Goal: Task Accomplishment & Management: Manage account settings

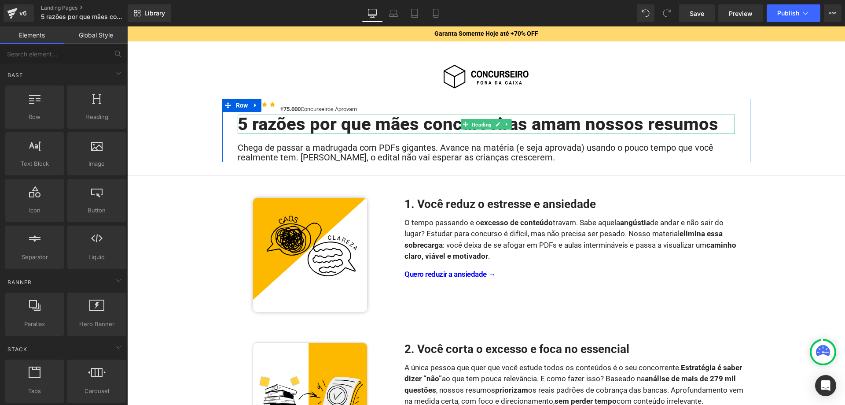
click at [492, 122] on span "Heading" at bounding box center [481, 124] width 23 height 11
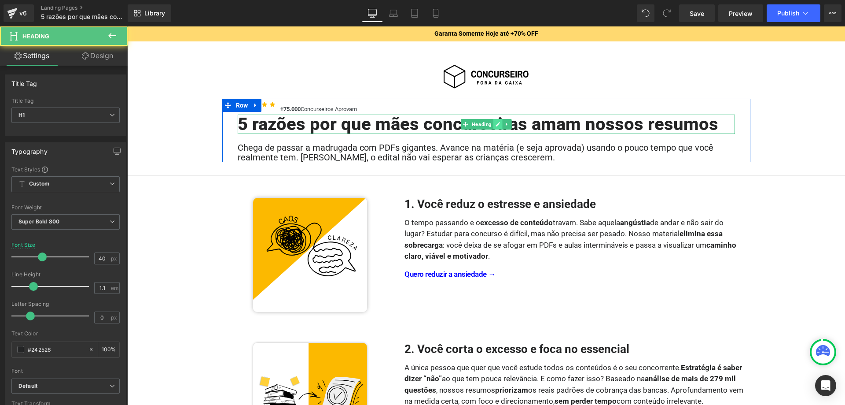
click at [497, 125] on icon at bounding box center [498, 124] width 4 height 4
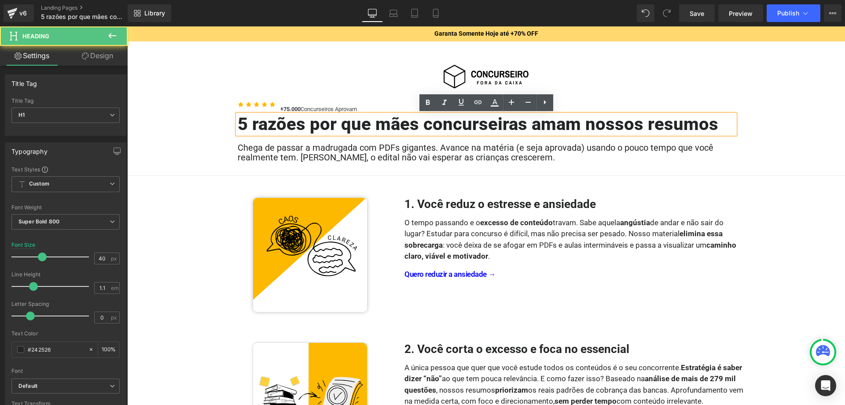
click at [493, 125] on h1 "5 razões por que mães concurseiras amam nossos resumos" at bounding box center [487, 123] width 498 height 19
paste div
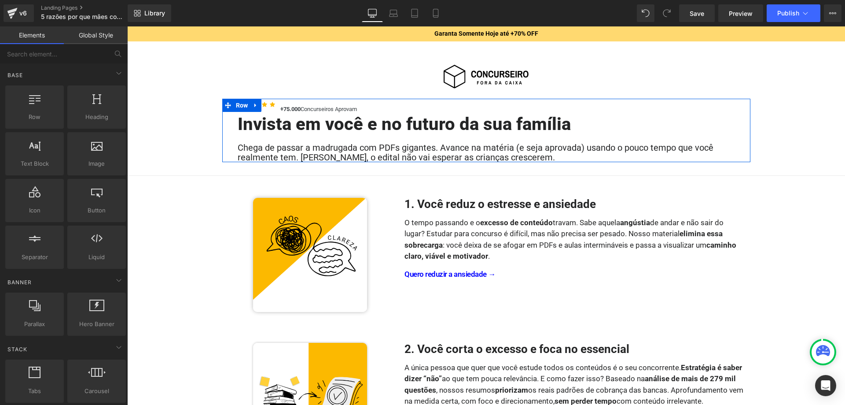
click at [397, 148] on h2 "Chega de passar a madrugada com PDFs gigantes. Avance na matéria (e seja aprova…" at bounding box center [487, 152] width 498 height 19
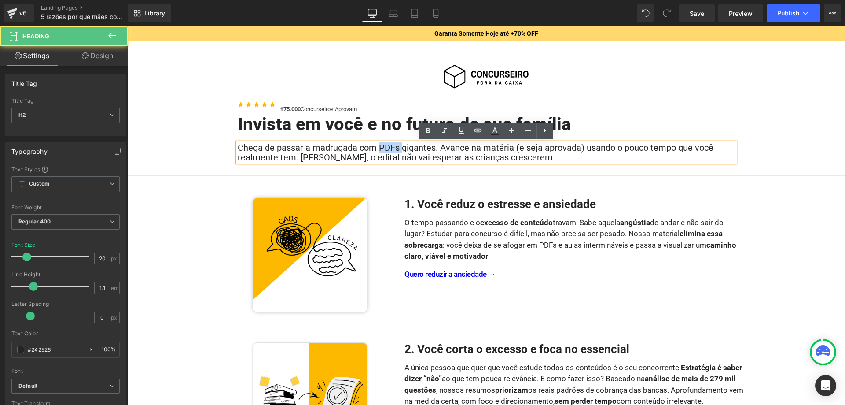
click at [397, 148] on h2 "Chega de passar a madrugada com PDFs gigantes. Avance na matéria (e seja aprova…" at bounding box center [487, 152] width 498 height 19
paste div
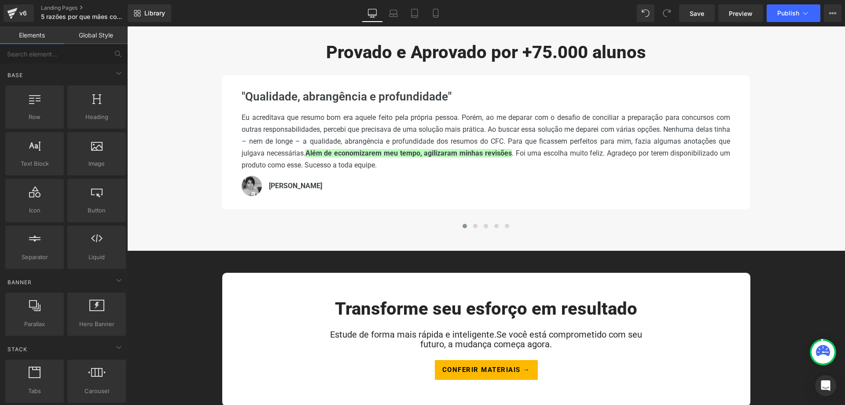
scroll to position [943, 0]
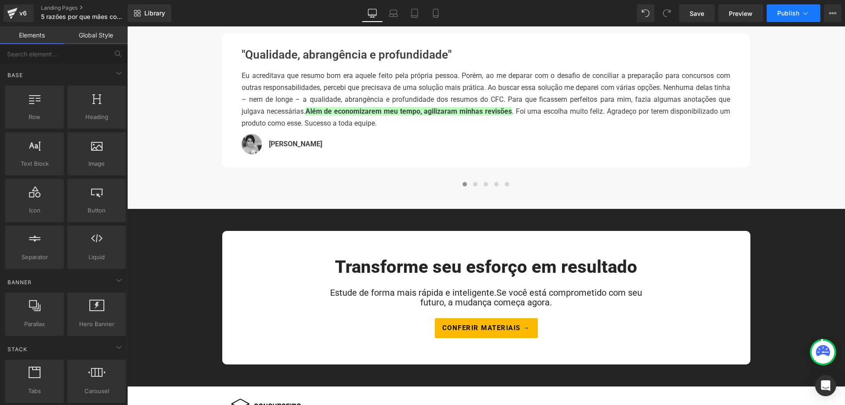
click at [807, 11] on icon at bounding box center [805, 13] width 9 height 9
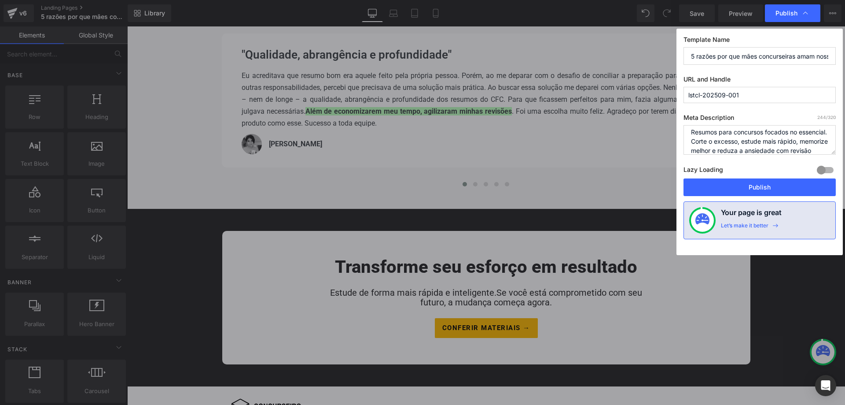
scroll to position [0, 0]
click at [727, 58] on input "5 razões por que mães concurseiras amam nossos resumos" at bounding box center [760, 56] width 152 height 18
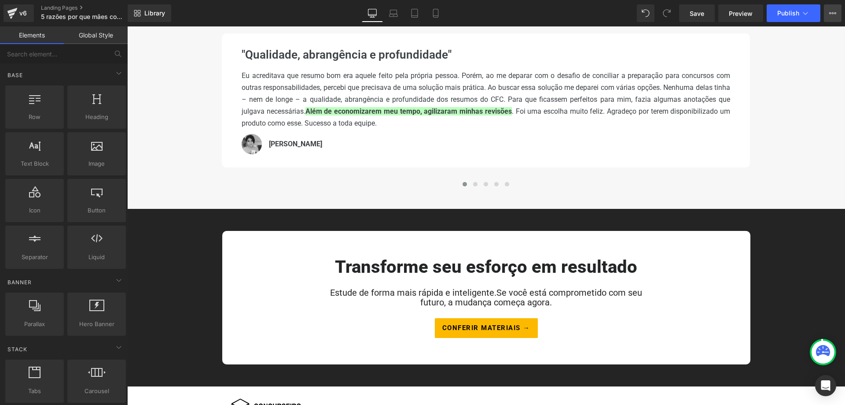
click at [840, 14] on button "View Live Page View with current Template Save Template to Library Schedule Pub…" at bounding box center [833, 13] width 18 height 18
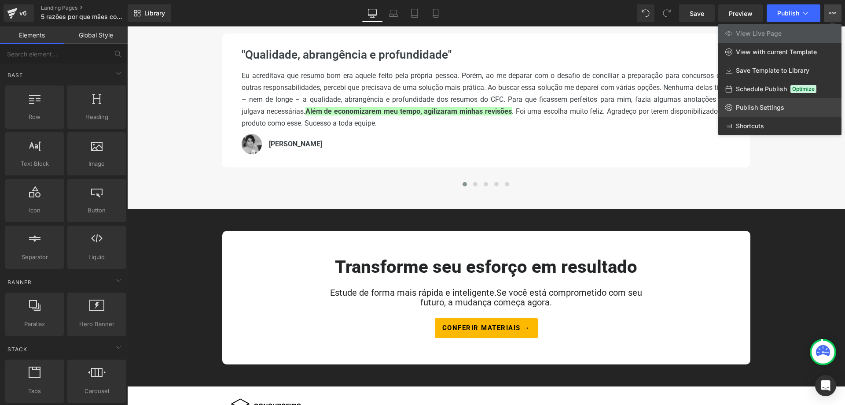
click at [760, 109] on span "Publish Settings" at bounding box center [760, 107] width 48 height 8
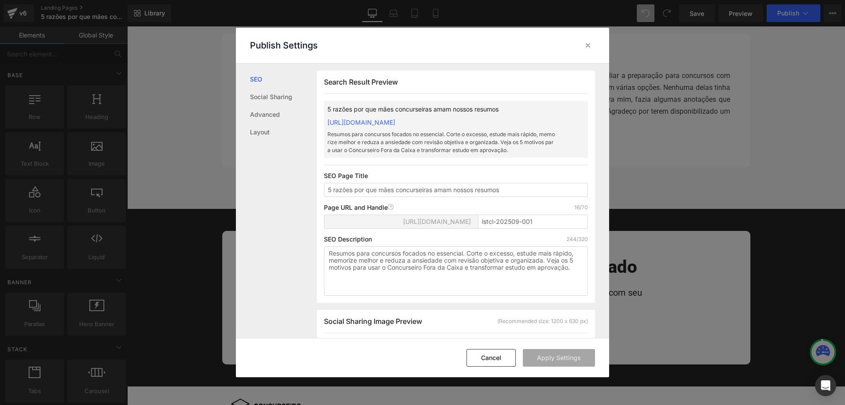
scroll to position [0, 0]
drag, startPoint x: 510, startPoint y: 188, endPoint x: 326, endPoint y: 185, distance: 184.1
click at [326, 185] on input "5 razões por que mães concurseiras amam nossos resumos" at bounding box center [456, 189] width 264 height 14
type input "Mães Concurseiras - Resumos para Concurso"
click at [553, 357] on button "Apply Settings" at bounding box center [559, 358] width 72 height 18
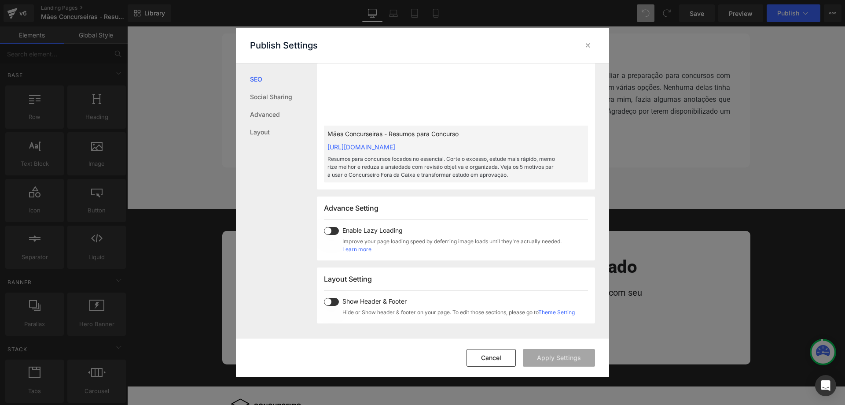
scroll to position [135, 0]
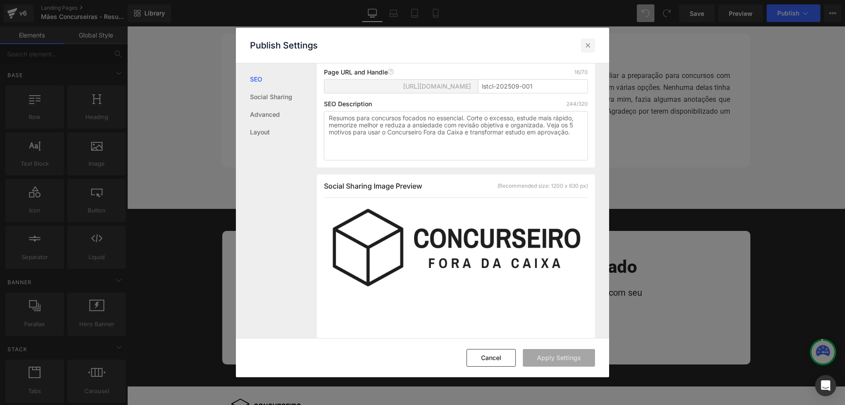
click at [587, 46] on icon at bounding box center [588, 45] width 9 height 9
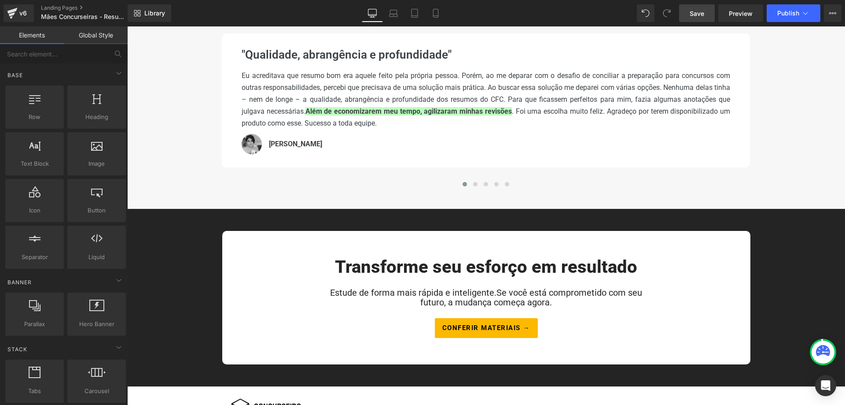
drag, startPoint x: 694, startPoint y: 14, endPoint x: 581, endPoint y: 24, distance: 113.2
click at [694, 14] on span "Save" at bounding box center [697, 13] width 15 height 9
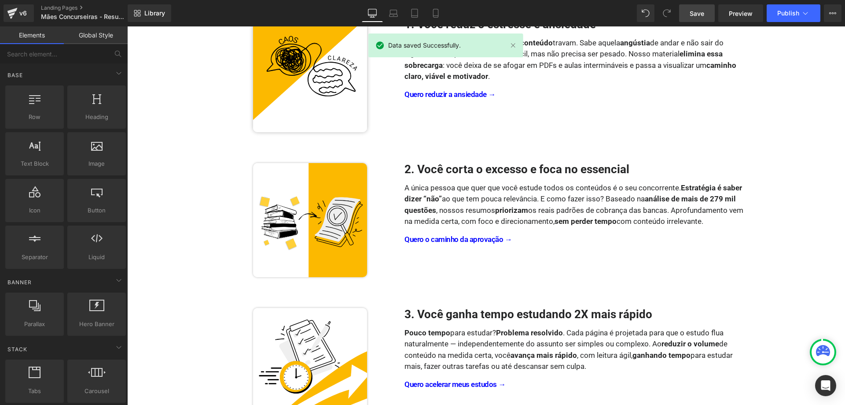
scroll to position [0, 0]
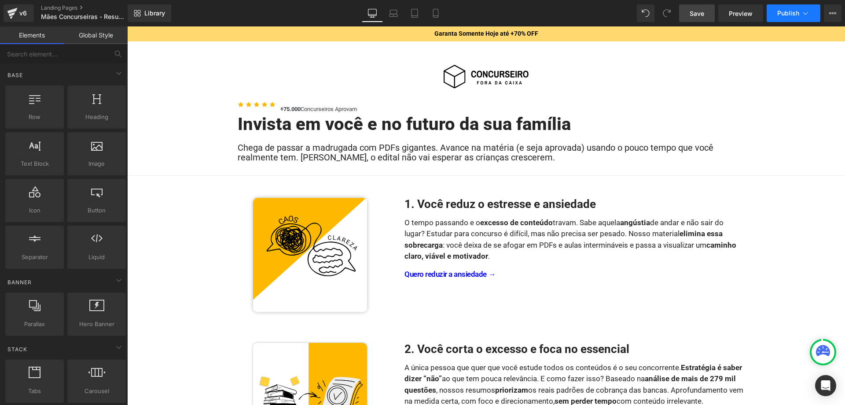
click at [807, 13] on icon at bounding box center [806, 13] width 5 height 3
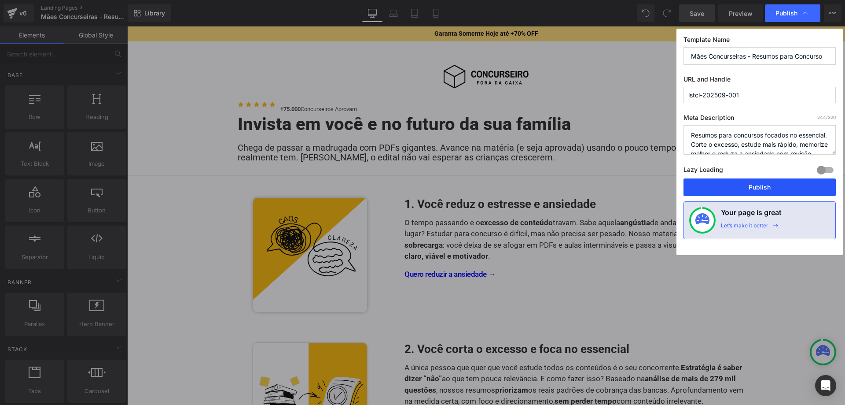
click at [754, 183] on button "Publish" at bounding box center [760, 187] width 152 height 18
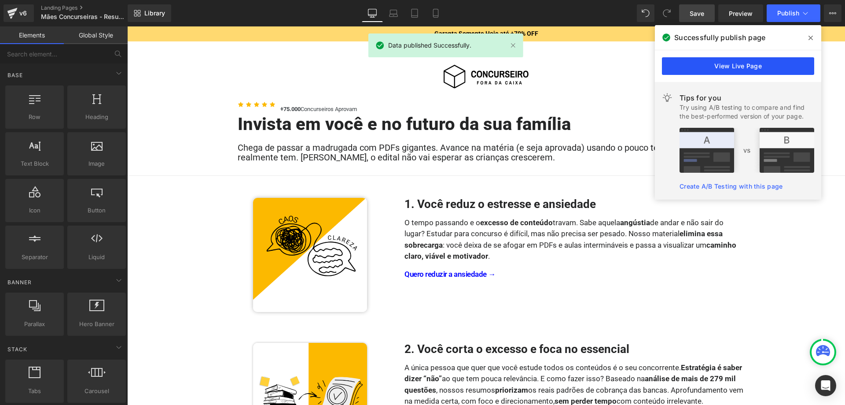
click at [732, 71] on link "View Live Page" at bounding box center [738, 66] width 152 height 18
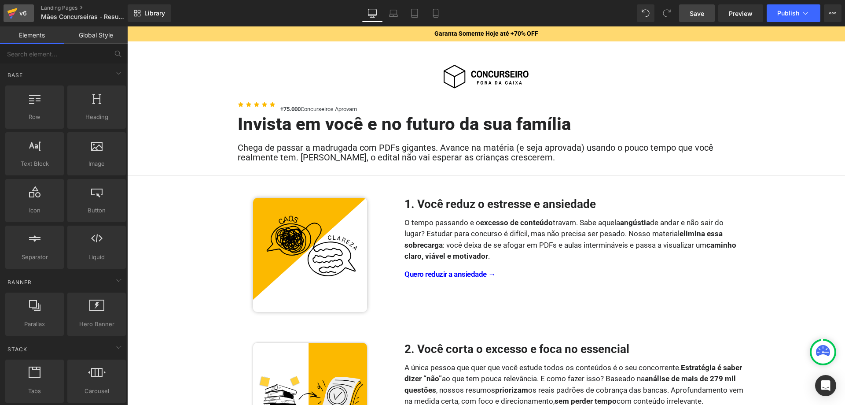
click at [18, 11] on div "v6" at bounding box center [23, 12] width 11 height 11
click at [836, 13] on icon at bounding box center [836, 13] width 2 height 2
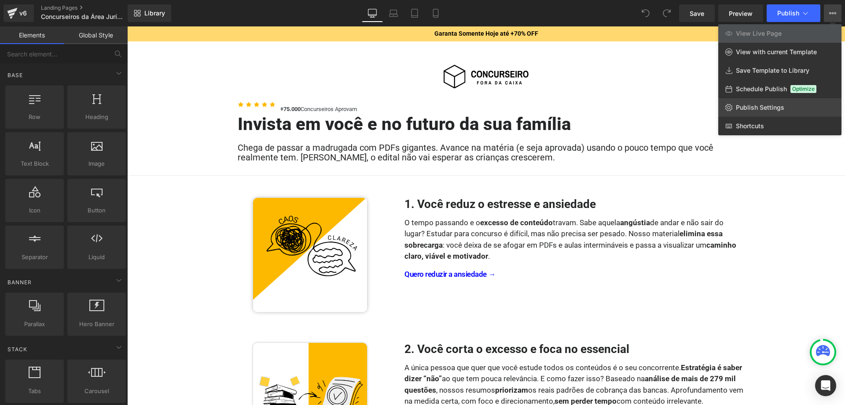
click at [757, 105] on span "Publish Settings" at bounding box center [760, 107] width 48 height 8
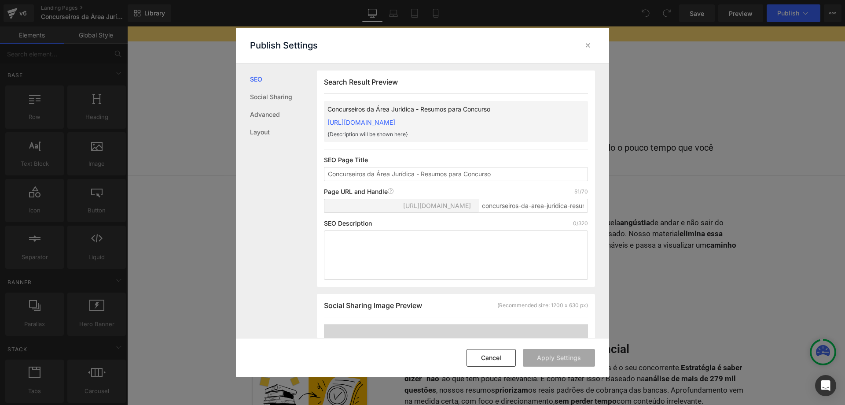
scroll to position [0, 0]
click at [517, 212] on input "concurseiros-da-area-juridica-resumos-para-concurso" at bounding box center [533, 205] width 110 height 14
paste input "Lstcl-202509-003"
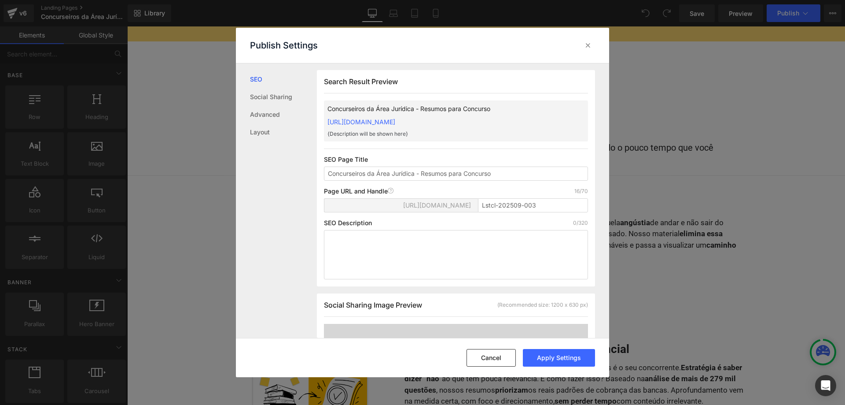
click at [539, 191] on div "Page URL and Handle Page URL Address 16/70" at bounding box center [456, 191] width 264 height 7
click at [363, 240] on textarea at bounding box center [456, 254] width 264 height 49
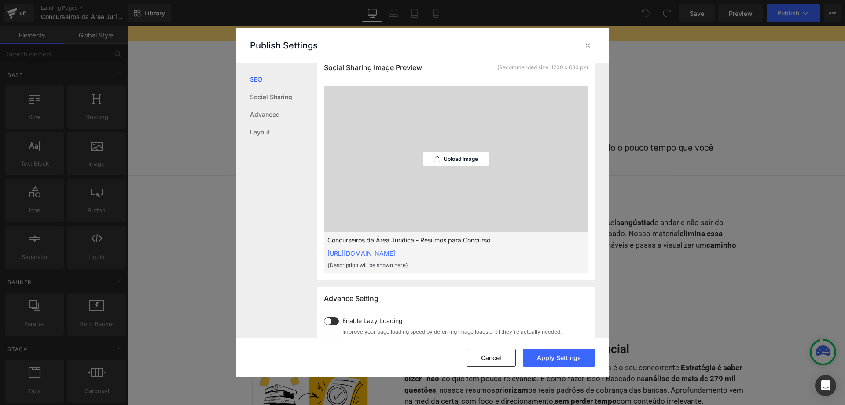
scroll to position [270, 0]
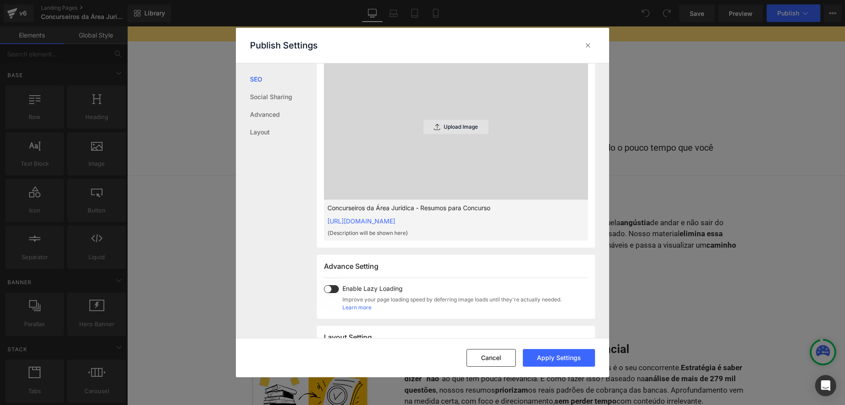
click at [466, 126] on p "Upload Image" at bounding box center [461, 127] width 34 height 6
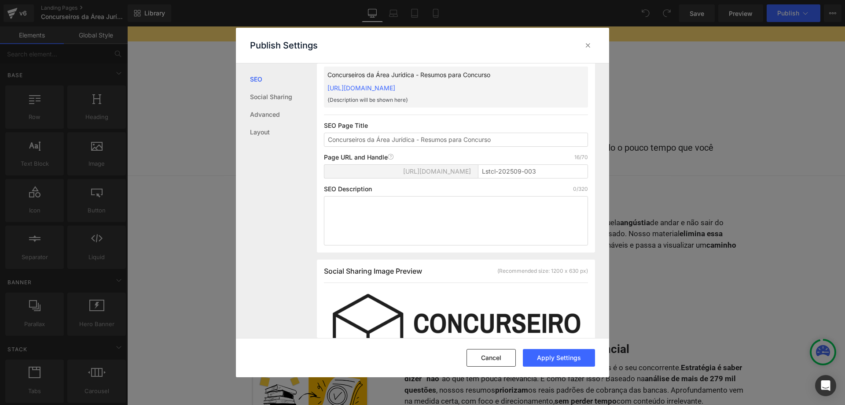
scroll to position [0, 0]
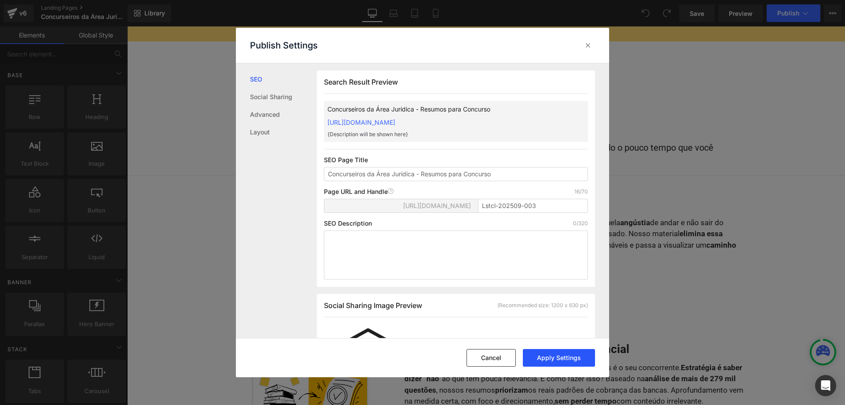
click at [564, 357] on button "Apply Settings" at bounding box center [559, 358] width 72 height 18
type input "lstcl-202509-003"
click at [557, 207] on input "lstcl-202509-003" at bounding box center [533, 206] width 110 height 14
click at [550, 207] on input "lstcl-202509-003" at bounding box center [533, 206] width 110 height 14
click at [590, 46] on icon at bounding box center [588, 45] width 9 height 9
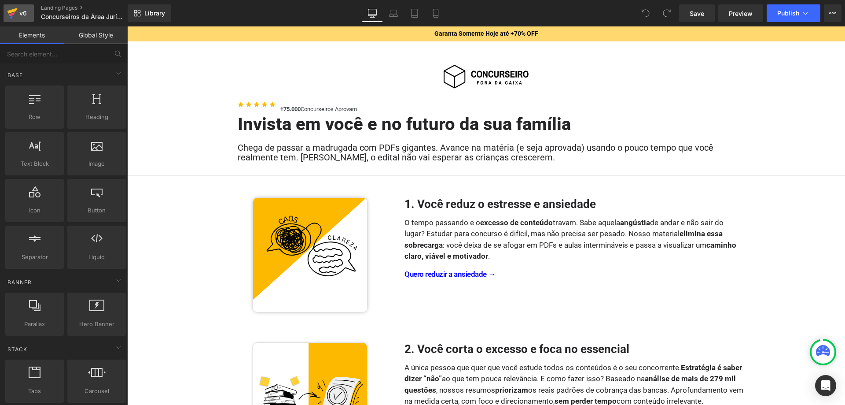
click at [15, 10] on icon at bounding box center [12, 11] width 10 height 6
click at [830, 15] on icon at bounding box center [833, 13] width 7 height 7
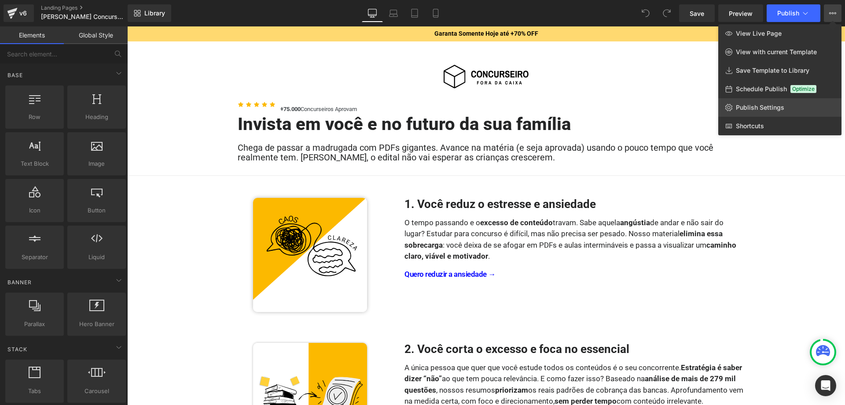
click at [756, 103] on span "Publish Settings" at bounding box center [760, 107] width 48 height 8
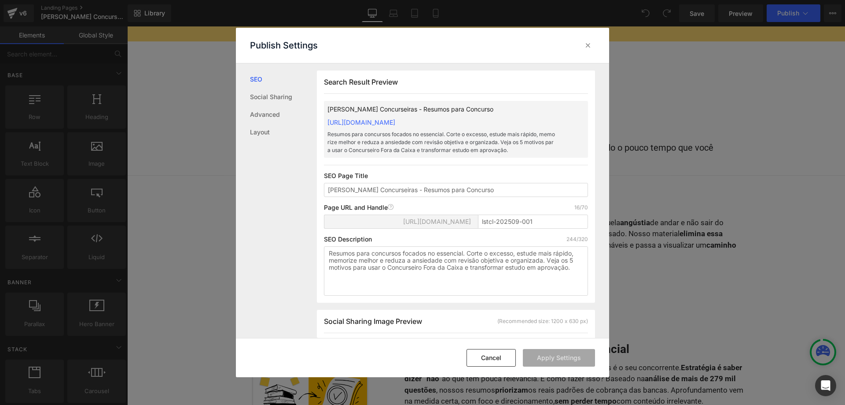
scroll to position [0, 0]
click at [476, 258] on textarea "Resumos para concursos focados no essencial. Corte o excesso, estude mais rápid…" at bounding box center [456, 270] width 264 height 49
click at [439, 238] on div "SEO Description 244/320" at bounding box center [456, 238] width 264 height 7
click at [591, 47] on icon at bounding box center [588, 45] width 9 height 9
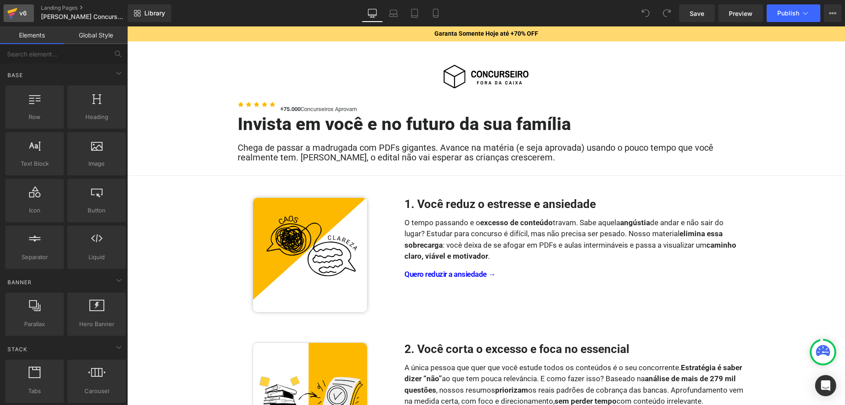
click at [15, 12] on icon at bounding box center [12, 14] width 6 height 4
click at [834, 15] on icon at bounding box center [833, 13] width 7 height 7
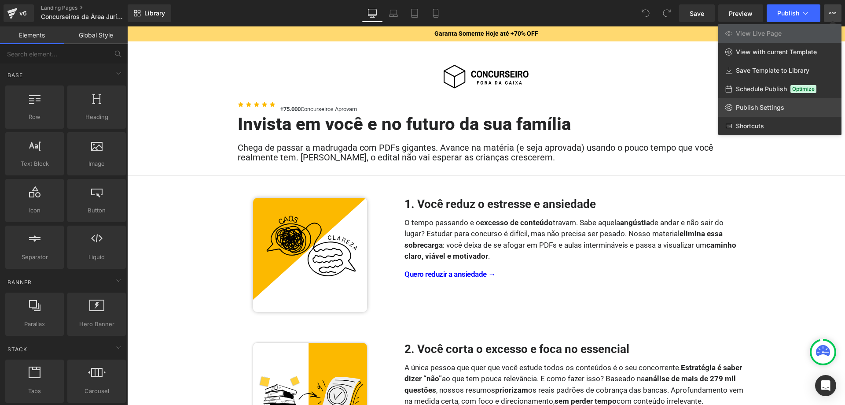
click at [761, 110] on span "Publish Settings" at bounding box center [760, 107] width 48 height 8
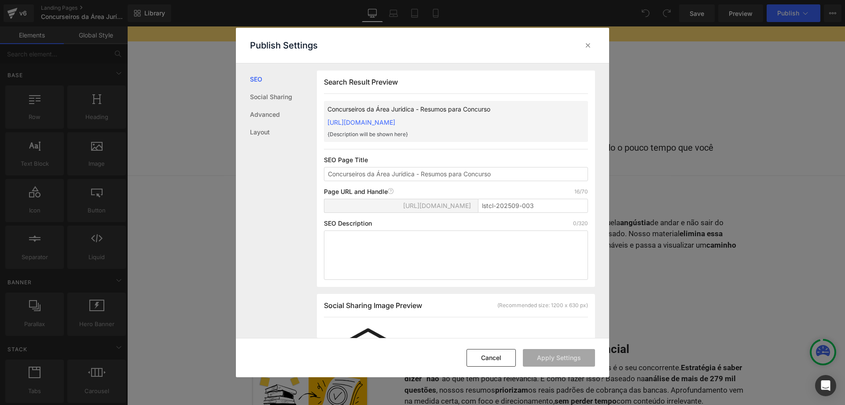
scroll to position [0, 0]
click at [430, 43] on div "Publish Settings" at bounding box center [422, 45] width 373 height 35
click at [434, 245] on textarea at bounding box center [456, 254] width 264 height 49
paste textarea "Resumos para concursos focados no essencial. Corte o excesso, estude mais rápid…"
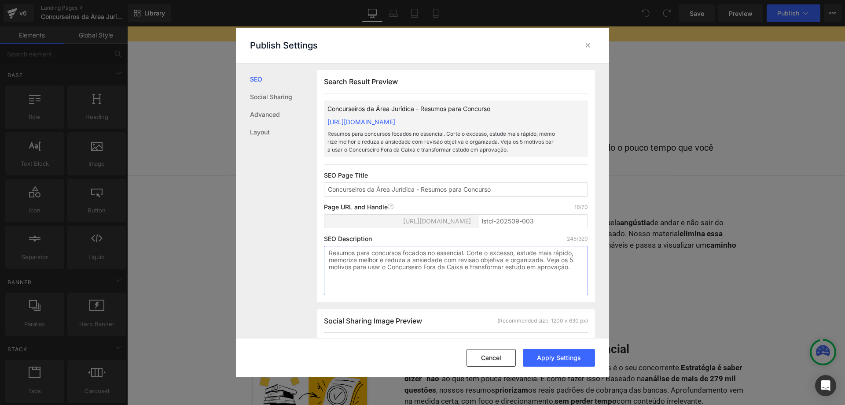
type textarea "Resumos para concursos focados no essencial. Corte o excesso, estude mais rápid…"
click at [435, 171] on div "Search Result Preview Concurseiros da Área Jurídica - Resumos para Concurso htt…" at bounding box center [456, 186] width 278 height 232
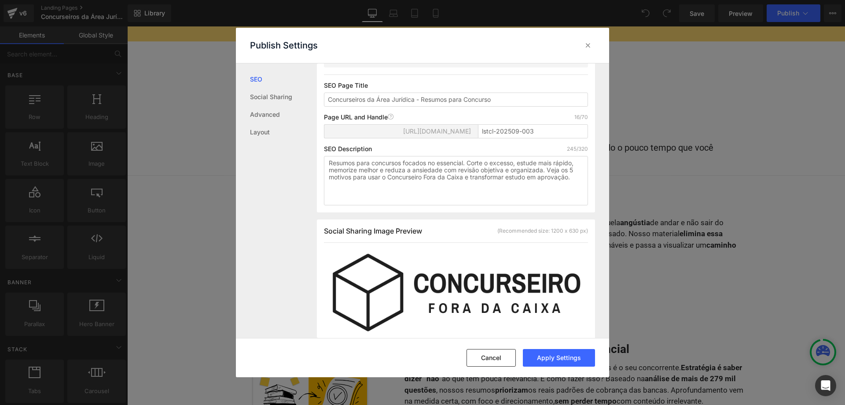
scroll to position [0, 0]
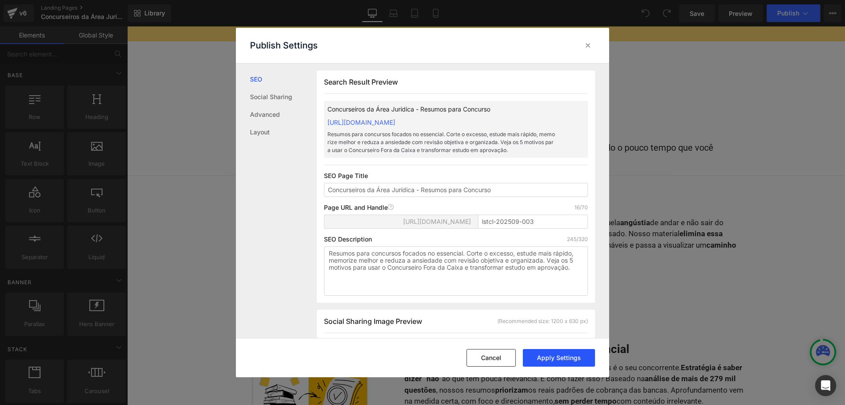
click at [559, 351] on button "Apply Settings" at bounding box center [559, 358] width 72 height 18
click at [588, 45] on icon at bounding box center [588, 45] width 9 height 9
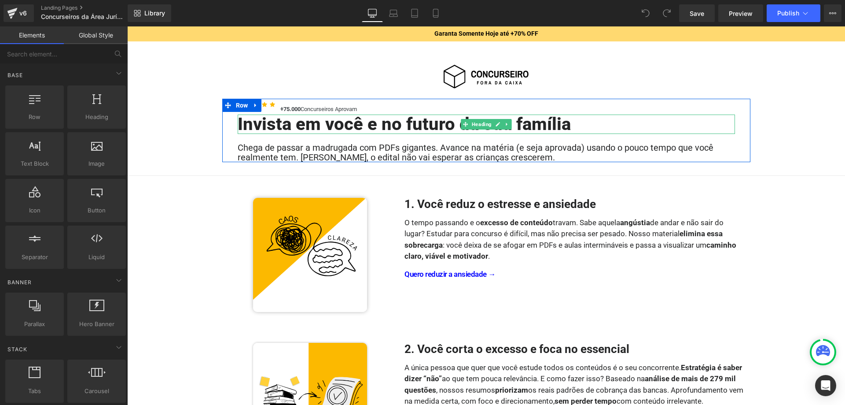
click at [493, 124] on ul "Heading" at bounding box center [486, 124] width 51 height 11
click at [499, 124] on icon at bounding box center [497, 124] width 5 height 5
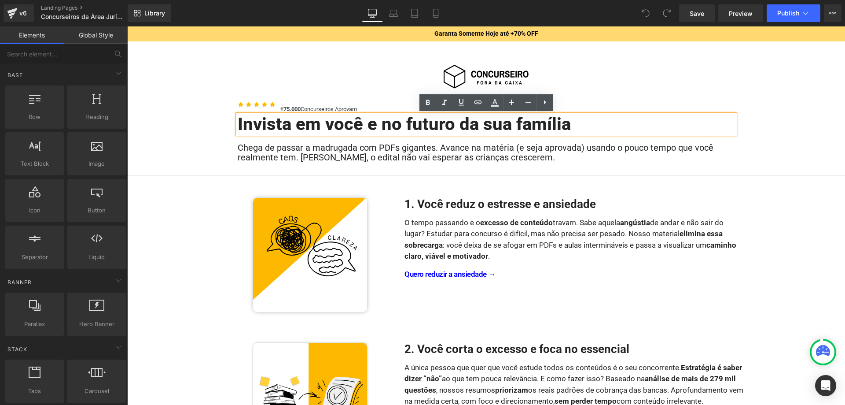
click at [496, 124] on h1 "Invista em você e no futuro da sua família" at bounding box center [487, 123] width 498 height 19
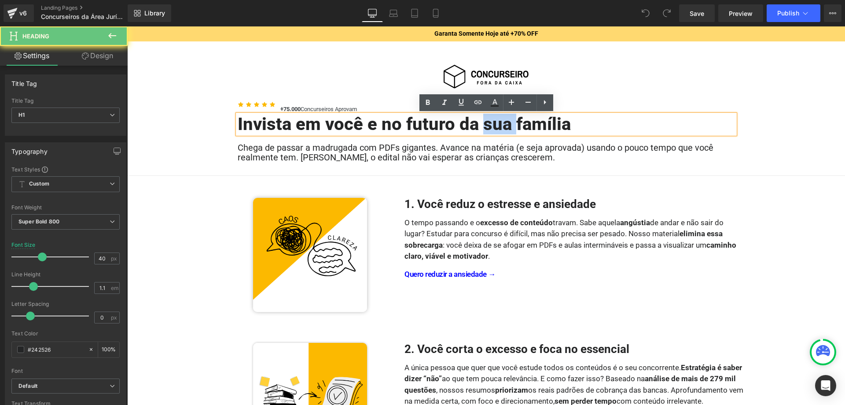
click at [496, 124] on h1 "Invista em você e no futuro da sua família" at bounding box center [487, 123] width 498 height 19
paste div
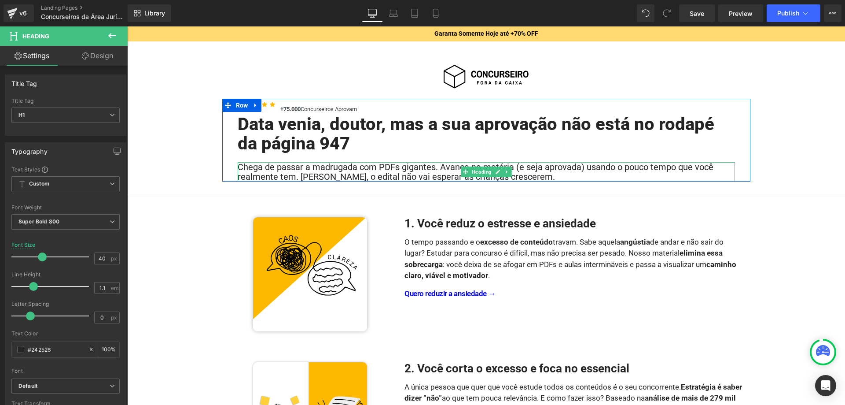
click at [448, 172] on h2 "Chega de passar a madrugada com PDFs gigantes. Avance na matéria (e seja aprova…" at bounding box center [487, 171] width 498 height 19
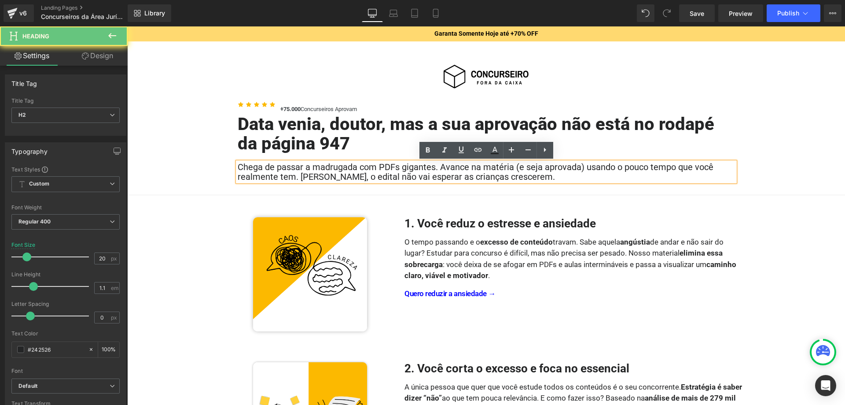
click at [496, 172] on h2 "Chega de passar a madrugada com PDFs gigantes. Avance na matéria (e seja aprova…" at bounding box center [487, 171] width 498 height 19
paste div
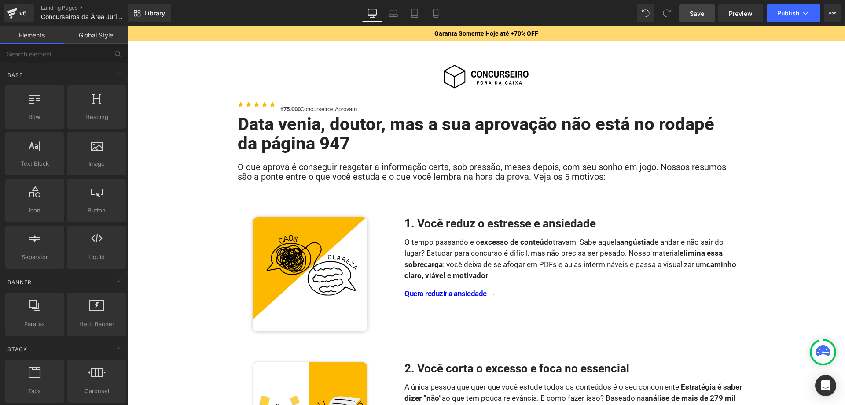
click at [703, 14] on span "Save" at bounding box center [697, 13] width 15 height 9
click at [784, 12] on span "Publish" at bounding box center [789, 13] width 22 height 7
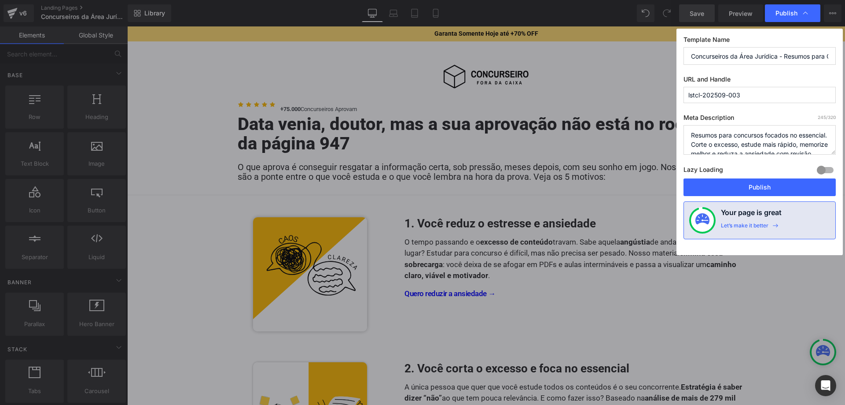
click at [748, 94] on input "lstcl-202509-003" at bounding box center [760, 95] width 152 height 16
click at [751, 186] on button "Publish" at bounding box center [760, 187] width 152 height 18
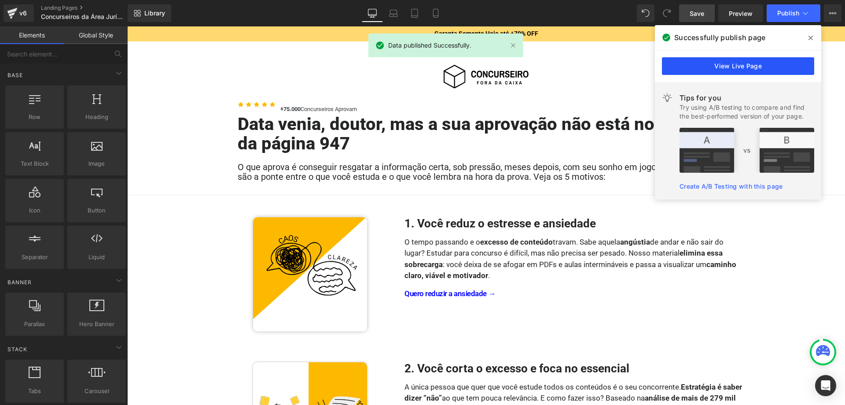
click at [727, 69] on link "View Live Page" at bounding box center [738, 66] width 152 height 18
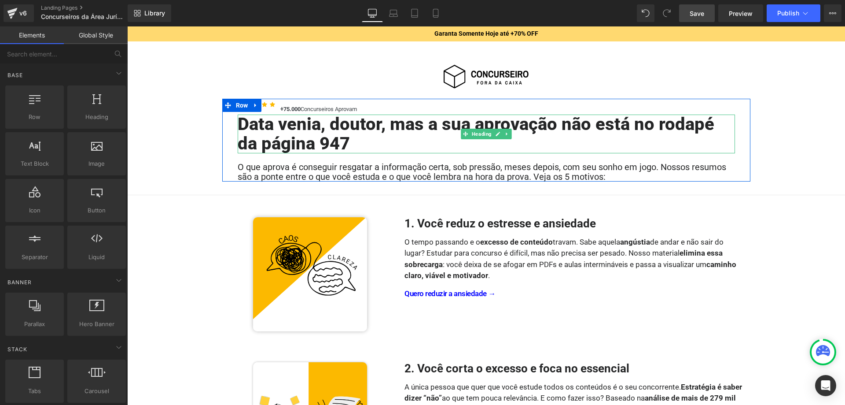
click at [302, 127] on h1 "Data venia, doutor, mas a sua aprovação não está no rodapé da página 947" at bounding box center [487, 133] width 498 height 39
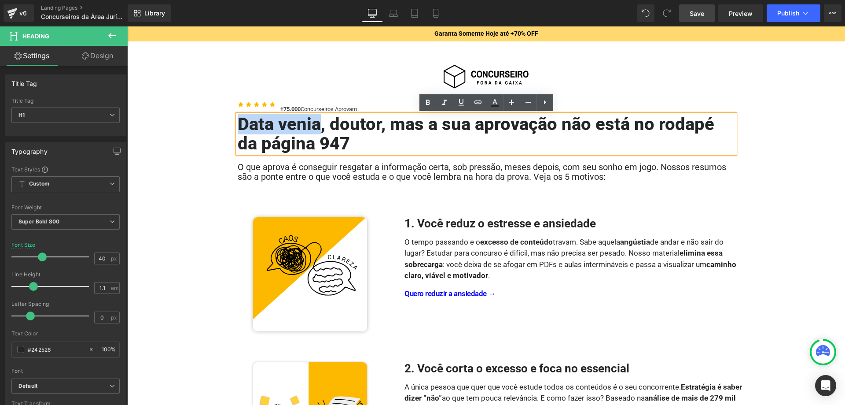
drag, startPoint x: 319, startPoint y: 125, endPoint x: 242, endPoint y: 122, distance: 77.1
click at [242, 122] on h1 "Data venia, doutor, mas a sua aprovação não está no rodapé da página 947" at bounding box center [487, 133] width 498 height 39
click at [446, 102] on icon at bounding box center [444, 102] width 11 height 11
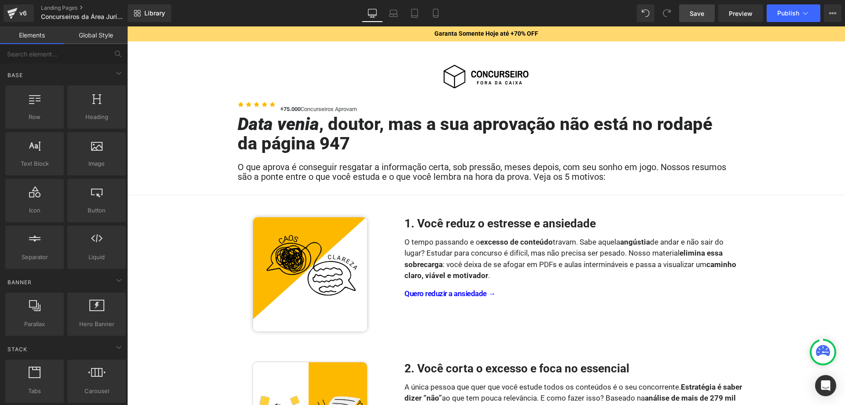
click at [695, 19] on link "Save" at bounding box center [697, 13] width 36 height 18
click at [809, 17] on icon at bounding box center [805, 13] width 9 height 9
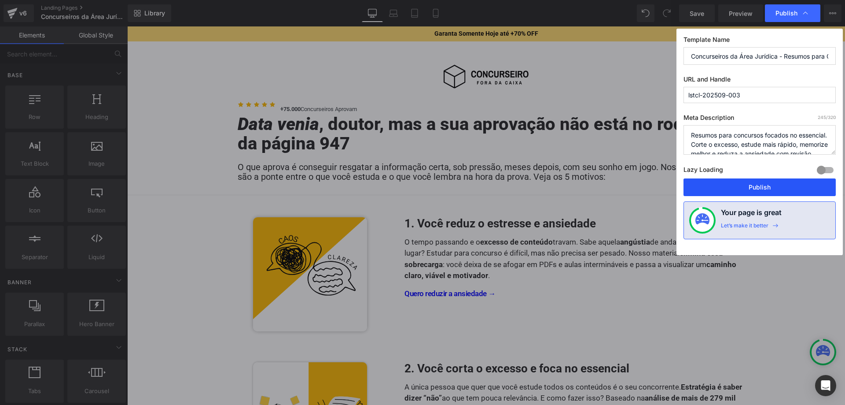
click at [762, 183] on button "Publish" at bounding box center [760, 187] width 152 height 18
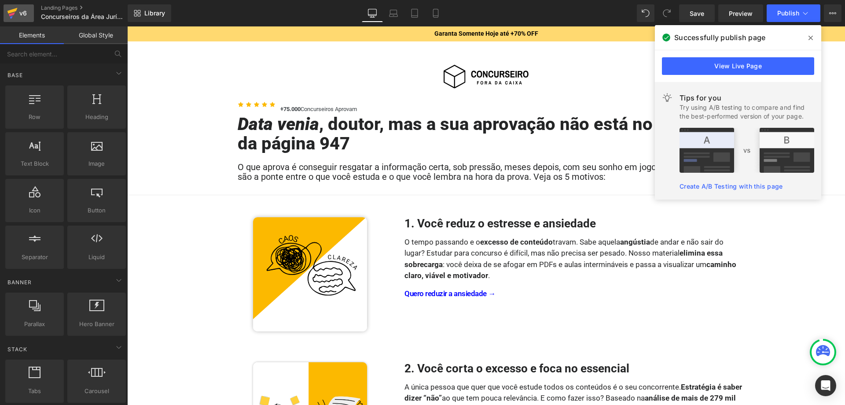
click at [18, 13] on div "v6" at bounding box center [23, 12] width 11 height 11
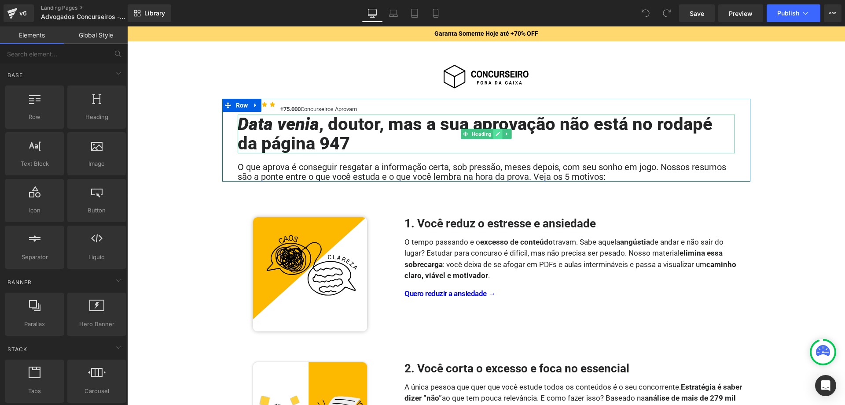
click at [498, 134] on icon at bounding box center [498, 134] width 4 height 4
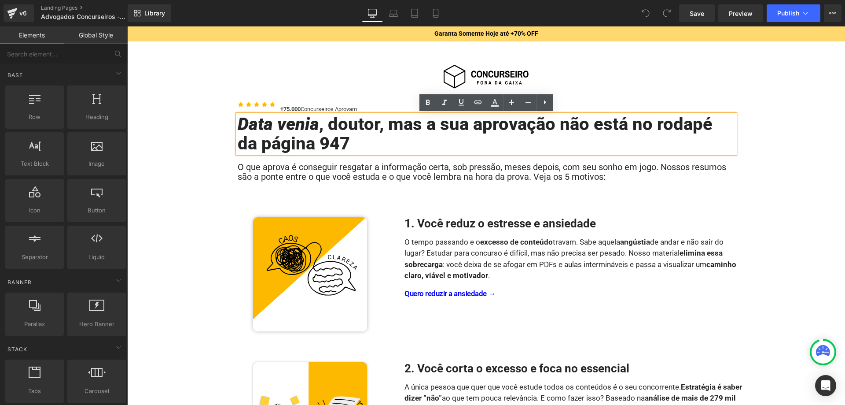
click at [485, 142] on h1 "Data venia , doutor, mas a sua aprovação não está no rodapé da página 947" at bounding box center [487, 133] width 498 height 39
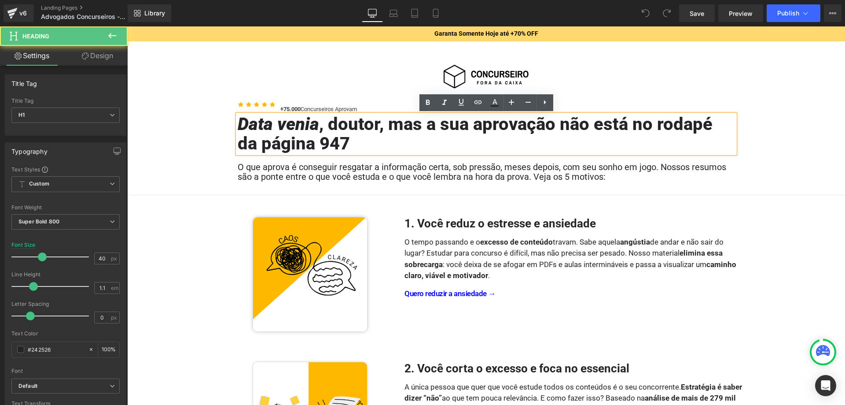
paste div
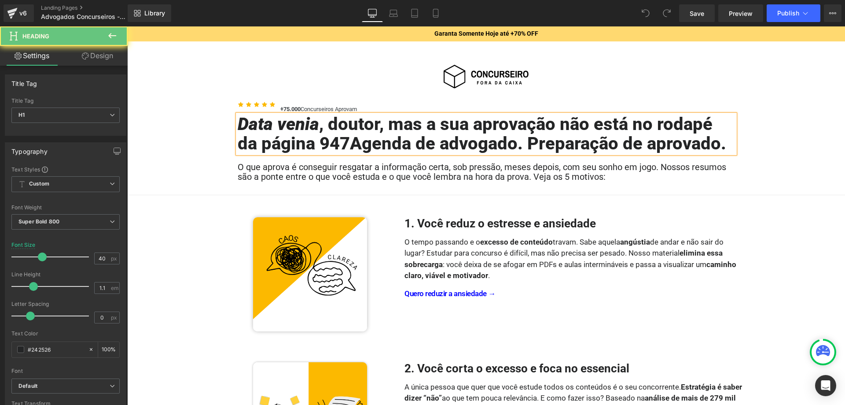
click at [321, 144] on h1 "Data venia , doutor, mas a sua aprovação não está no rodapé da página 947Agenda…" at bounding box center [487, 133] width 498 height 39
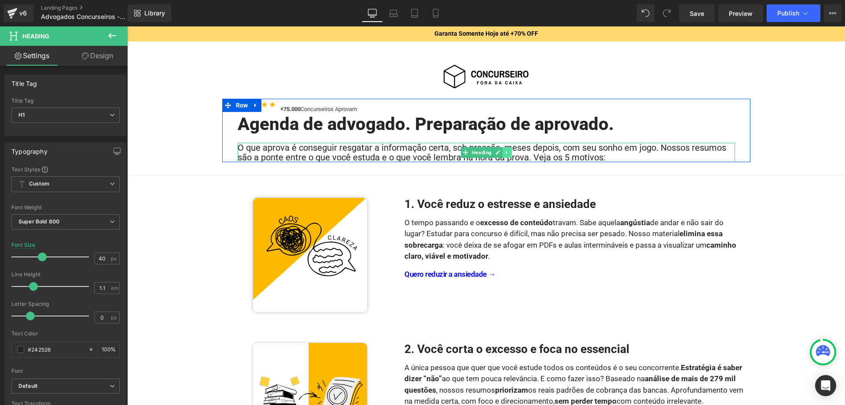
click at [510, 151] on link at bounding box center [506, 152] width 9 height 11
click at [552, 154] on h2 "O que aprova é conseguir resgatar a informação certa, sob pressão, meses depois…" at bounding box center [487, 152] width 498 height 19
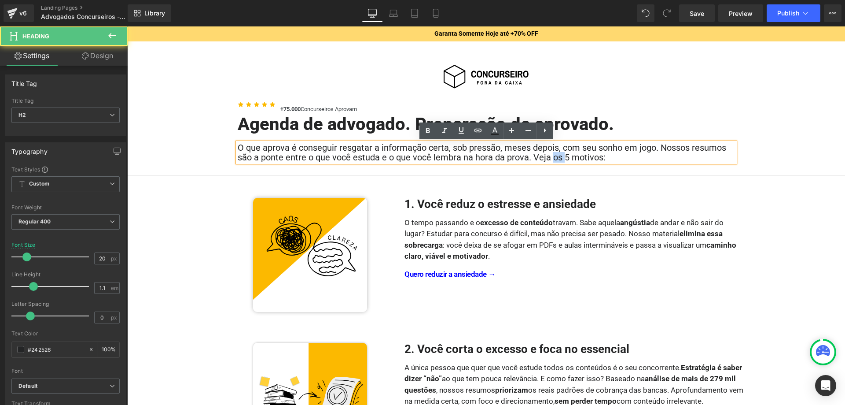
click at [552, 154] on h2 "O que aprova é conseguir resgatar a informação certa, sob pressão, meses depois…" at bounding box center [487, 152] width 498 height 19
paste div
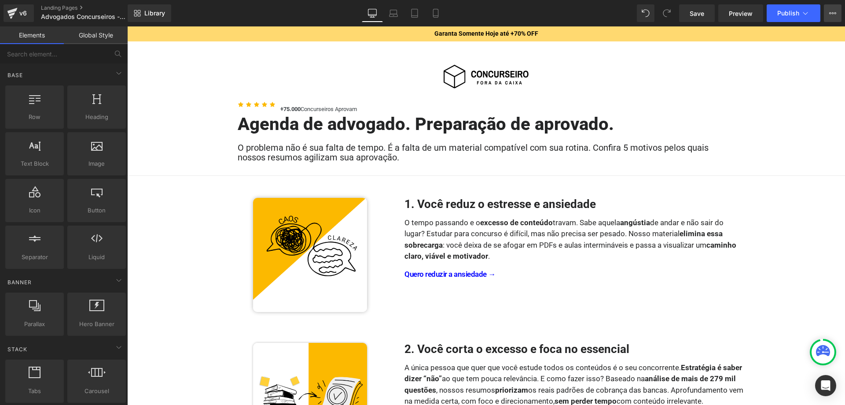
click at [835, 16] on icon at bounding box center [833, 13] width 7 height 7
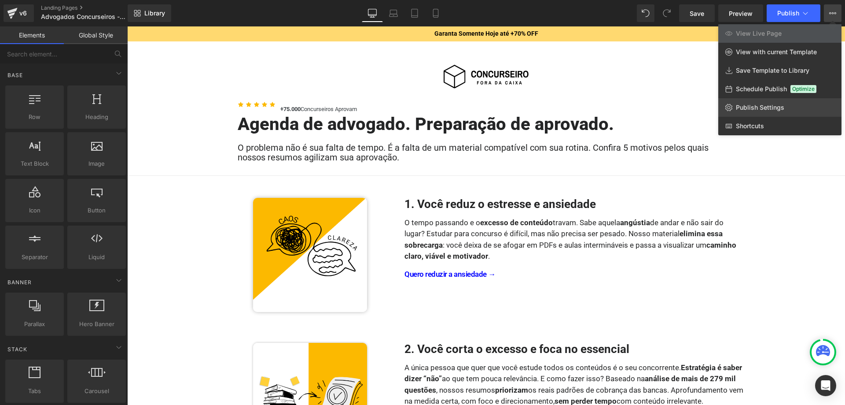
click at [764, 103] on span "Publish Settings" at bounding box center [760, 107] width 48 height 8
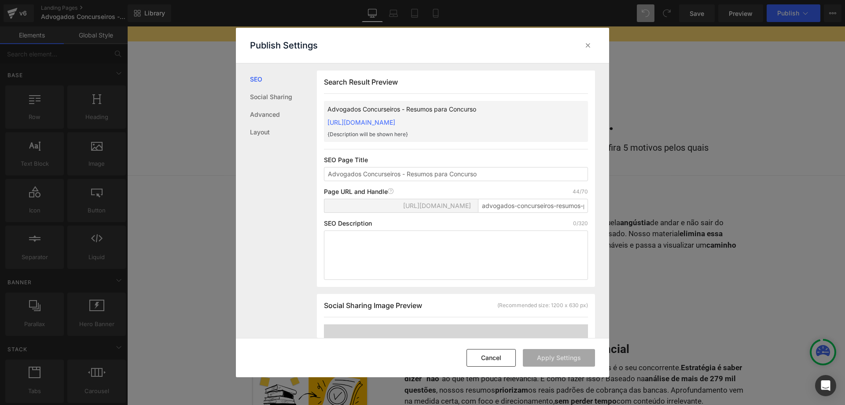
scroll to position [0, 0]
click at [537, 212] on input "advogados-concurseiros-resumos-para-concurso" at bounding box center [533, 205] width 110 height 14
click at [523, 212] on input "advogados-concurseiros-resumos-para-concurso" at bounding box center [533, 205] width 110 height 14
click at [522, 212] on input "advogados-concurseiros-resumos-para-concurso" at bounding box center [533, 205] width 110 height 14
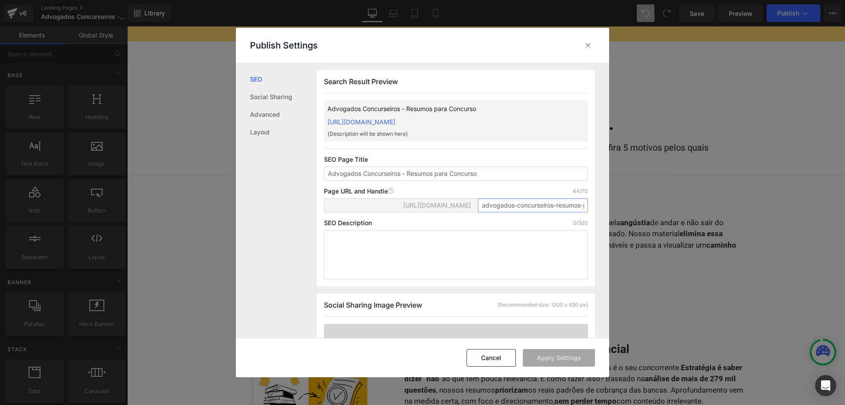
paste input "Lstcl-202509-004"
click at [486, 206] on input "Lstcl-202509-004" at bounding box center [533, 205] width 110 height 14
type input "lstcl-202509-004"
click at [478, 154] on div "Search Result Preview Advogados Concurseiros - Resumos para Concurso https://co…" at bounding box center [456, 178] width 278 height 216
click at [538, 249] on textarea at bounding box center [456, 254] width 264 height 49
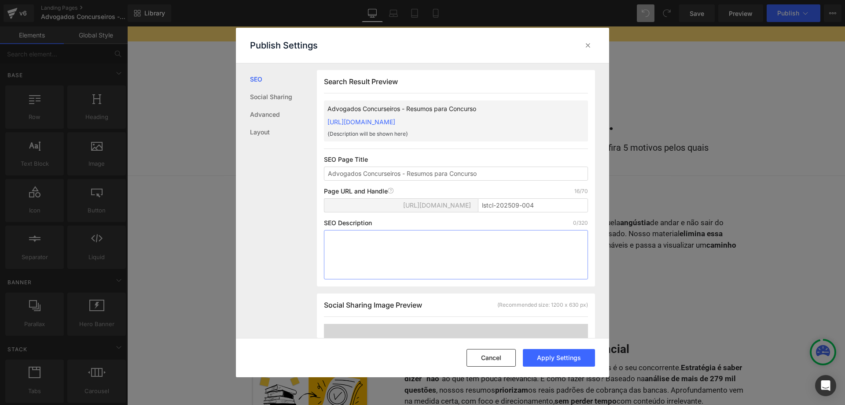
paste textarea "Resumos para concursos focados no essencial. Corte o excesso, estude mais rápid…"
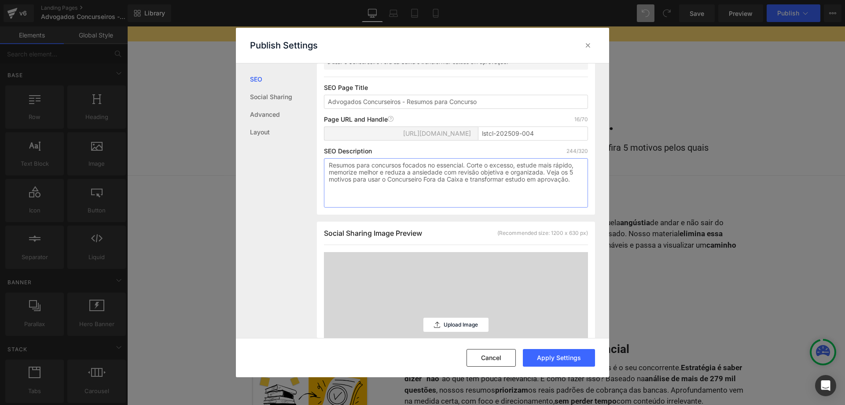
scroll to position [135, 0]
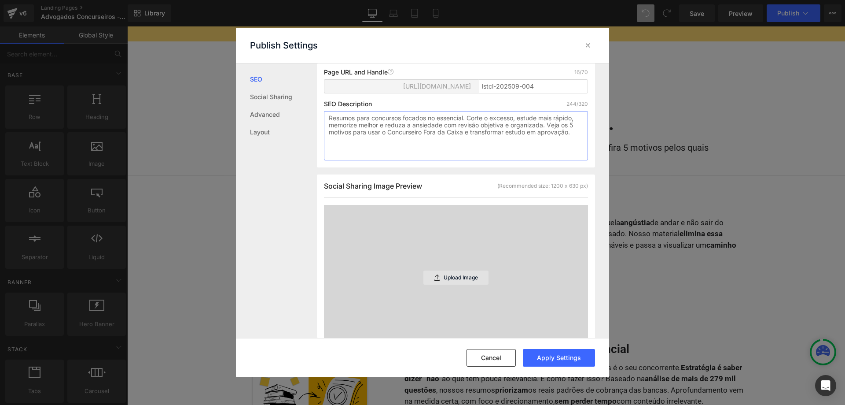
type textarea "Resumos para concursos focados no essencial. Corte o excesso, estude mais rápid…"
click at [465, 272] on div "Upload Image" at bounding box center [456, 277] width 65 height 14
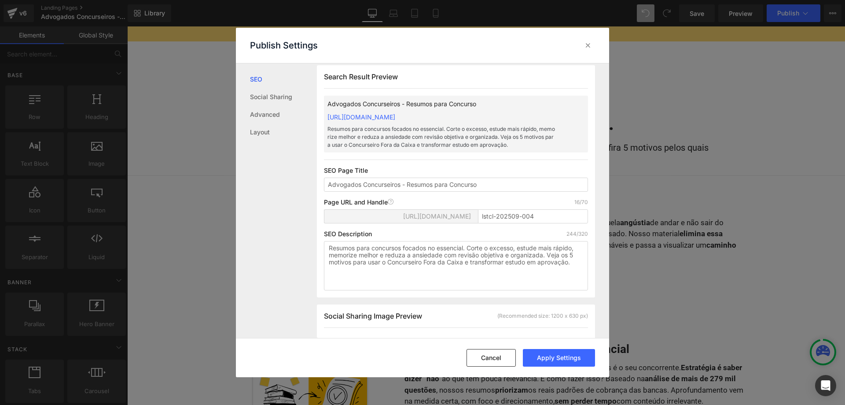
scroll to position [0, 0]
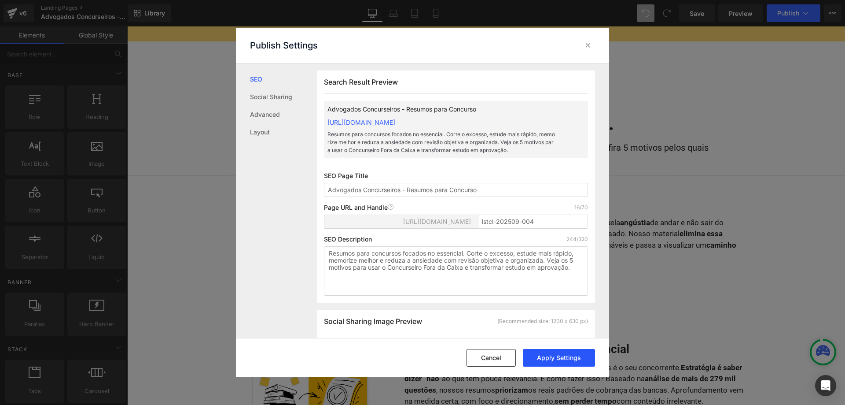
click at [561, 358] on button "Apply Settings" at bounding box center [559, 358] width 72 height 18
click at [590, 44] on icon at bounding box center [588, 45] width 9 height 9
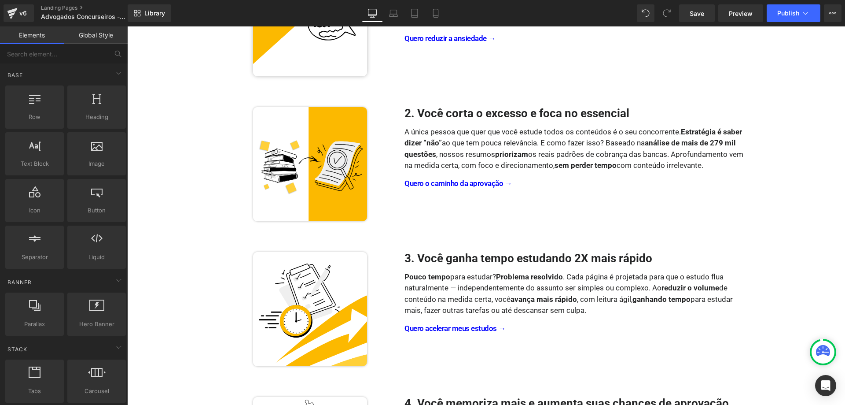
scroll to position [314, 0]
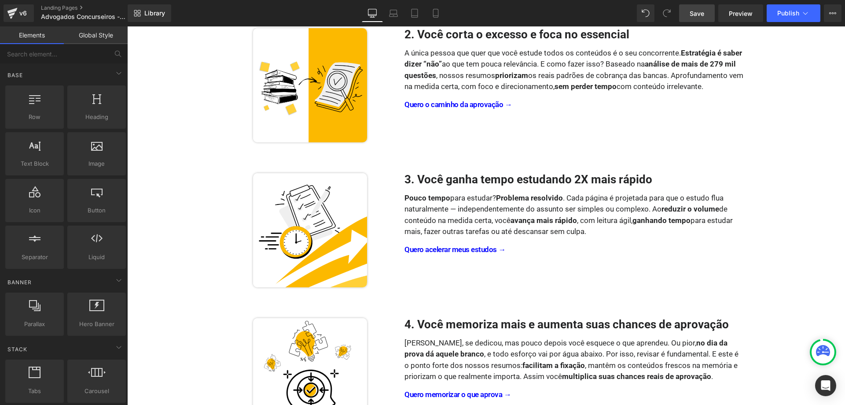
click at [706, 13] on link "Save" at bounding box center [697, 13] width 36 height 18
click at [791, 15] on span "Publish" at bounding box center [789, 13] width 22 height 7
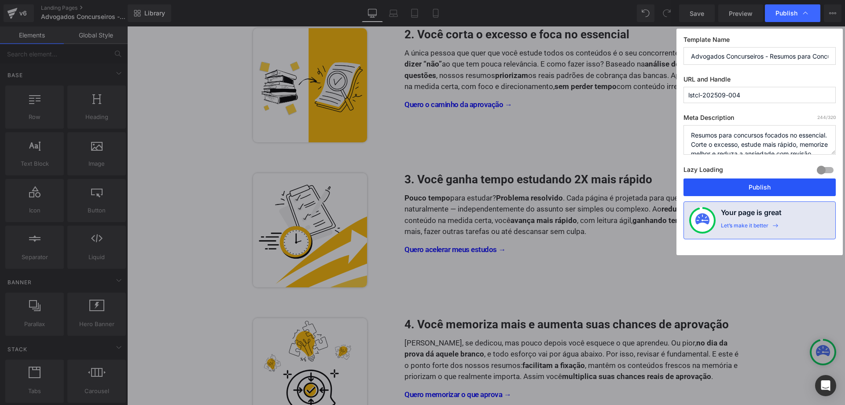
click at [750, 189] on button "Publish" at bounding box center [760, 187] width 152 height 18
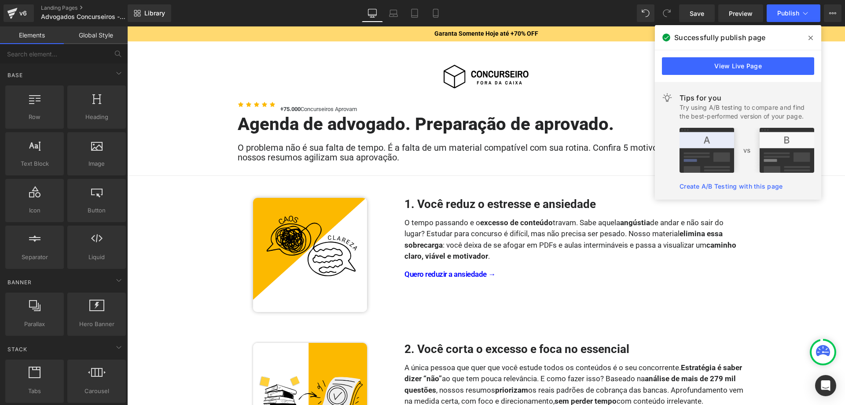
click at [619, 123] on h1 "Agenda de advogado. Preparação de aprovado." at bounding box center [487, 123] width 498 height 19
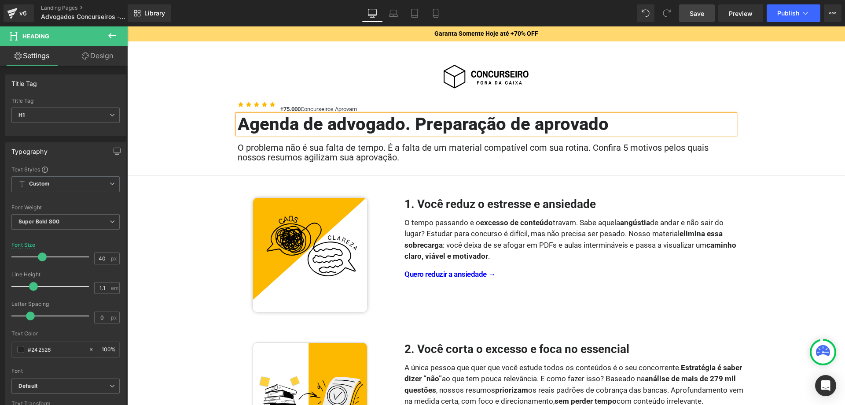
click at [710, 18] on link "Save" at bounding box center [697, 13] width 36 height 18
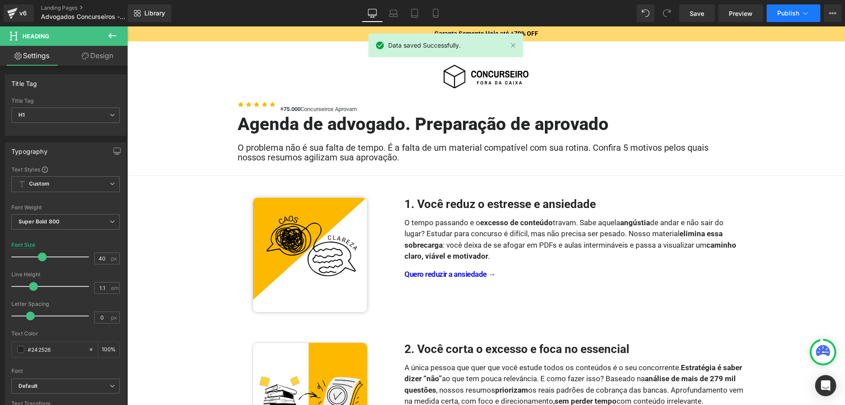
click at [793, 11] on span "Publish" at bounding box center [789, 13] width 22 height 7
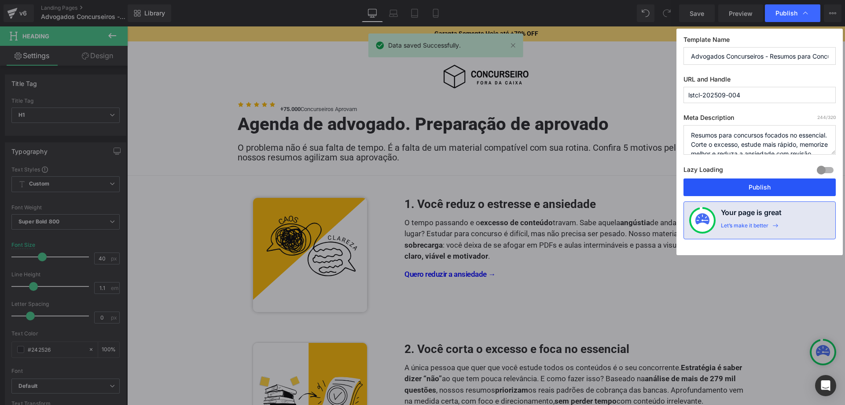
click at [745, 189] on button "Publish" at bounding box center [760, 187] width 152 height 18
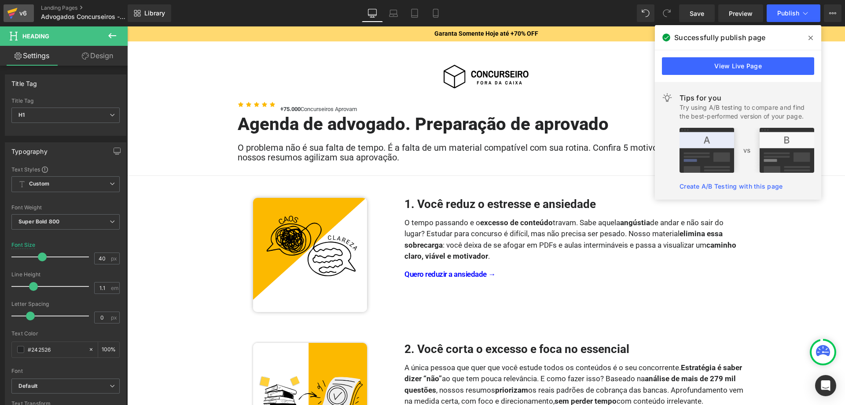
click at [25, 16] on div "v6" at bounding box center [23, 12] width 11 height 11
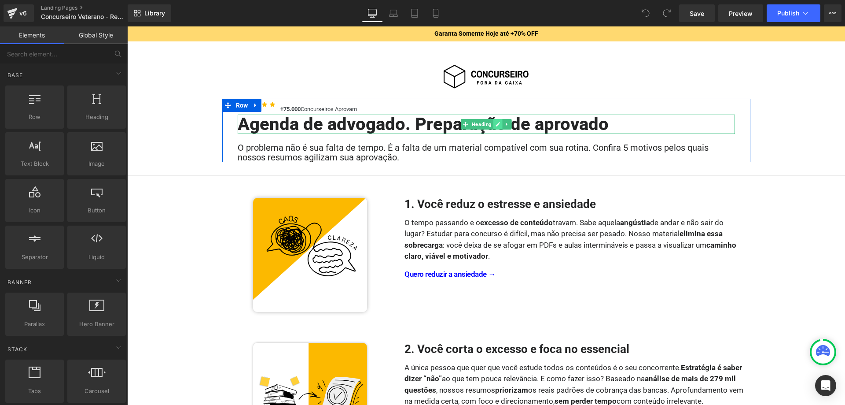
click at [498, 125] on icon at bounding box center [497, 124] width 5 height 5
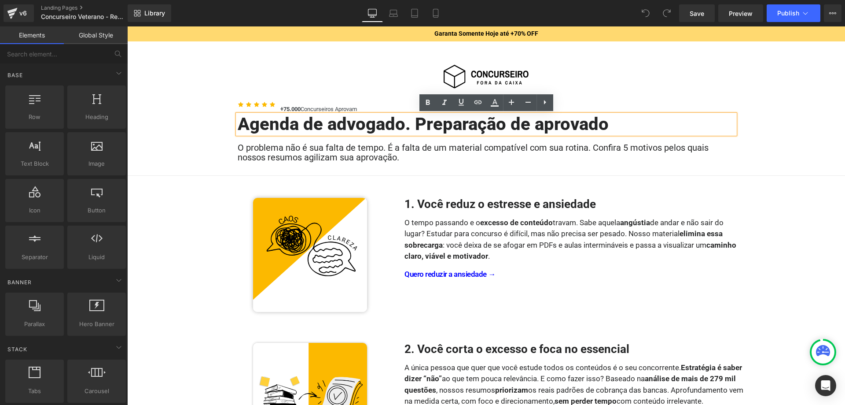
click at [490, 125] on h1 "Agenda de advogado. Preparação de aprovado" at bounding box center [487, 123] width 498 height 19
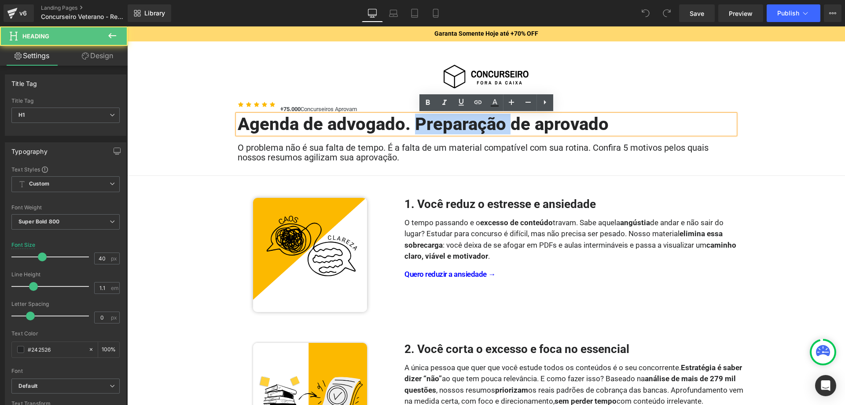
click at [490, 125] on h1 "Agenda de advogado. Preparação de aprovado" at bounding box center [487, 123] width 498 height 19
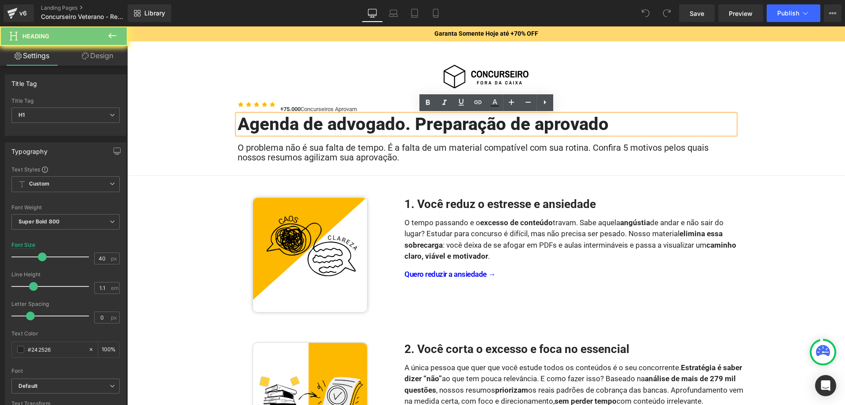
click at [490, 125] on h1 "Agenda de advogado. Preparação de aprovado" at bounding box center [487, 123] width 498 height 19
paste div
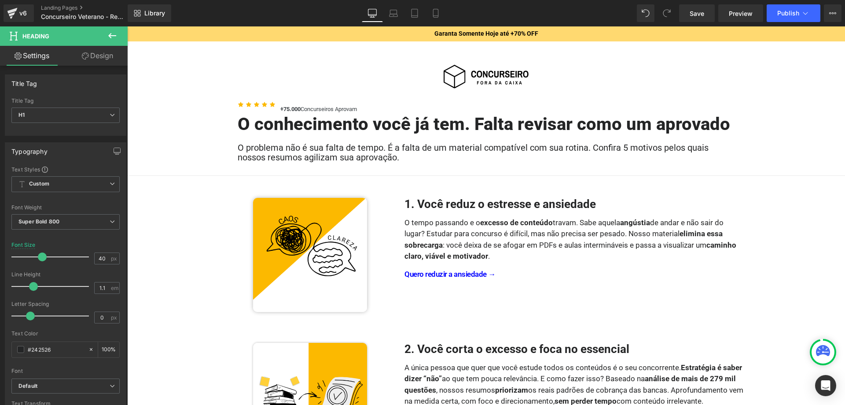
click at [335, 155] on h2 "O problema não é sua falta de tempo. É a falta de um material compatível com su…" at bounding box center [487, 152] width 498 height 19
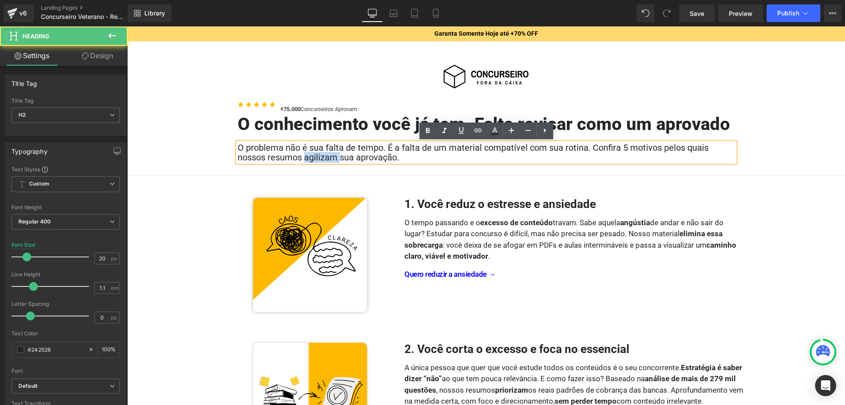
click at [335, 155] on h2 "O problema não é sua falta de tempo. É a falta de um material compatível com su…" at bounding box center [487, 152] width 498 height 19
paste div
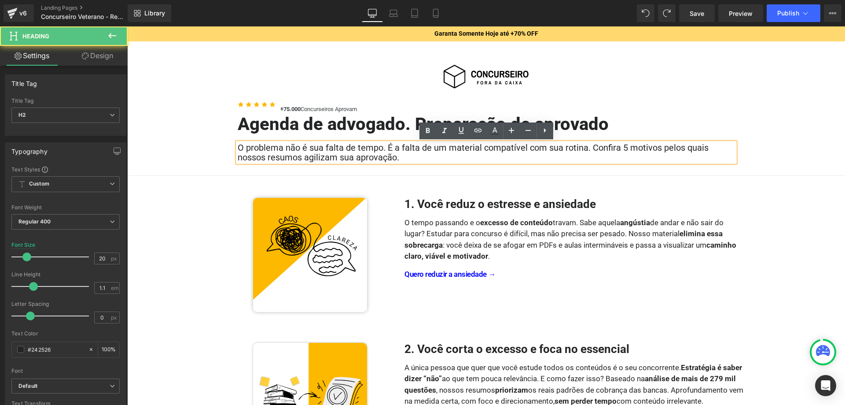
click at [440, 156] on h2 "O problema não é sua falta de tempo. É a falta de um material compatível com su…" at bounding box center [487, 152] width 498 height 19
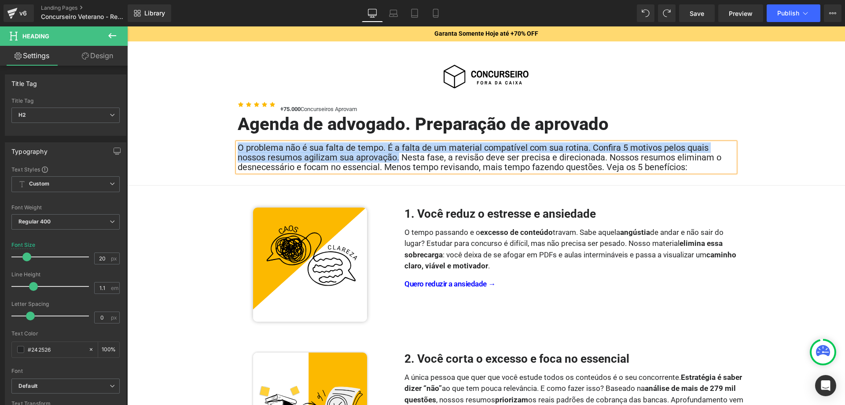
drag, startPoint x: 401, startPoint y: 156, endPoint x: 239, endPoint y: 150, distance: 161.7
click at [239, 150] on h2 "O problema não é sua falta de tempo. É a falta de um material compatível com su…" at bounding box center [487, 157] width 498 height 29
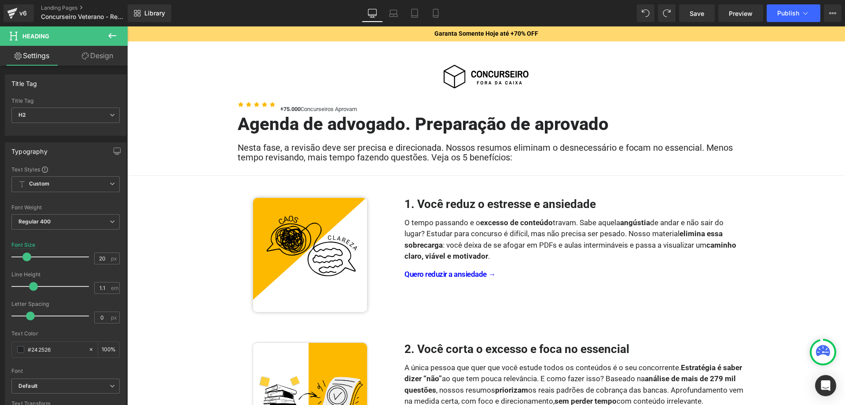
click at [384, 125] on h1 "Agenda de advogado. Preparação de aprovado" at bounding box center [487, 123] width 498 height 19
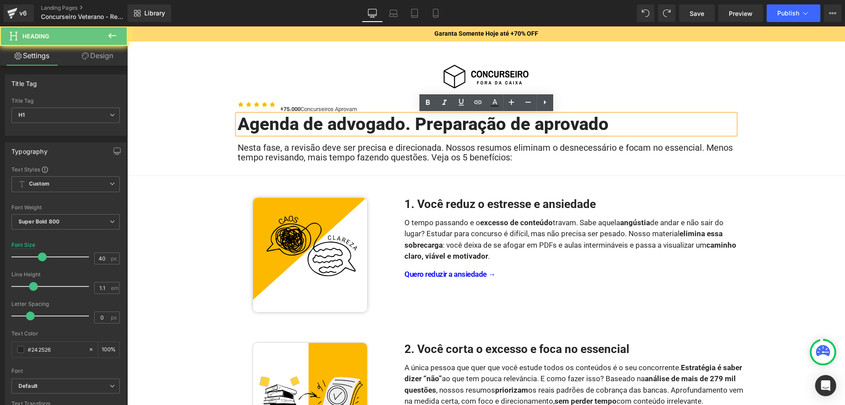
click at [643, 122] on h1 "Agenda de advogado. Preparação de aprovado" at bounding box center [487, 123] width 498 height 19
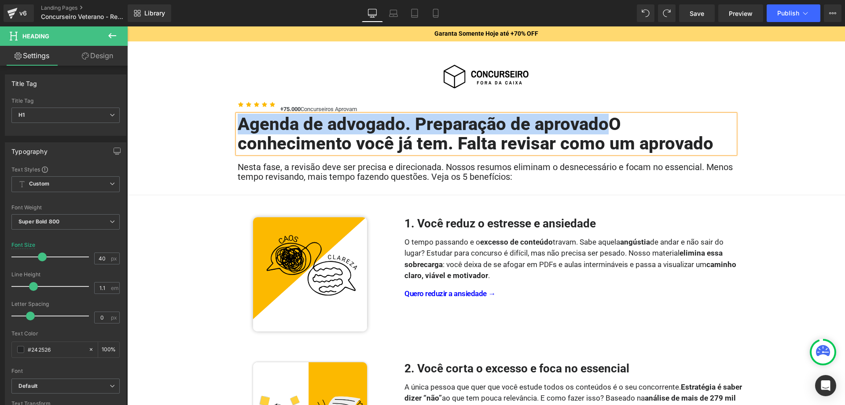
drag, startPoint x: 608, startPoint y: 125, endPoint x: 242, endPoint y: 124, distance: 365.9
click at [242, 124] on h1 "Agenda de advogado. Preparação de aprovadoO conhecimento você já tem. Falta rev…" at bounding box center [487, 133] width 498 height 39
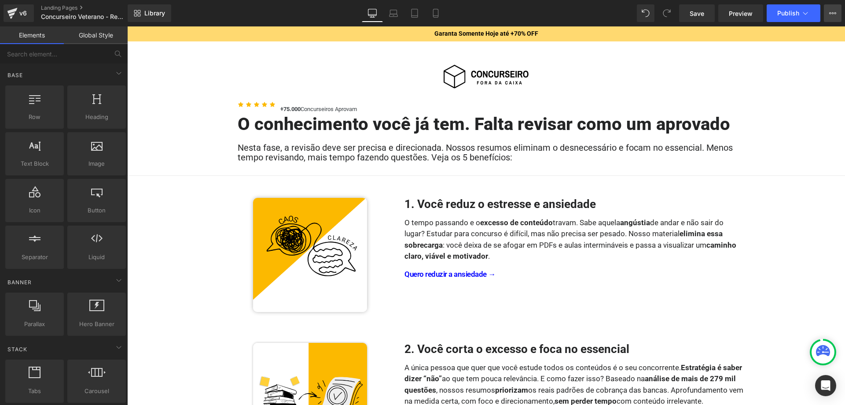
click at [833, 12] on icon at bounding box center [833, 13] width 2 height 2
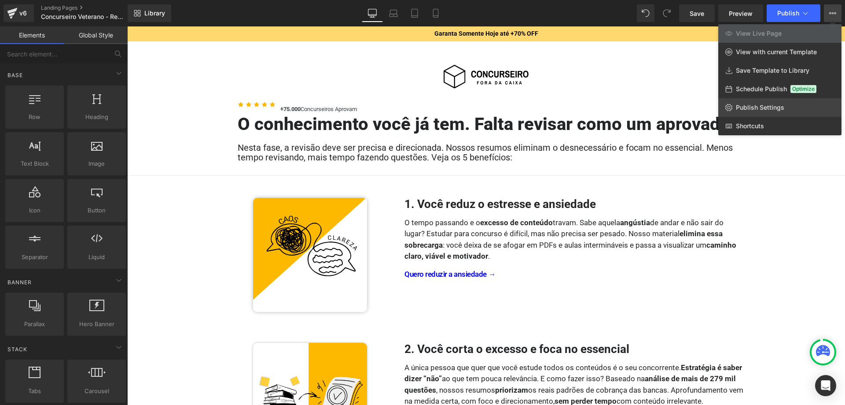
click at [778, 109] on span "Publish Settings" at bounding box center [760, 107] width 48 height 8
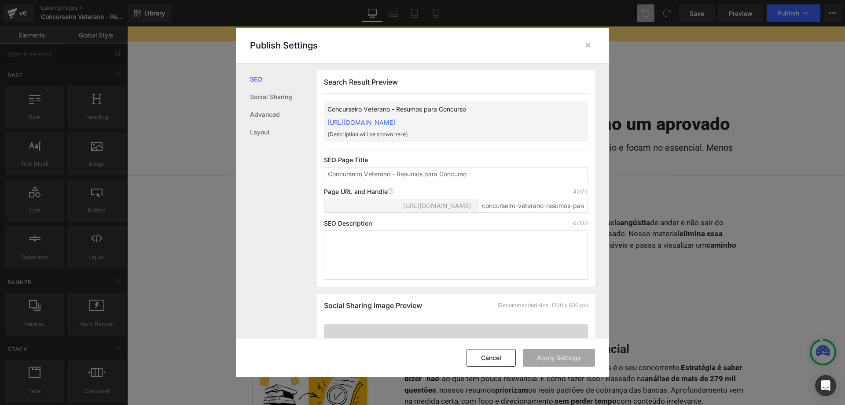
scroll to position [0, 0]
drag, startPoint x: 533, startPoint y: 222, endPoint x: 532, endPoint y: 215, distance: 6.7
click at [533, 219] on div "https://concurseiro-fora-da-caixa.myshopify.com/pages/ concurseiro-veterano-res…" at bounding box center [456, 208] width 264 height 21
click at [532, 212] on input "concurseiro-veterano-resumos-para-concurso" at bounding box center [533, 205] width 110 height 14
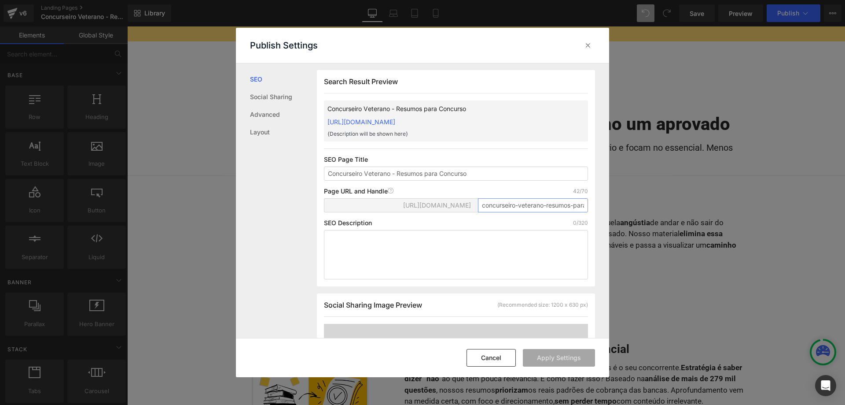
click at [532, 212] on input "concurseiro-veterano-resumos-para-concurso" at bounding box center [533, 205] width 110 height 14
paste input "Lstcl-202509-005"
drag, startPoint x: 485, startPoint y: 203, endPoint x: 492, endPoint y: 196, distance: 10.3
click at [485, 203] on input "Lstcl-202509-005" at bounding box center [533, 205] width 110 height 14
type input "lstcl-202509-005"
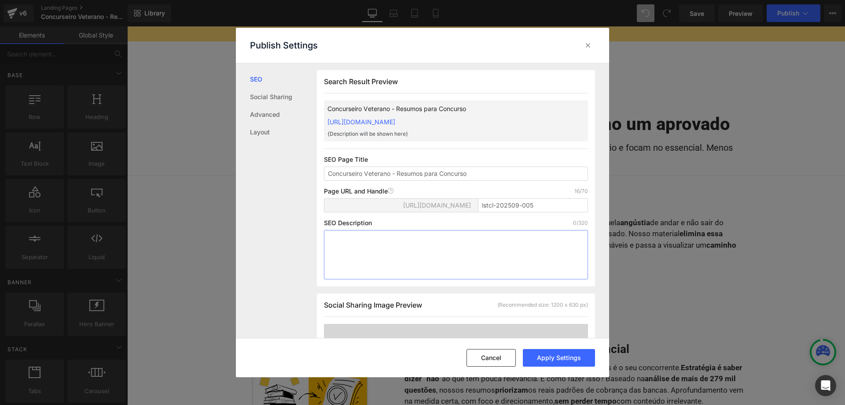
click at [532, 244] on textarea at bounding box center [456, 254] width 264 height 49
paste textarea "Resumos para concursos focados no essencial. Corte o excesso, estude mais rápid…"
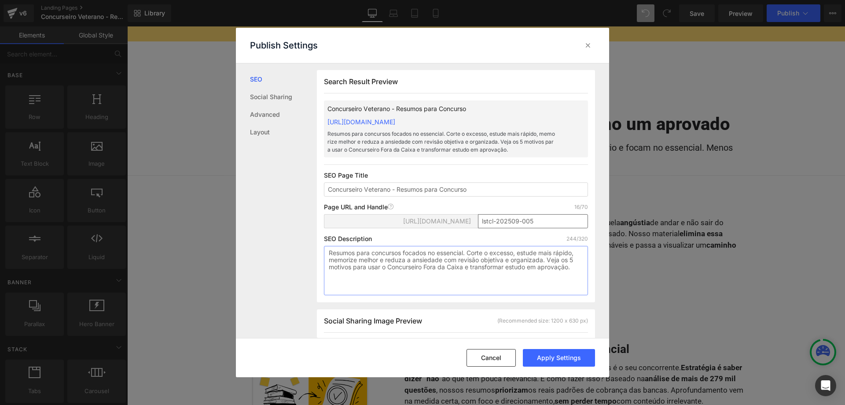
type textarea "Resumos para concursos focados no essencial. Corte o excesso, estude mais rápid…"
drag, startPoint x: 546, startPoint y: 223, endPoint x: 476, endPoint y: 224, distance: 69.6
click at [478, 224] on input "lstcl-202509-005" at bounding box center [533, 221] width 110 height 14
click at [449, 243] on div "SEO Description 244/320 Resumos para concursos focados no essencial. Corte o ex…" at bounding box center [456, 265] width 264 height 60
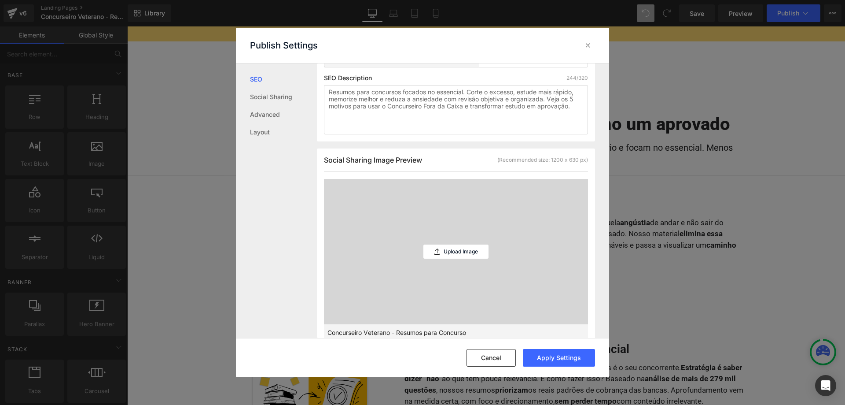
scroll to position [180, 0]
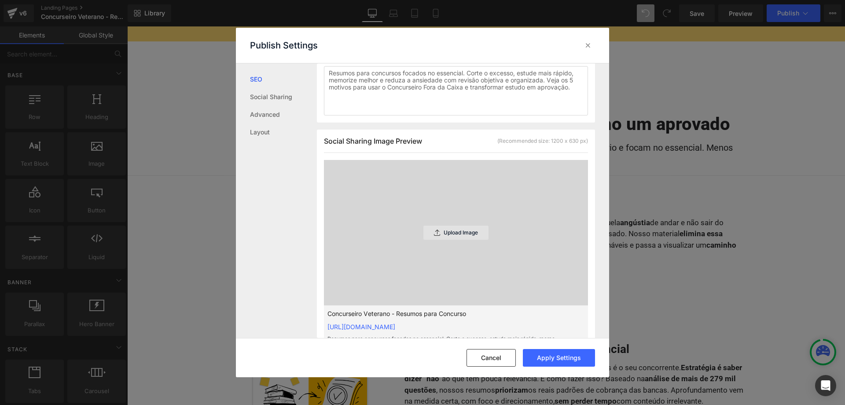
click at [452, 236] on p "Upload Image" at bounding box center [461, 232] width 34 height 6
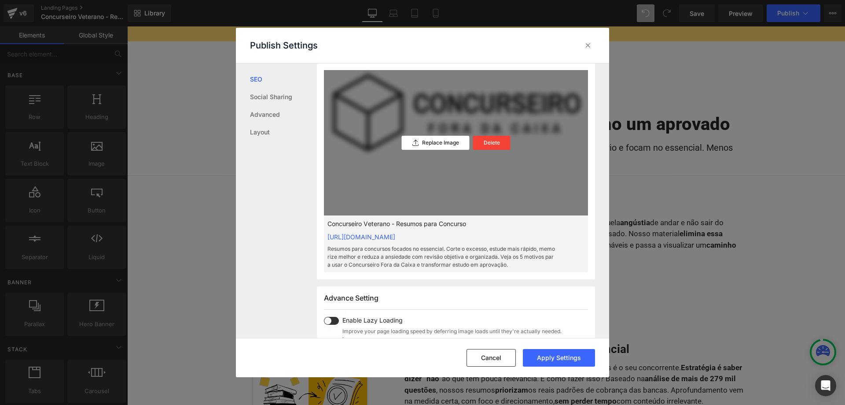
scroll to position [90, 0]
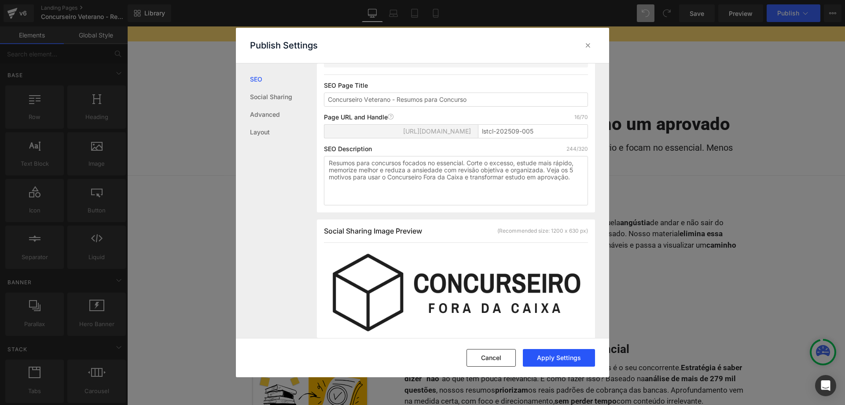
click at [564, 353] on button "Apply Settings" at bounding box center [559, 358] width 72 height 18
click at [590, 48] on icon at bounding box center [588, 45] width 9 height 9
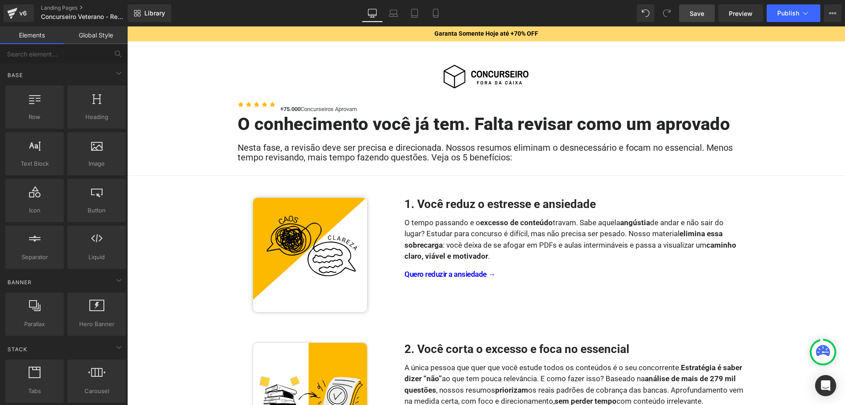
click at [692, 17] on span "Save" at bounding box center [697, 13] width 15 height 9
click at [786, 11] on span "Publish" at bounding box center [789, 13] width 22 height 7
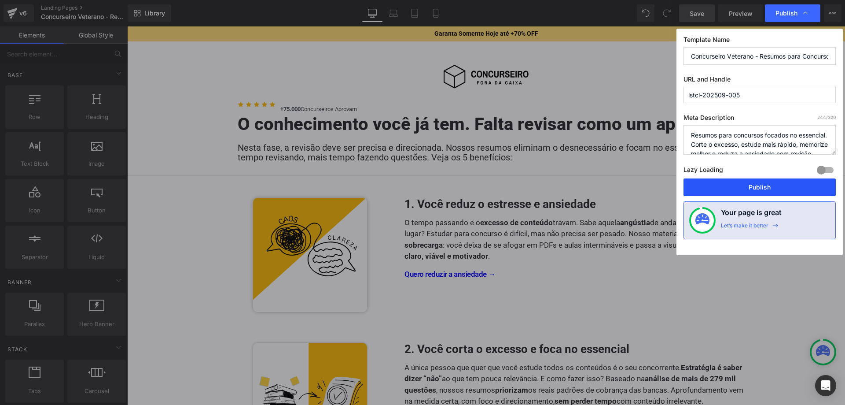
click at [749, 189] on button "Publish" at bounding box center [760, 187] width 152 height 18
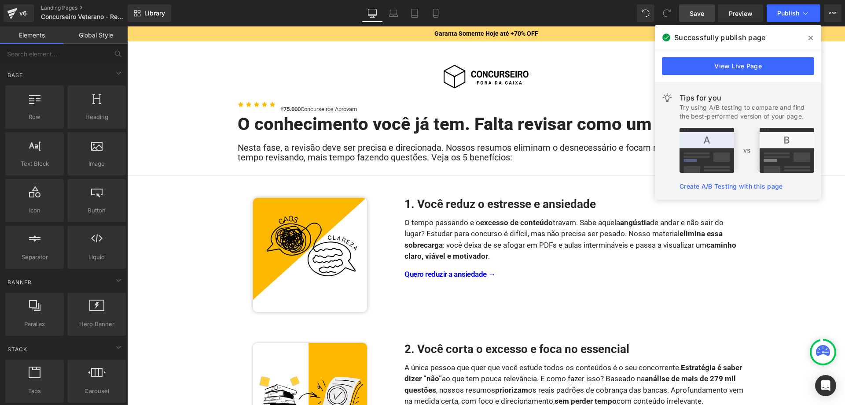
click at [811, 36] on icon at bounding box center [811, 37] width 4 height 7
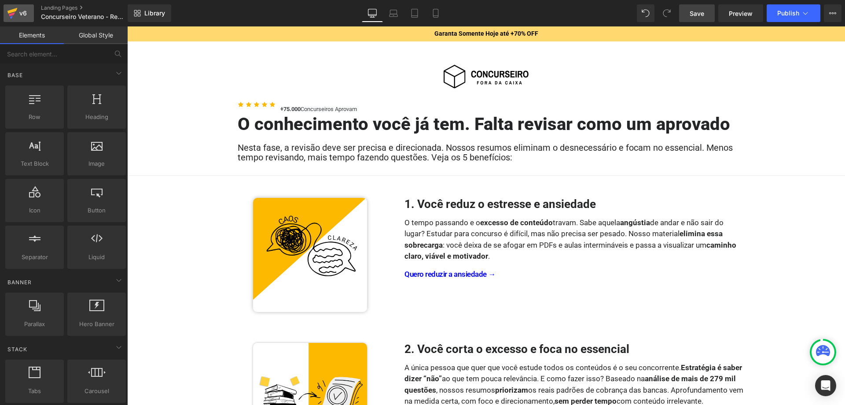
click at [22, 15] on div "v6" at bounding box center [23, 12] width 11 height 11
click at [831, 13] on icon at bounding box center [831, 13] width 2 height 2
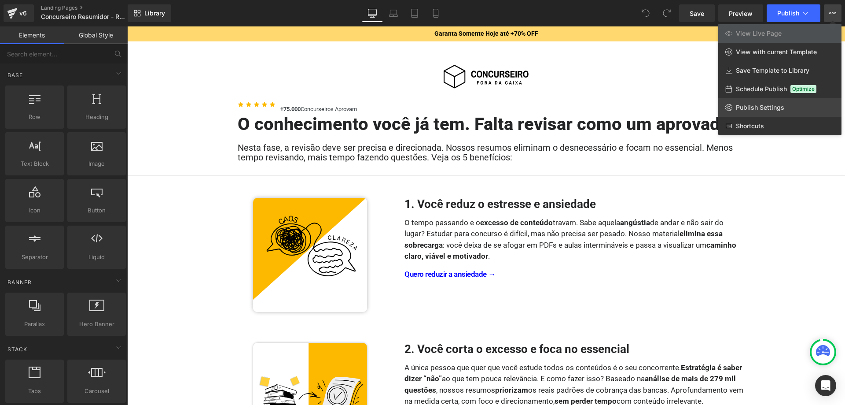
click at [754, 107] on span "Publish Settings" at bounding box center [760, 107] width 48 height 8
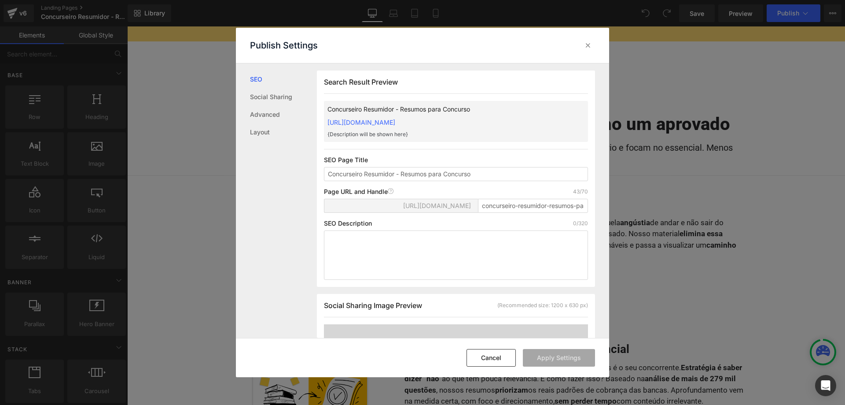
scroll to position [0, 0]
click at [515, 212] on input "concurseiro-resumidor-resumos-para-concurso" at bounding box center [533, 205] width 110 height 14
paste input "lstcl-202509-006"
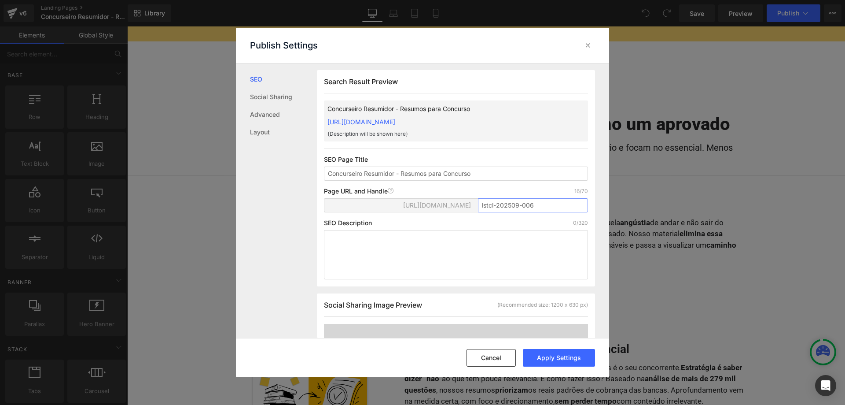
type input "lstcl-202509-006"
click at [548, 243] on textarea at bounding box center [456, 254] width 264 height 49
paste textarea "Resumos para concursos focados no essencial. Corte o excesso, estude mais rápid…"
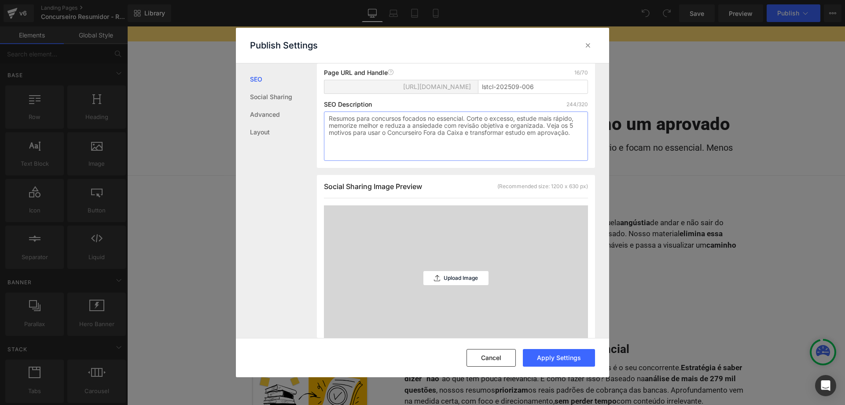
scroll to position [135, 0]
type textarea "Resumos para concursos focados no essencial. Corte o excesso, estude mais rápid…"
click at [456, 273] on div "Upload Image" at bounding box center [456, 277] width 65 height 14
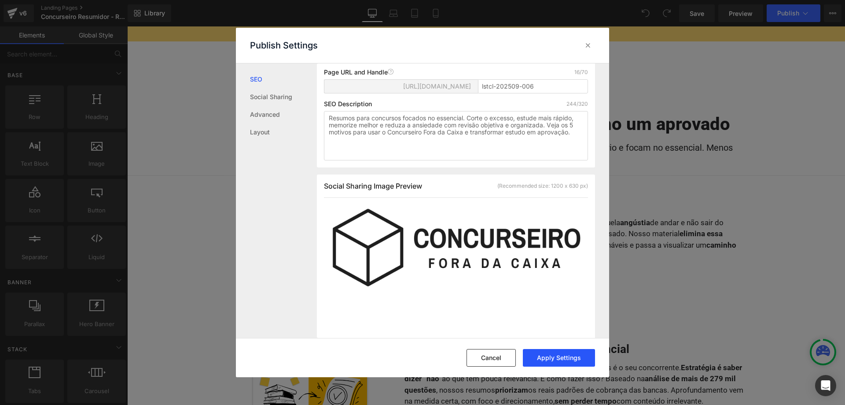
click at [565, 358] on button "Apply Settings" at bounding box center [559, 358] width 72 height 18
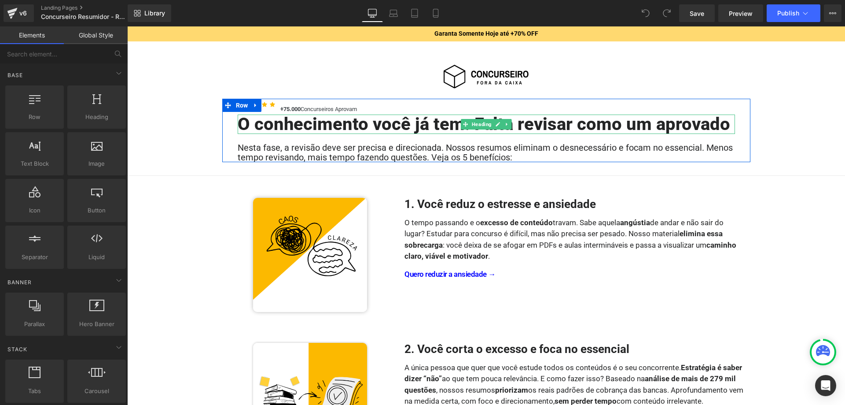
click at [532, 125] on h1 "O conhecimento você já tem. Falta revisar como um aprovado" at bounding box center [487, 123] width 498 height 19
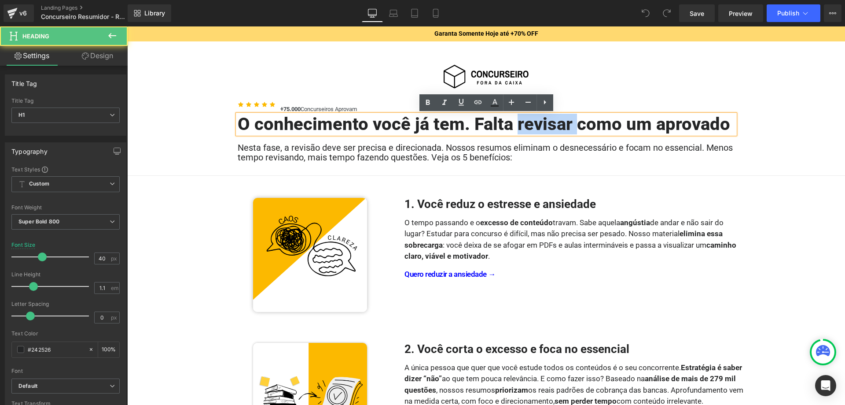
click at [532, 125] on h1 "O conhecimento você já tem. Falta revisar como um aprovado" at bounding box center [487, 123] width 498 height 19
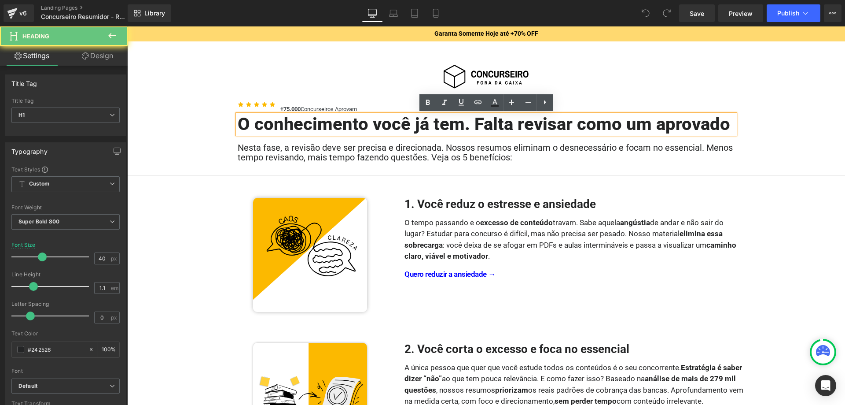
click at [532, 125] on h1 "O conhecimento você já tem. Falta revisar como um aprovado" at bounding box center [487, 123] width 498 height 19
click at [600, 124] on h1 "O conhecimento você já tem. Falta revisar como um aprovado" at bounding box center [487, 123] width 498 height 19
paste div
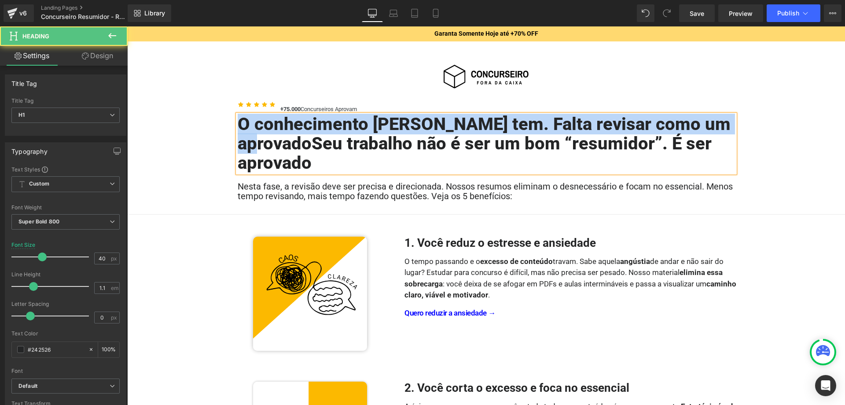
drag, startPoint x: 302, startPoint y: 140, endPoint x: 239, endPoint y: 127, distance: 64.7
click at [239, 127] on h1 "O conhecimento [PERSON_NAME] tem. Falta revisar como um aprovadoSeu trabalho nã…" at bounding box center [487, 143] width 498 height 58
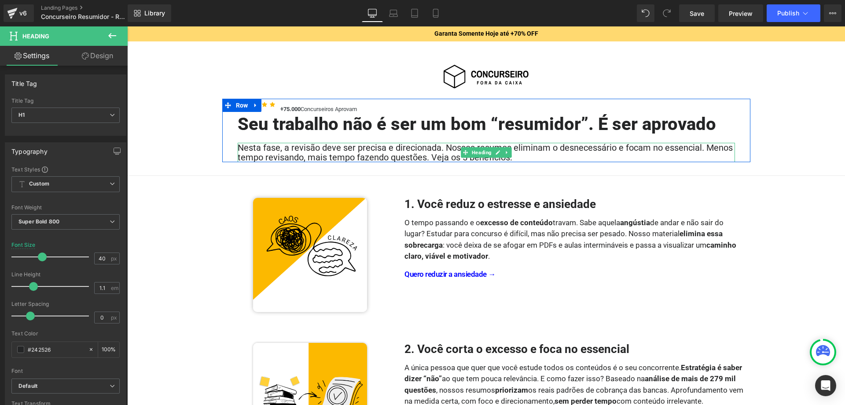
click at [442, 158] on h2 "Nesta fase, a revisão deve ser precisa e direcionada. Nossos resumos eliminam o…" at bounding box center [487, 152] width 498 height 19
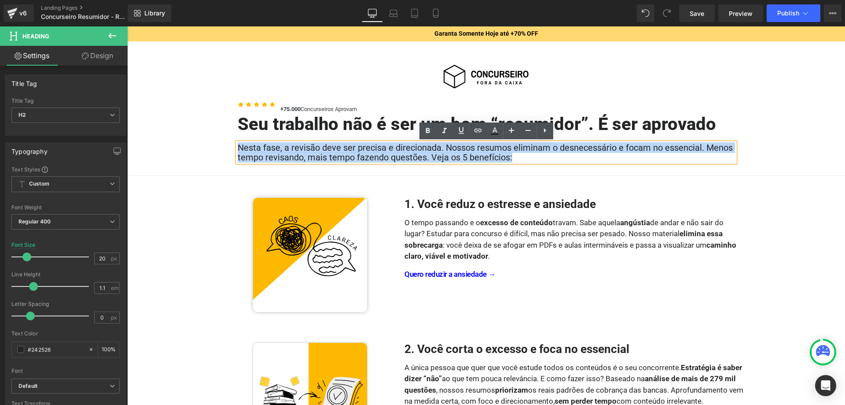
drag, startPoint x: 513, startPoint y: 157, endPoint x: 239, endPoint y: 147, distance: 274.1
click at [239, 147] on h2 "Nesta fase, a revisão deve ser precisa e direcionada. Nossos resumos eliminam o…" at bounding box center [487, 152] width 498 height 19
paste div
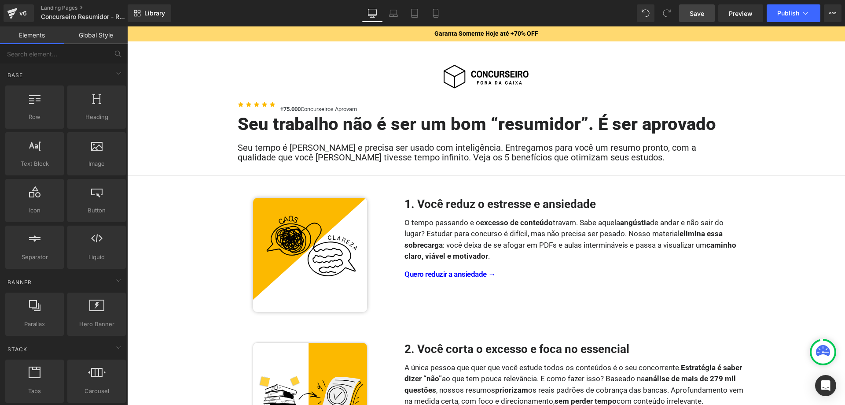
click at [706, 15] on link "Save" at bounding box center [697, 13] width 36 height 18
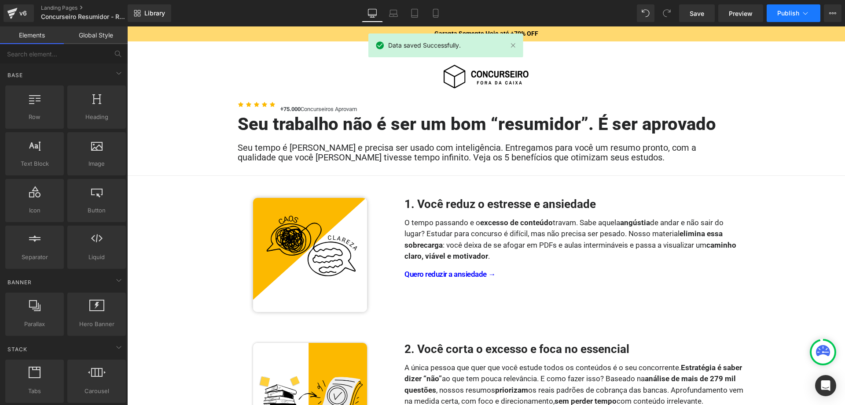
click at [805, 12] on icon at bounding box center [805, 13] width 9 height 9
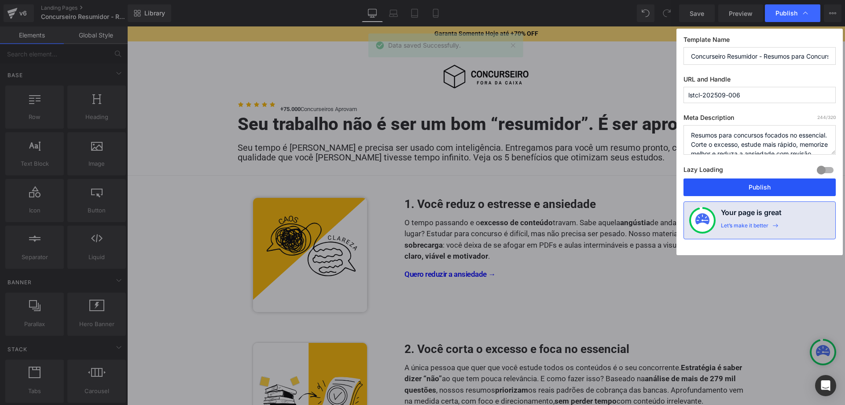
click at [760, 181] on button "Publish" at bounding box center [760, 187] width 152 height 18
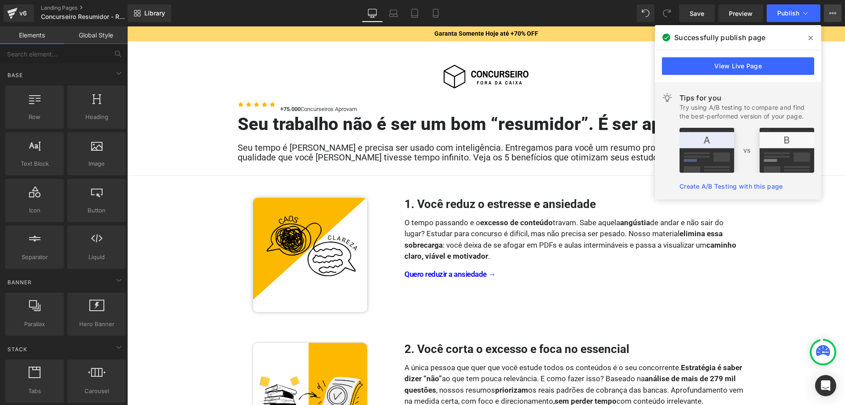
click at [834, 13] on icon at bounding box center [833, 13] width 7 height 7
click at [582, 57] on div at bounding box center [486, 215] width 718 height 378
drag, startPoint x: 810, startPoint y: 37, endPoint x: 698, endPoint y: 0, distance: 117.5
click at [810, 37] on icon at bounding box center [811, 37] width 4 height 7
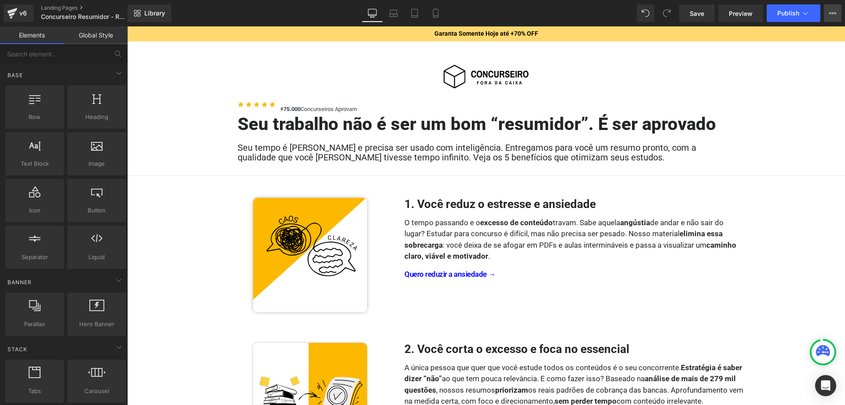
click at [836, 15] on icon at bounding box center [833, 13] width 7 height 7
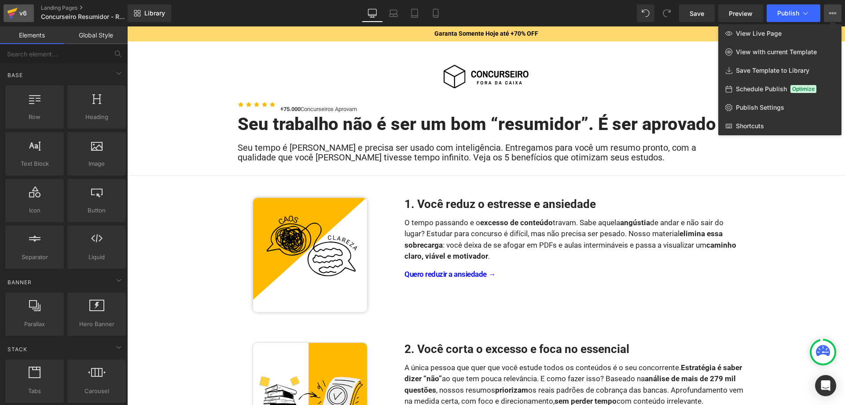
click at [32, 18] on link "v6" at bounding box center [19, 13] width 30 height 18
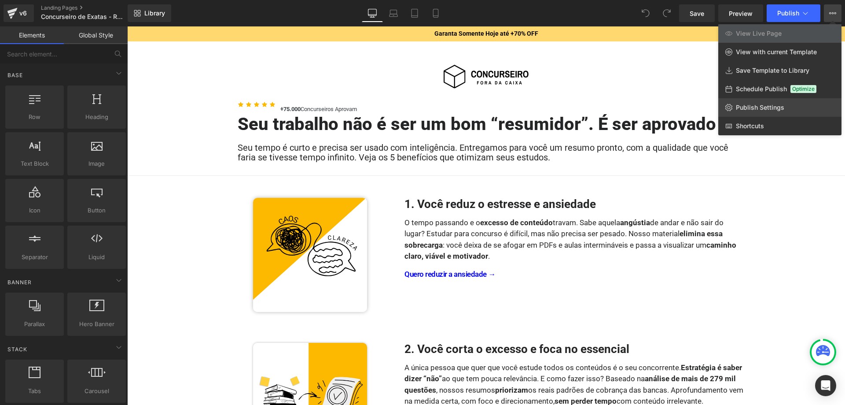
click at [752, 108] on span "Publish Settings" at bounding box center [760, 107] width 48 height 8
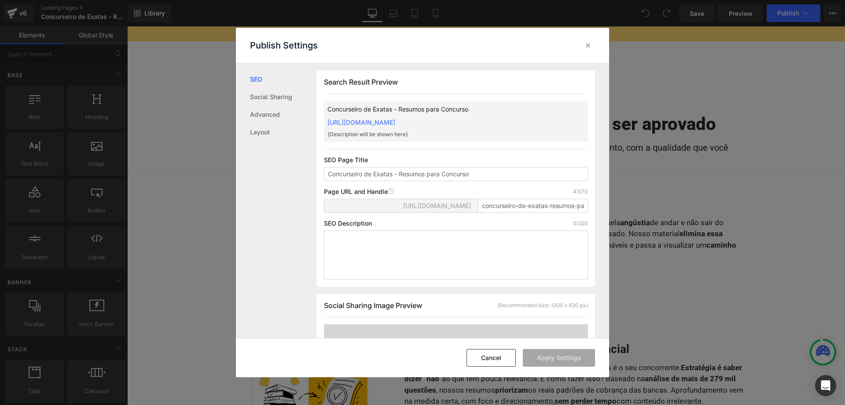
scroll to position [0, 0]
click at [527, 211] on input "concurseiro-de-exatas-resumos-para-concurso" at bounding box center [533, 205] width 110 height 14
paste input "lstcl-202509-007"
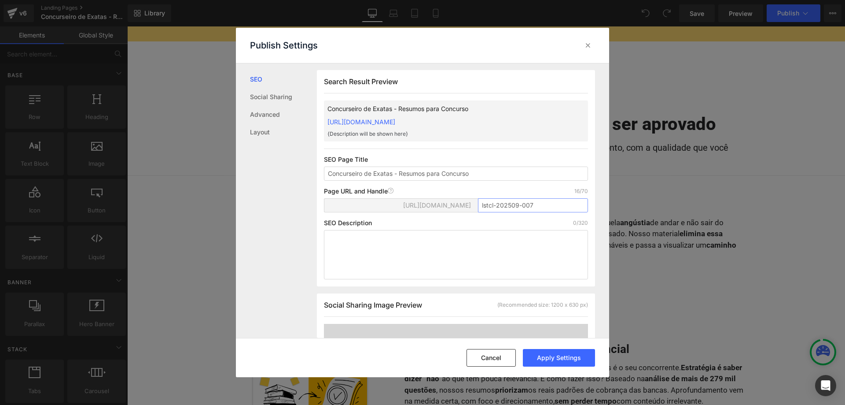
type input "lstcl-202509-007"
click at [525, 250] on textarea at bounding box center [456, 254] width 264 height 49
paste textarea "Resumos para concursos focados no essencial. Corte o excesso, estude mais rápid…"
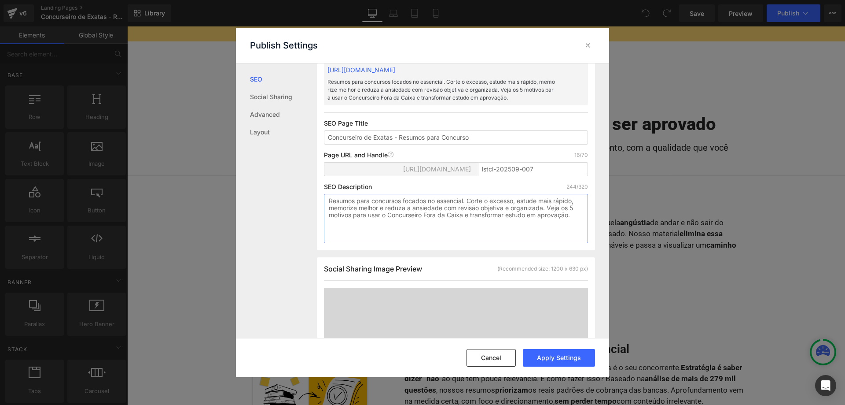
scroll to position [90, 0]
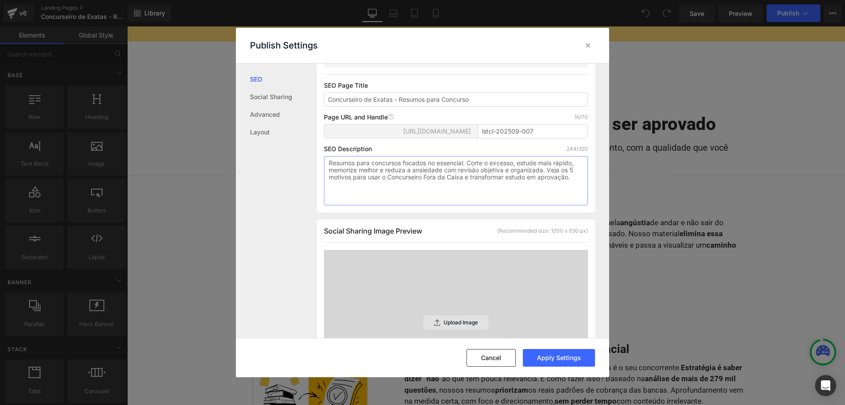
type textarea "Resumos para concursos focados no essencial. Corte o excesso, estude mais rápid…"
click at [454, 320] on p "Upload Image" at bounding box center [461, 322] width 34 height 6
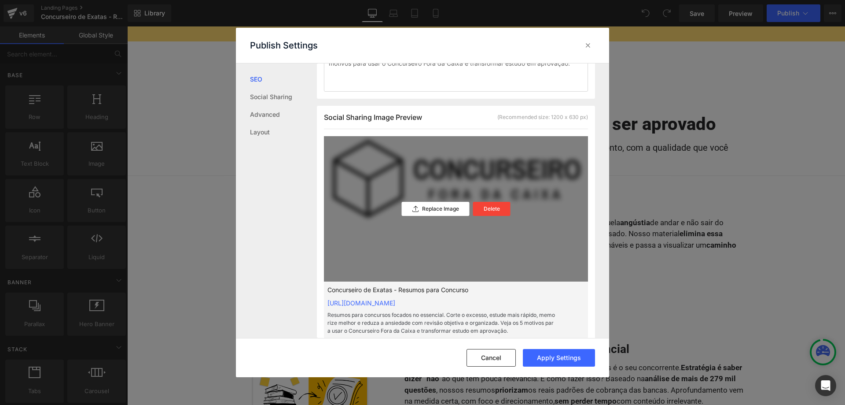
scroll to position [135, 0]
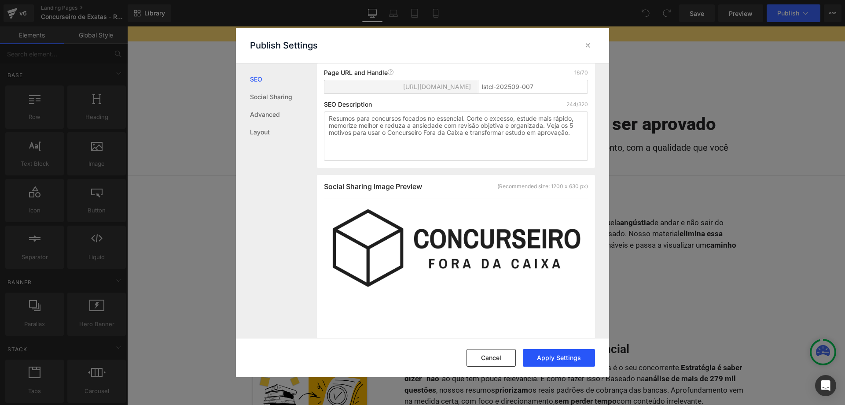
click at [568, 360] on button "Apply Settings" at bounding box center [559, 358] width 72 height 18
click at [590, 45] on icon at bounding box center [588, 45] width 9 height 9
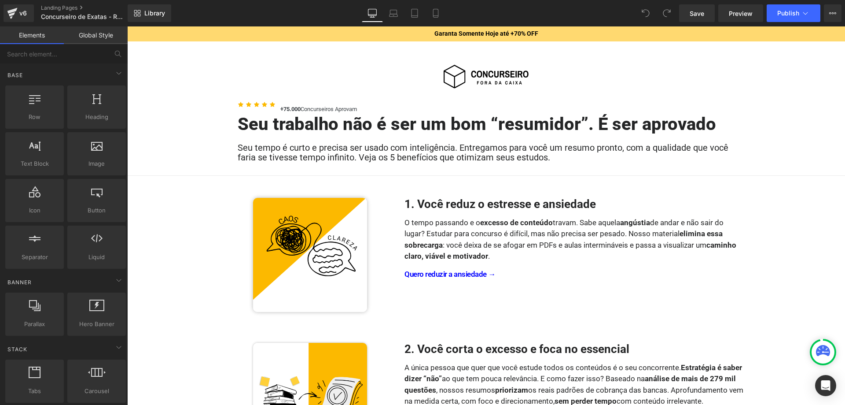
click at [331, 125] on h1 "Seu trabalho não é ser um bom “resumidor”. É ser aprovado" at bounding box center [487, 123] width 498 height 19
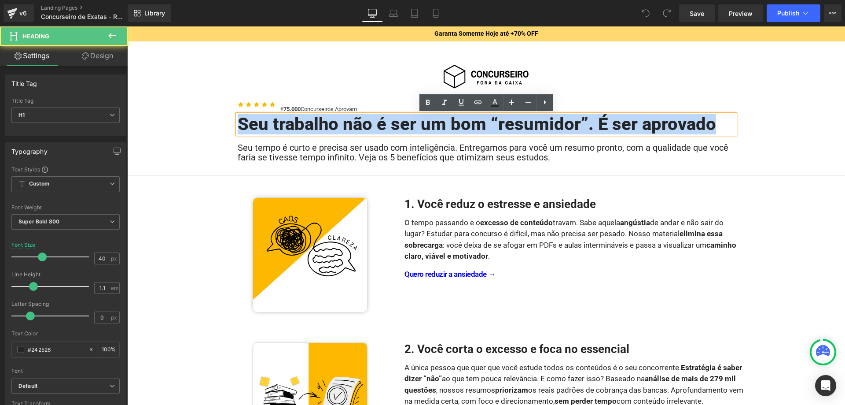
drag, startPoint x: 240, startPoint y: 122, endPoint x: 717, endPoint y: 124, distance: 477.3
click at [717, 124] on h1 "Seu trabalho não é ser um bom “resumidor”. É ser aprovado" at bounding box center [487, 123] width 498 height 19
paste div
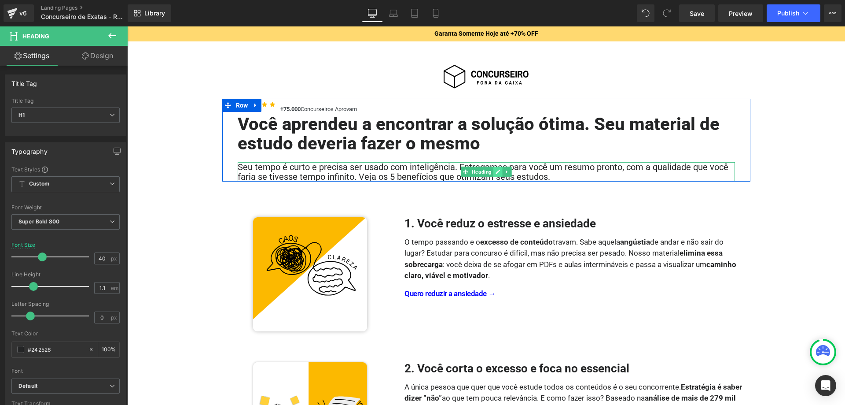
click at [499, 174] on link at bounding box center [498, 171] width 9 height 11
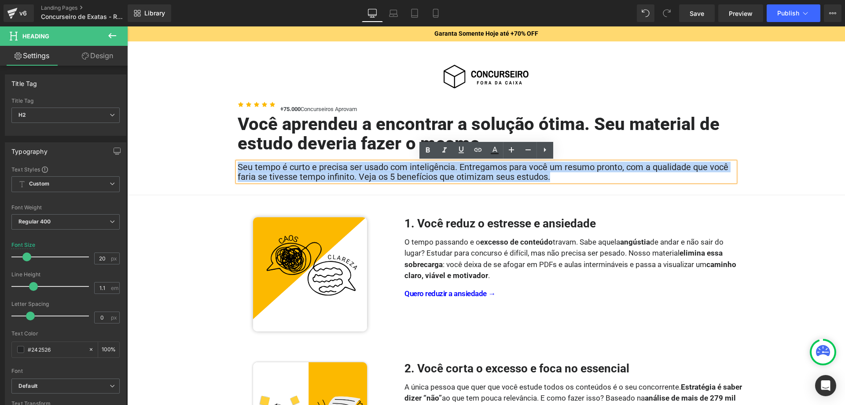
drag, startPoint x: 483, startPoint y: 173, endPoint x: 239, endPoint y: 168, distance: 244.4
click at [239, 168] on h2 "Seu tempo é curto e precisa ser usado com inteligência. Entregamos para você um…" at bounding box center [487, 171] width 498 height 19
paste div
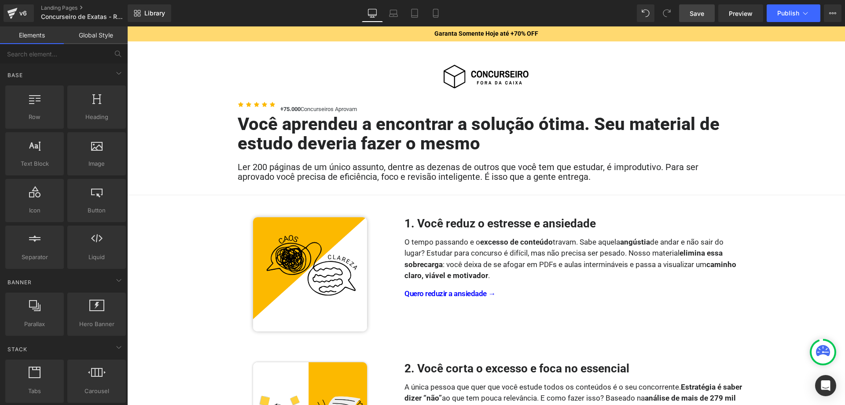
click at [700, 16] on span "Save" at bounding box center [697, 13] width 15 height 9
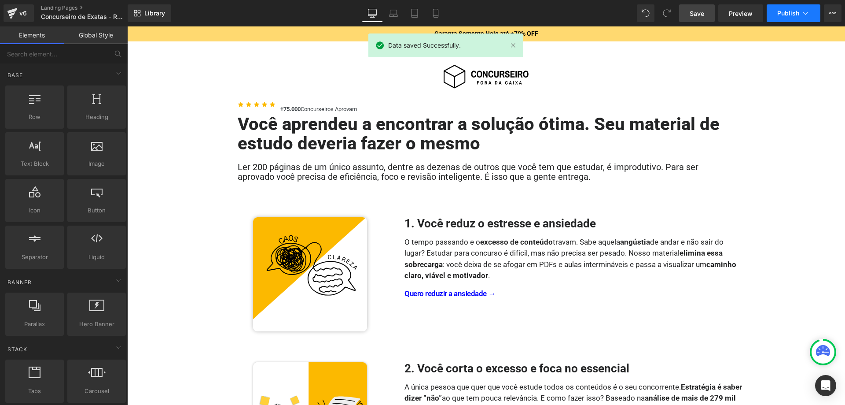
click at [789, 15] on span "Publish" at bounding box center [789, 13] width 22 height 7
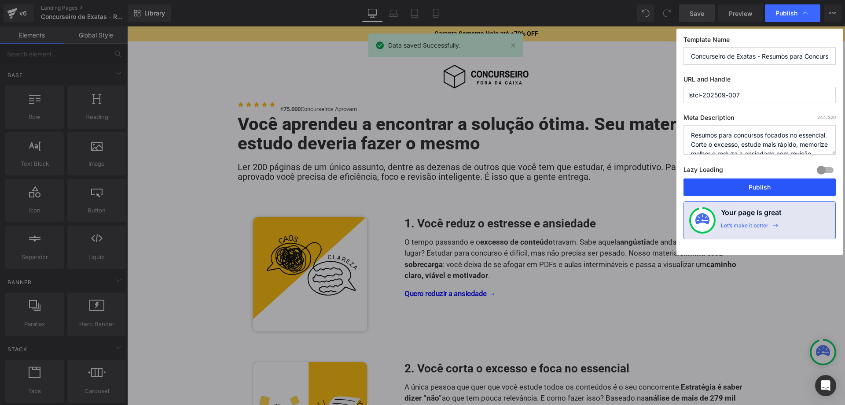
drag, startPoint x: 742, startPoint y: 187, endPoint x: 613, endPoint y: 157, distance: 132.9
click at [742, 187] on button "Publish" at bounding box center [760, 187] width 152 height 18
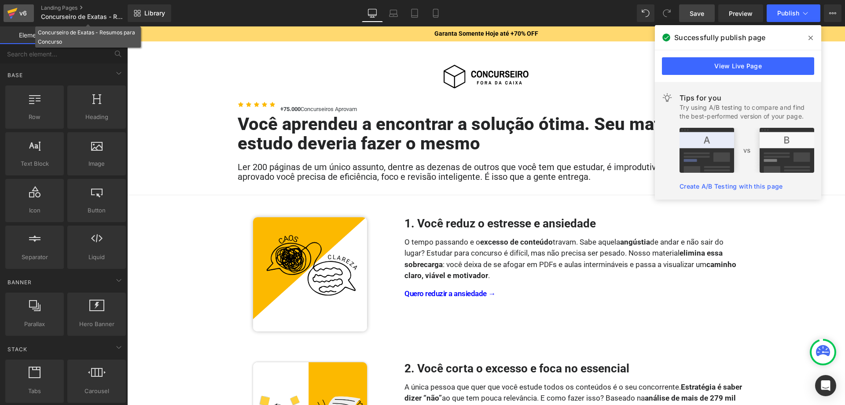
click at [23, 13] on div "v6" at bounding box center [23, 12] width 11 height 11
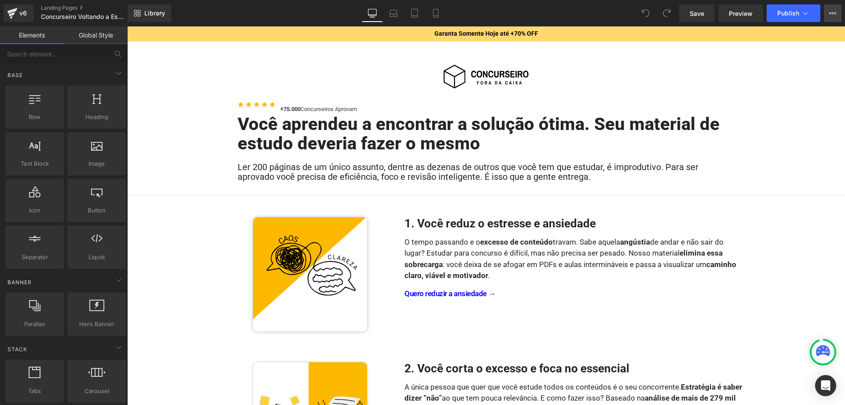
click at [834, 15] on icon at bounding box center [833, 13] width 7 height 7
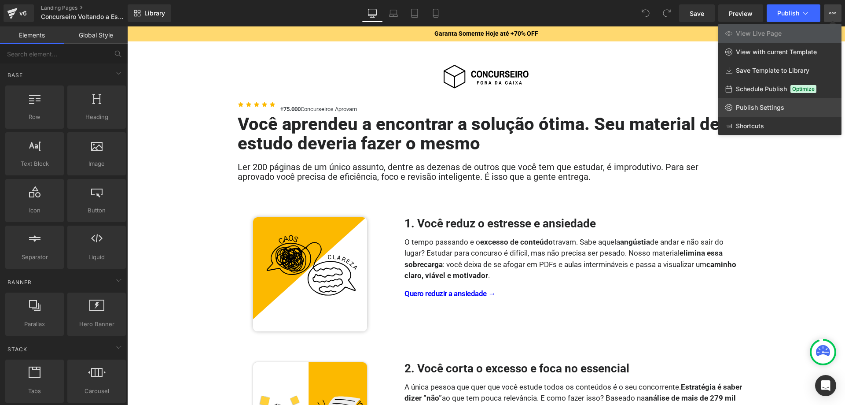
click at [764, 105] on span "Publish Settings" at bounding box center [760, 107] width 48 height 8
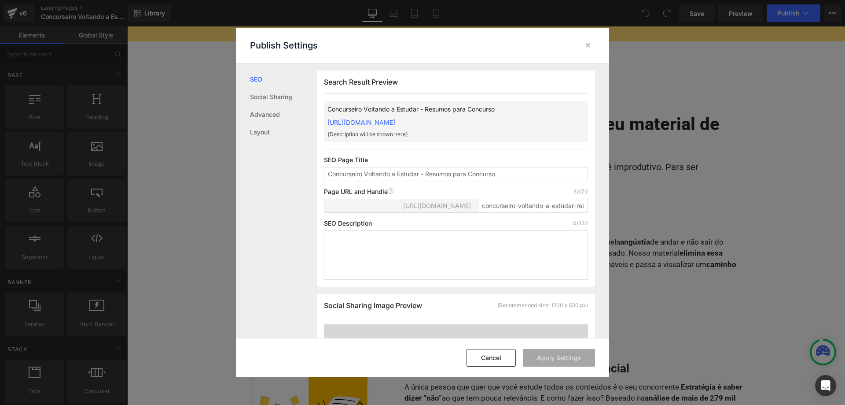
scroll to position [0, 0]
click at [533, 211] on input "concurseiro-voltando-a-estudar-resumos-para-concurso" at bounding box center [533, 205] width 110 height 14
paste input "lstcl-202509-008"
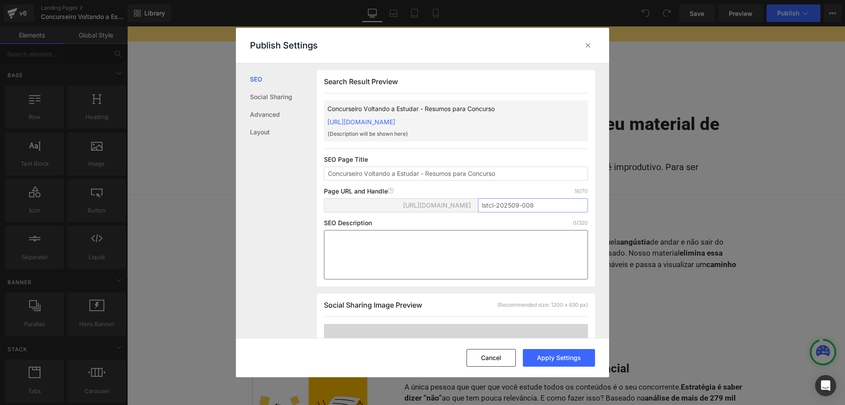
type input "lstcl-202509-008"
drag, startPoint x: 566, startPoint y: 246, endPoint x: 561, endPoint y: 244, distance: 5.2
click at [565, 246] on textarea at bounding box center [456, 254] width 264 height 49
paste textarea "Resumos para concursos focados no essencial. Corte o excesso, estude mais rápid…"
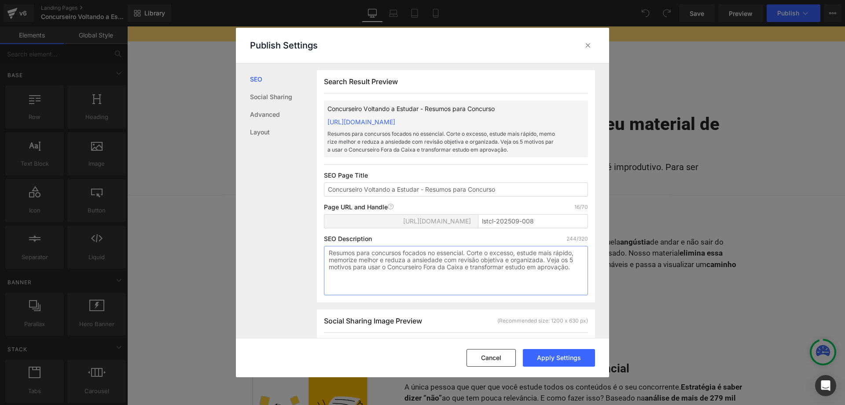
scroll to position [180, 0]
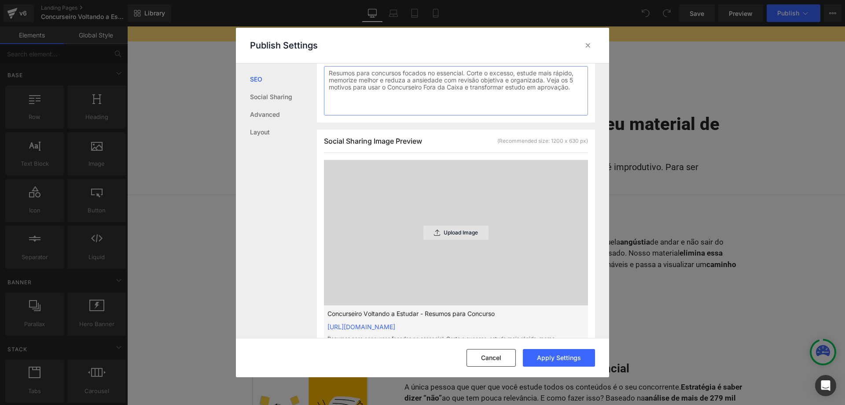
type textarea "Resumos para concursos focados no essencial. Corte o excesso, estude mais rápid…"
click at [474, 234] on p "Upload Image" at bounding box center [461, 232] width 34 height 6
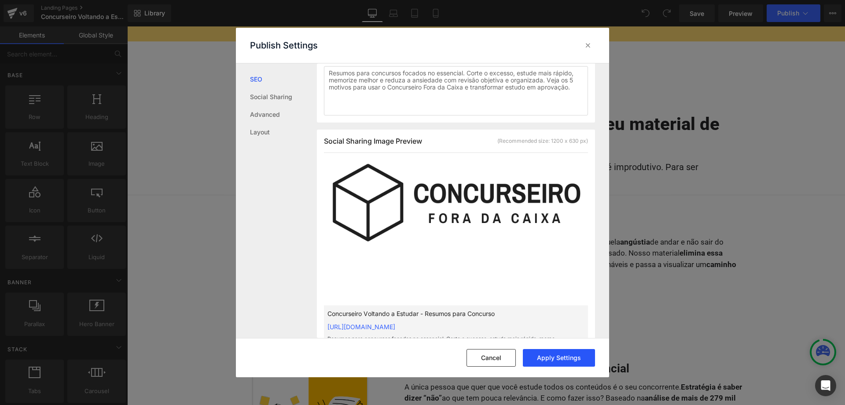
click at [577, 359] on button "Apply Settings" at bounding box center [559, 358] width 72 height 18
click at [588, 47] on icon at bounding box center [588, 45] width 9 height 9
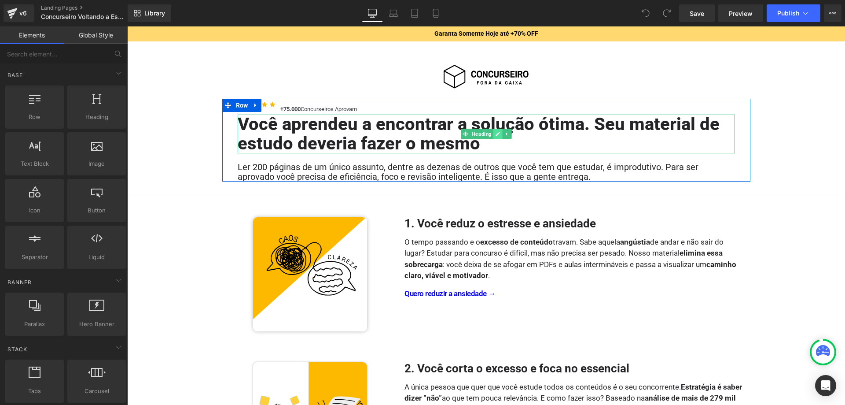
click at [502, 135] on link at bounding box center [498, 134] width 9 height 11
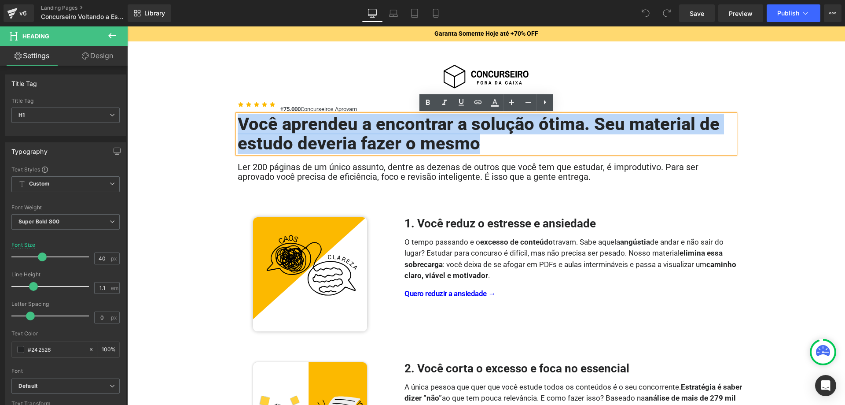
drag, startPoint x: 450, startPoint y: 142, endPoint x: 242, endPoint y: 119, distance: 209.5
click at [242, 119] on h1 "Você aprendeu a encontrar a solução ótima. Seu material de estudo deveria fazer…" at bounding box center [487, 133] width 498 height 39
paste div
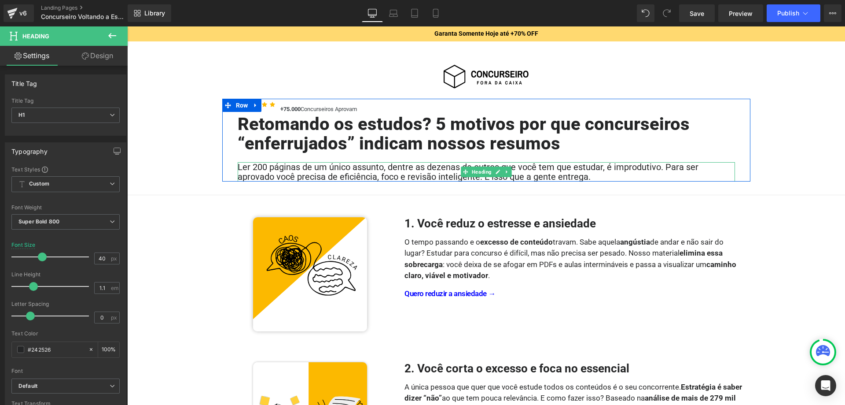
click at [458, 171] on h2 "Ler 200 páginas de um único assunto, dentre as dezenas de outros que você tem q…" at bounding box center [487, 171] width 498 height 19
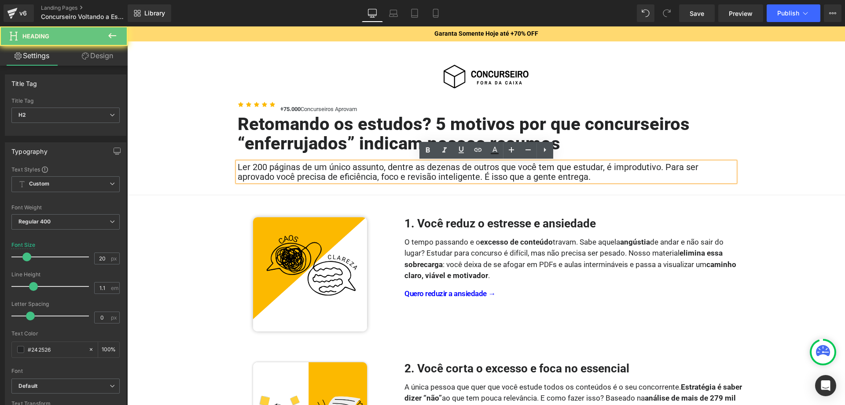
click at [500, 174] on h2 "Ler 200 páginas de um único assunto, dentre as dezenas de outros que você tem q…" at bounding box center [487, 171] width 498 height 19
paste div
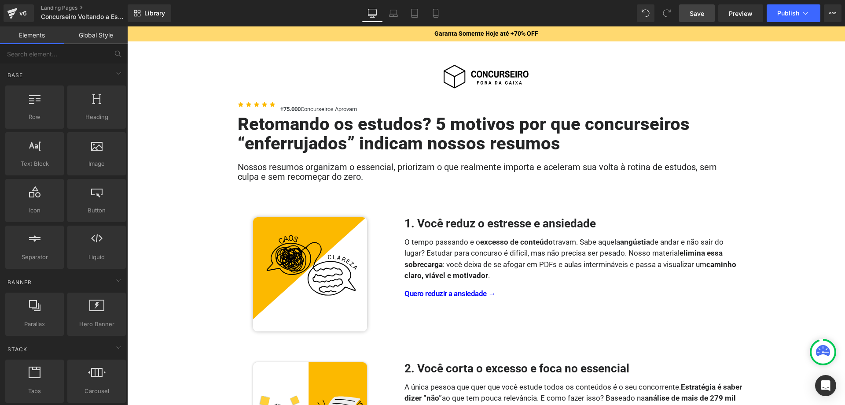
click at [703, 16] on span "Save" at bounding box center [697, 13] width 15 height 9
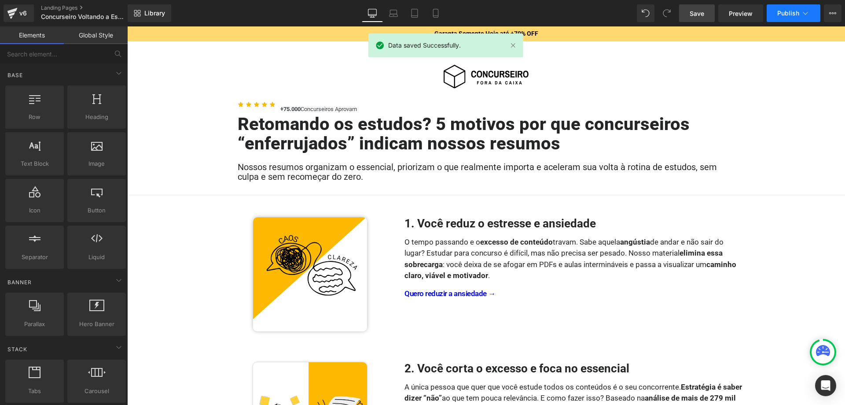
click at [789, 15] on span "Publish" at bounding box center [789, 13] width 22 height 7
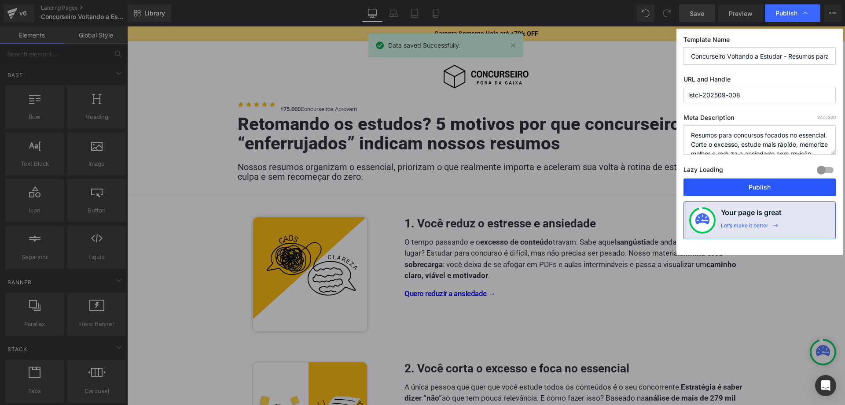
click at [753, 186] on button "Publish" at bounding box center [760, 187] width 152 height 18
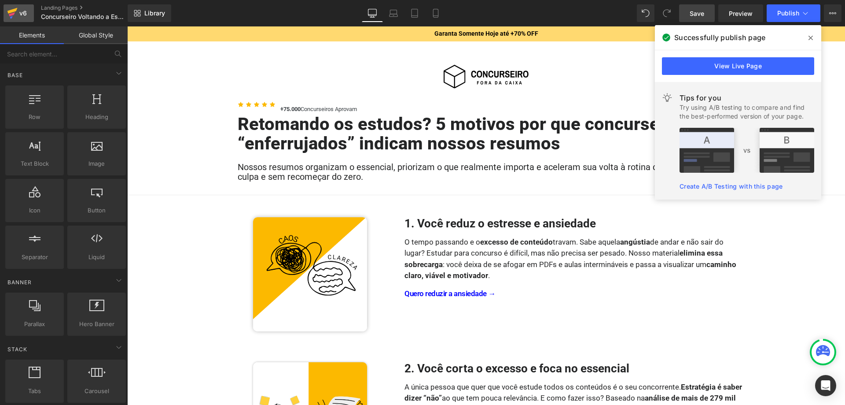
click at [23, 14] on div "v6" at bounding box center [23, 12] width 11 height 11
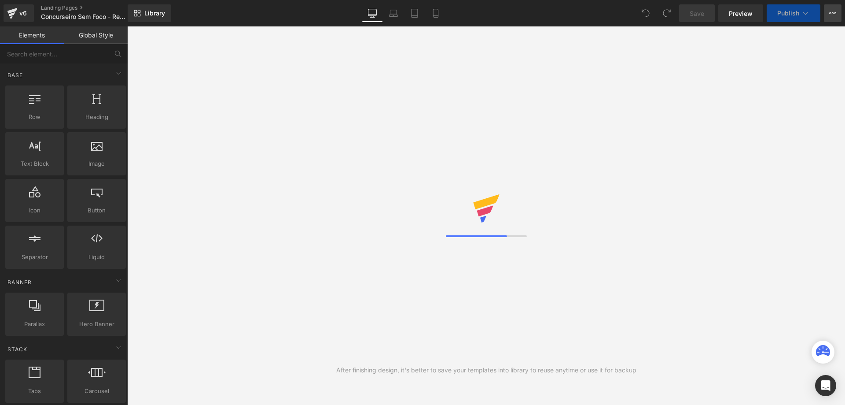
click at [829, 17] on button "View Live Page View with current Template Save Template to Library Schedule Pub…" at bounding box center [833, 13] width 18 height 18
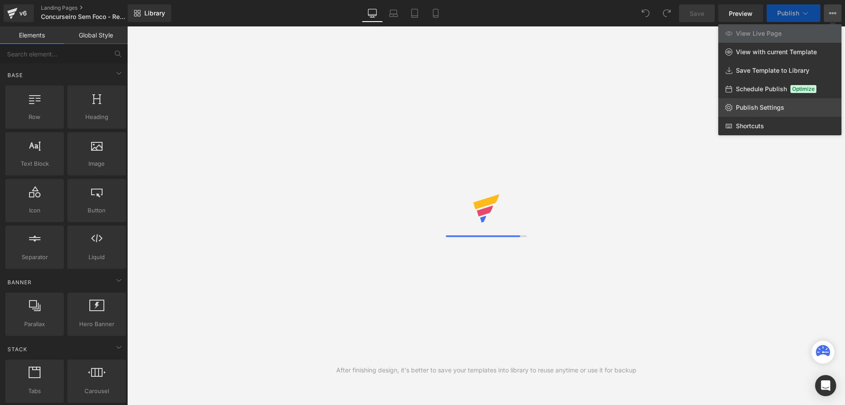
click at [778, 102] on link "Publish Settings" at bounding box center [780, 107] width 123 height 18
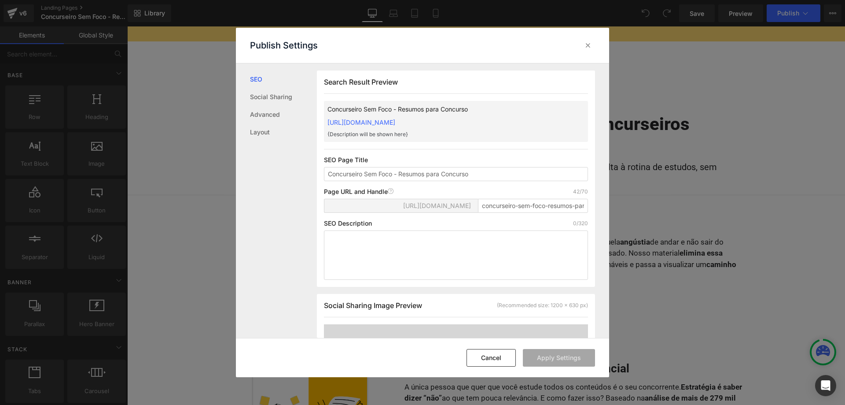
scroll to position [0, 0]
click at [525, 212] on input "concurseiro-sem-foco-resumos-para-concurso" at bounding box center [533, 205] width 110 height 14
paste input "lstcl-202509-009"
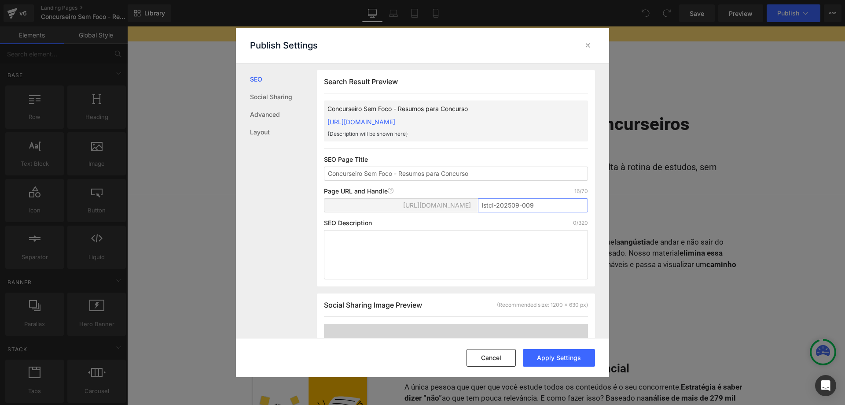
type input "lstcl-202509-009"
click at [555, 257] on textarea at bounding box center [456, 254] width 264 height 49
paste textarea "Resumos para concursos focados no essencial. Corte o excesso, estude mais rápid…"
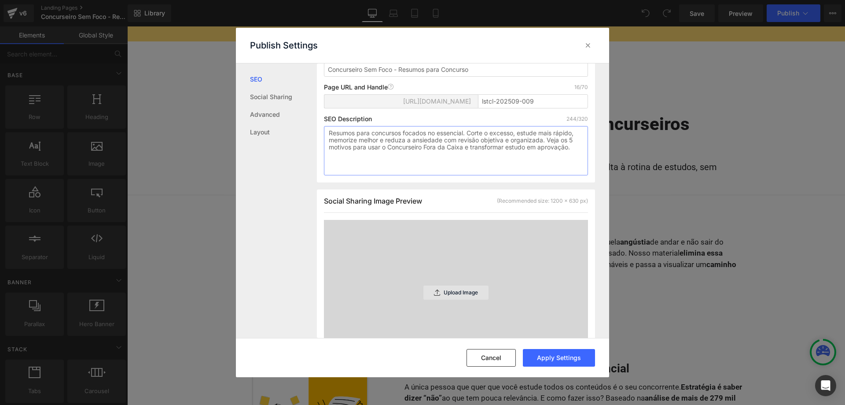
scroll to position [135, 0]
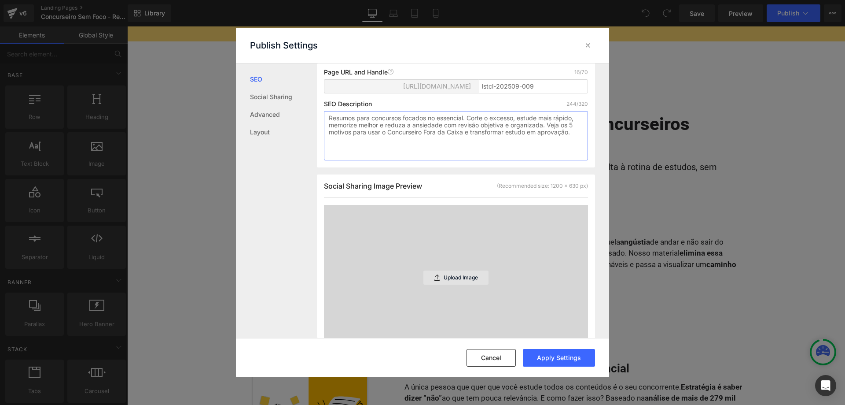
type textarea "Resumos para concursos focados no essencial. Corte o excesso, estude mais rápid…"
click at [465, 278] on p "Upload Image" at bounding box center [461, 277] width 34 height 6
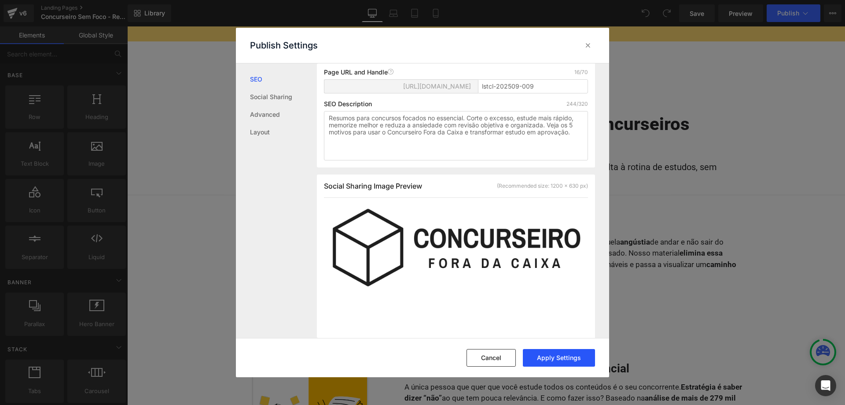
click at [564, 355] on button "Apply Settings" at bounding box center [559, 358] width 72 height 18
click at [587, 47] on icon at bounding box center [588, 45] width 9 height 9
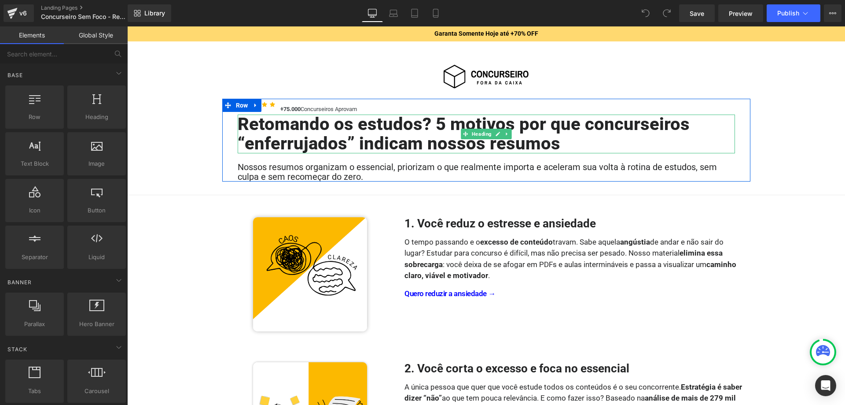
click at [430, 133] on h1 "Retomando os estudos? 5 motivos por que concurseiros “enferrujados” indicam nos…" at bounding box center [487, 133] width 498 height 39
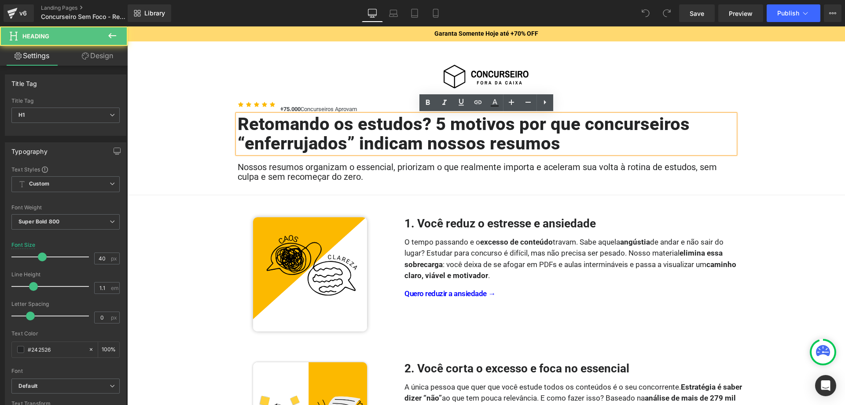
click at [533, 141] on h1 "Retomando os estudos? 5 motivos por que concurseiros “enferrujados” indicam nos…" at bounding box center [487, 133] width 498 height 39
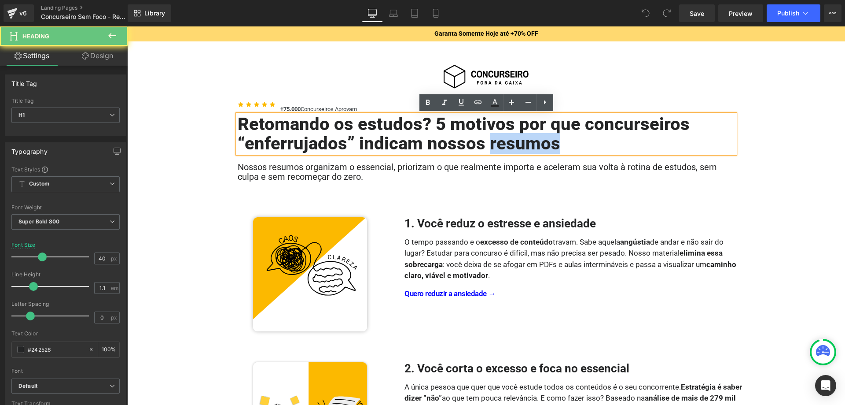
click at [533, 141] on h1 "Retomando os estudos? 5 motivos por que concurseiros “enferrujados” indicam nos…" at bounding box center [487, 133] width 498 height 39
paste div
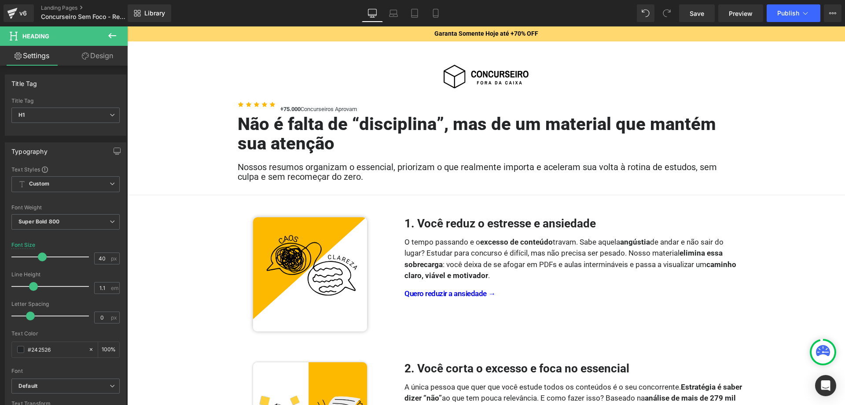
click at [423, 176] on h2 "Nossos resumos organizam o essencial, priorizam o que realmente importa e acele…" at bounding box center [487, 171] width 498 height 19
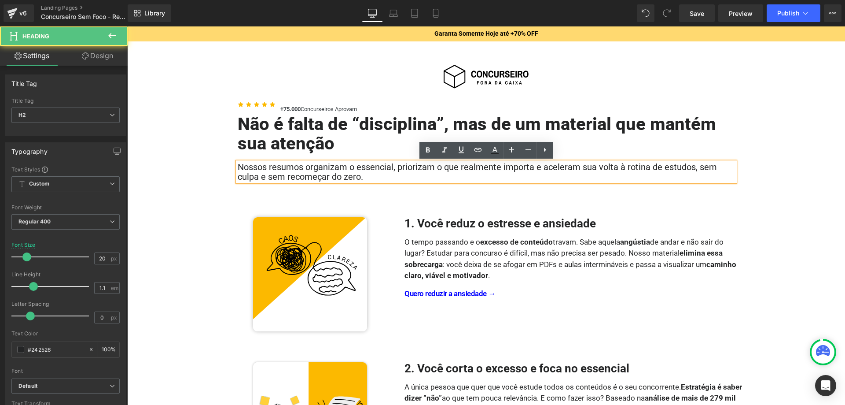
click at [425, 172] on h2 "Nossos resumos organizam o essencial, priorizam o que realmente importa e acele…" at bounding box center [487, 171] width 498 height 19
paste div
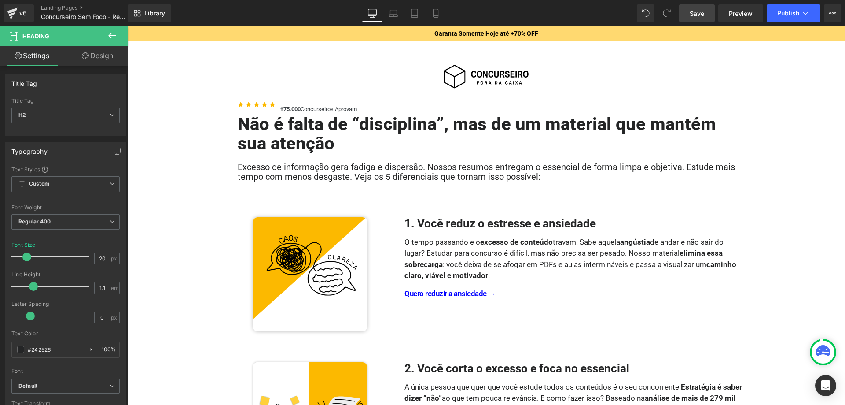
click at [706, 17] on link "Save" at bounding box center [697, 13] width 36 height 18
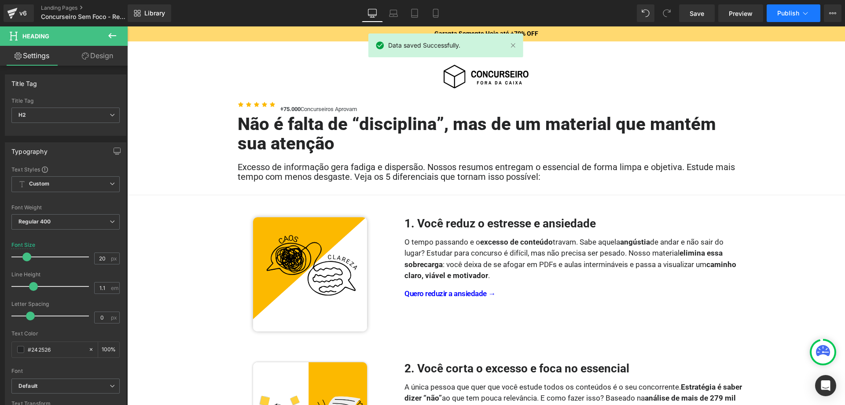
click at [794, 20] on button "Publish" at bounding box center [794, 13] width 54 height 18
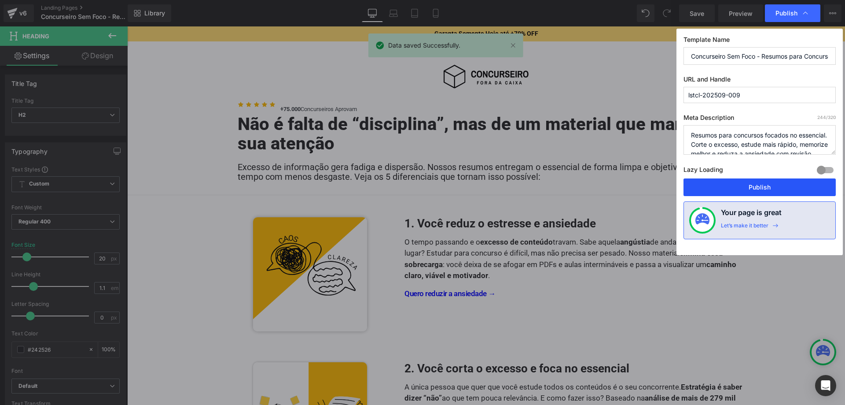
click at [756, 183] on button "Publish" at bounding box center [760, 187] width 152 height 18
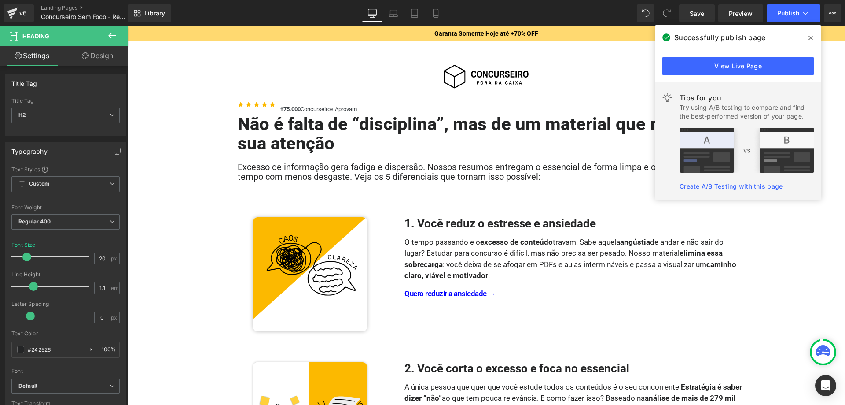
click at [813, 36] on span at bounding box center [811, 38] width 14 height 14
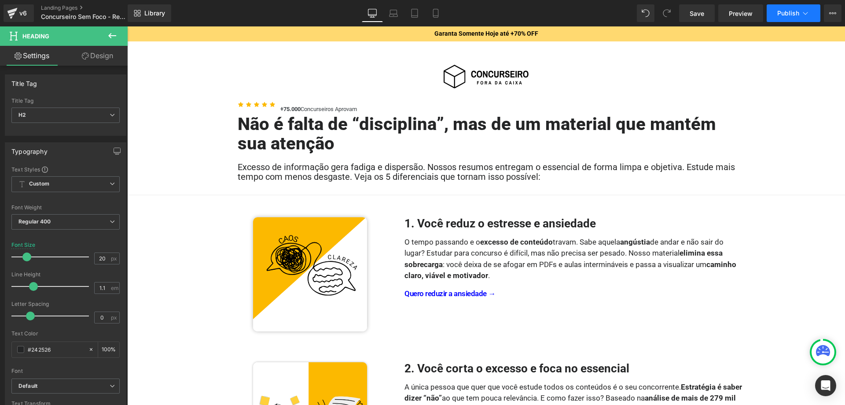
click at [789, 16] on span "Publish" at bounding box center [789, 13] width 22 height 7
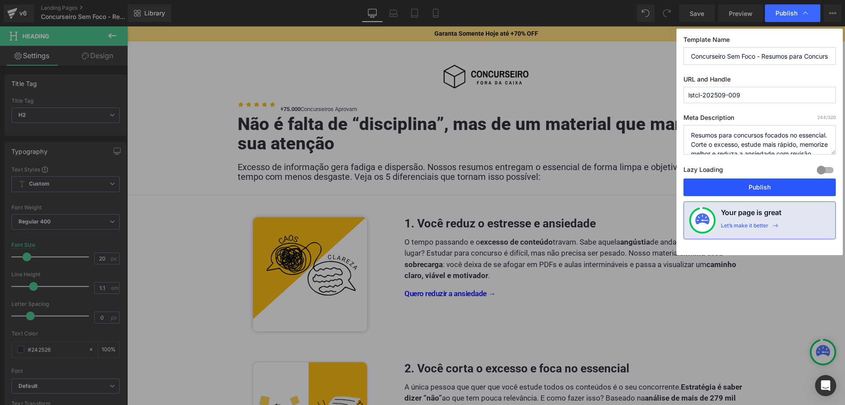
click at [771, 181] on button "Publish" at bounding box center [760, 187] width 152 height 18
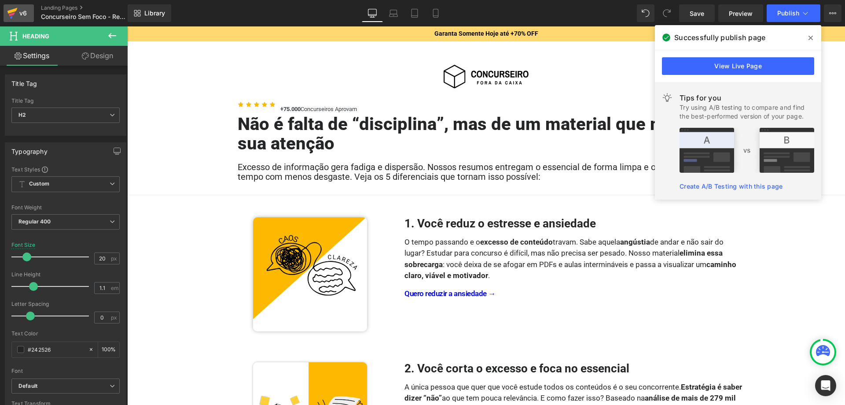
click at [21, 18] on div "v6" at bounding box center [23, 12] width 11 height 11
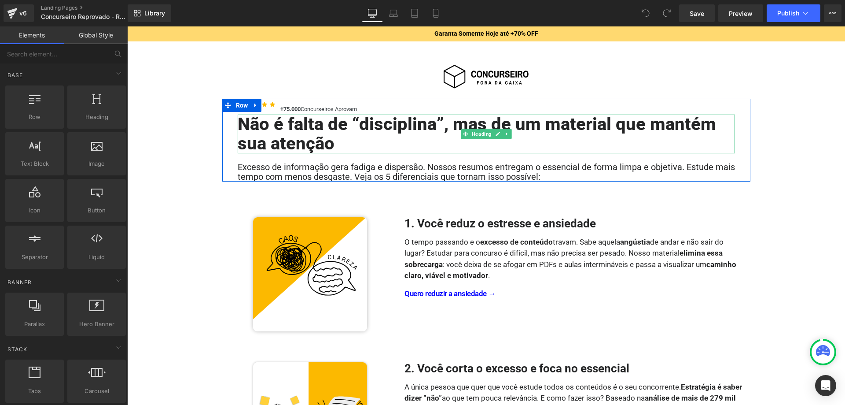
click at [428, 133] on h1 "Não é falta de “disciplina”, mas de um material que mantém sua atenção" at bounding box center [487, 133] width 498 height 39
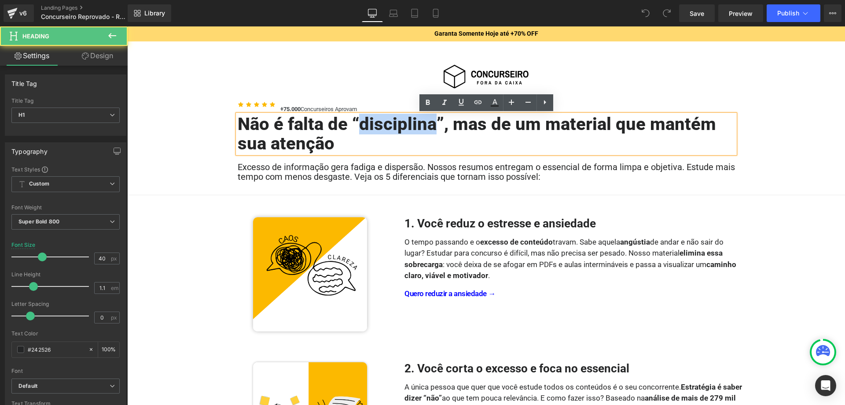
click at [428, 133] on h1 "Não é falta de “disciplina”, mas de um material que mantém sua atenção" at bounding box center [487, 133] width 498 height 39
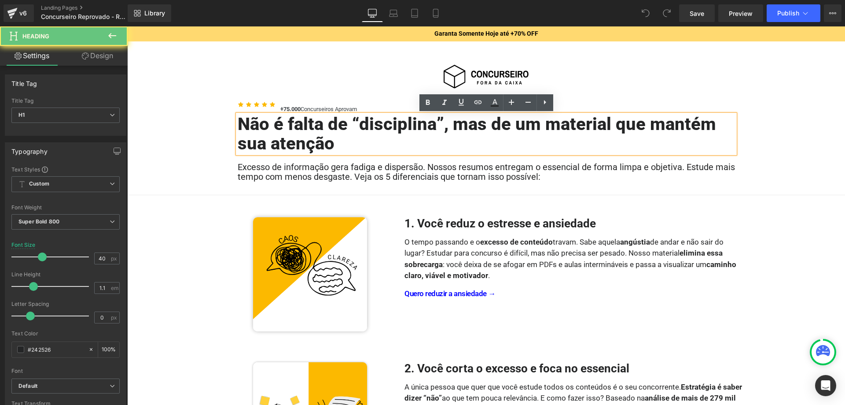
click at [428, 133] on h1 "Não é falta de “disciplina”, mas de um material que mantém sua atenção" at bounding box center [487, 133] width 498 height 39
paste div
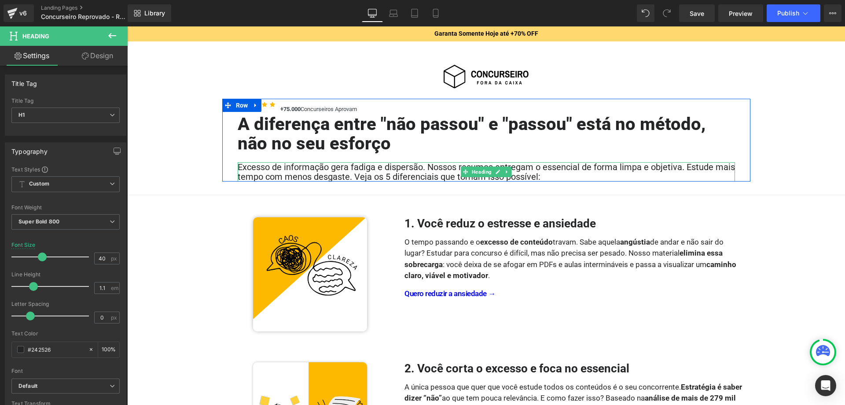
click at [435, 173] on h2 "Excesso de informação gera fadiga e dispersão. Nossos resumos entregam o essenc…" at bounding box center [487, 171] width 498 height 19
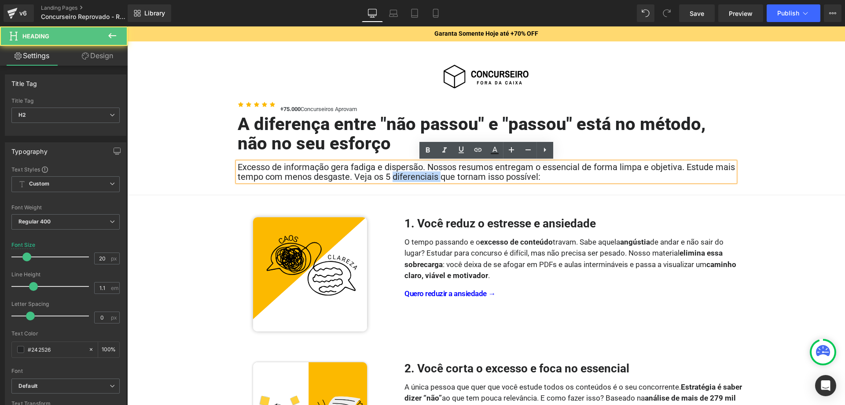
click at [435, 173] on h2 "Excesso de informação gera fadiga e dispersão. Nossos resumos entregam o essenc…" at bounding box center [487, 171] width 498 height 19
paste div
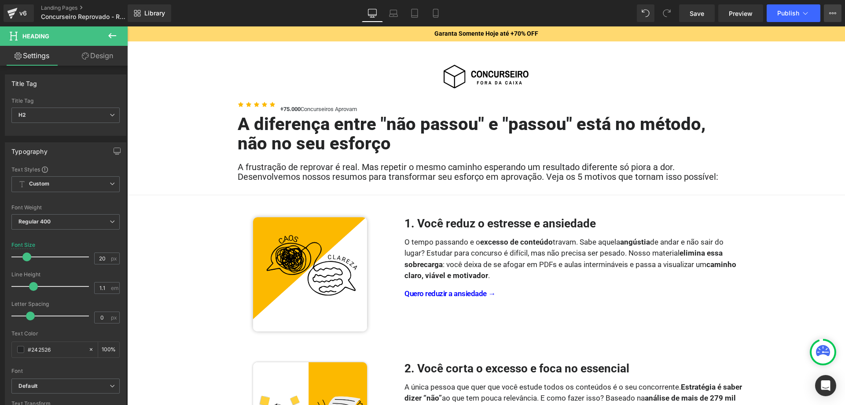
click at [830, 12] on icon at bounding box center [833, 13] width 7 height 7
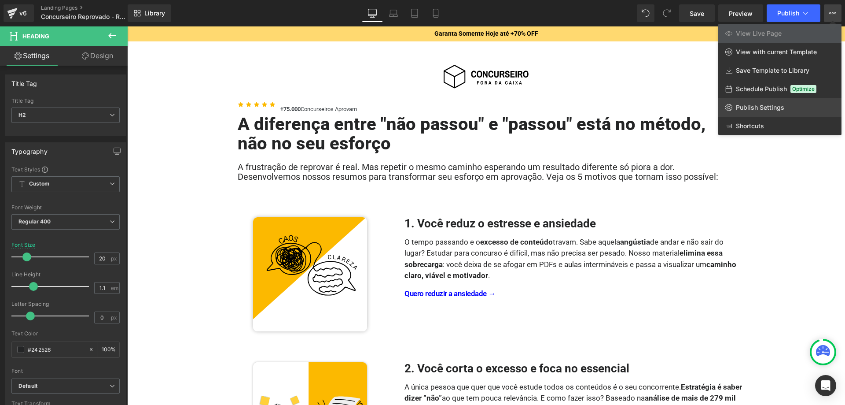
click at [766, 102] on link "Publish Settings" at bounding box center [780, 107] width 123 height 18
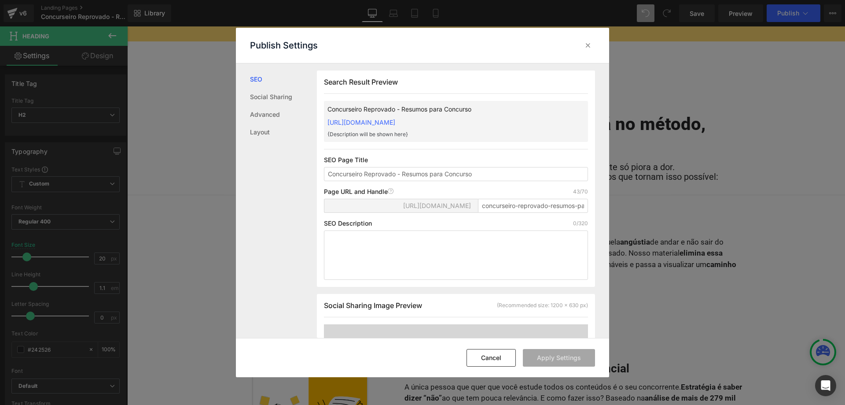
scroll to position [0, 0]
click at [501, 211] on input "concurseiro-reprovado-resumos-para-concurso" at bounding box center [533, 205] width 110 height 14
paste input "lstcl-202509-010"
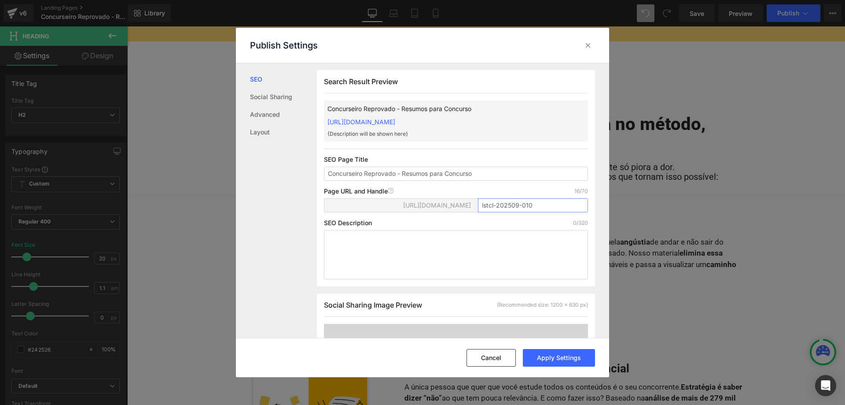
type input "lstcl-202509-010"
click at [533, 161] on p "SEO Page Title" at bounding box center [456, 159] width 264 height 7
click at [484, 241] on textarea at bounding box center [456, 254] width 264 height 49
paste textarea "Resumos para concursos focados no essencial. Corte o excesso, estude mais rápid…"
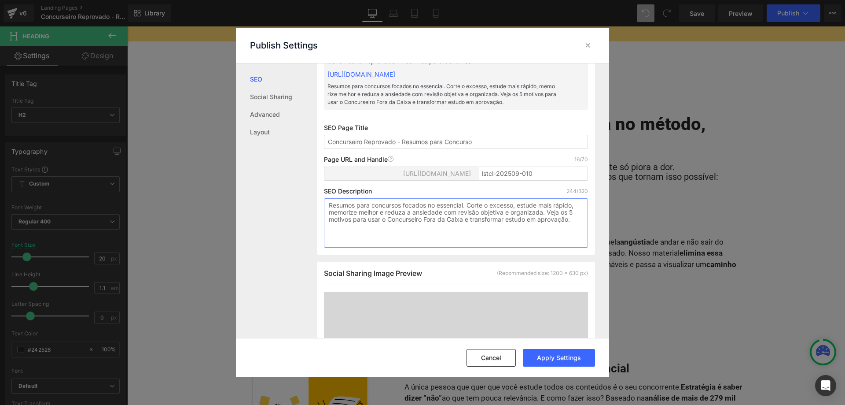
scroll to position [90, 0]
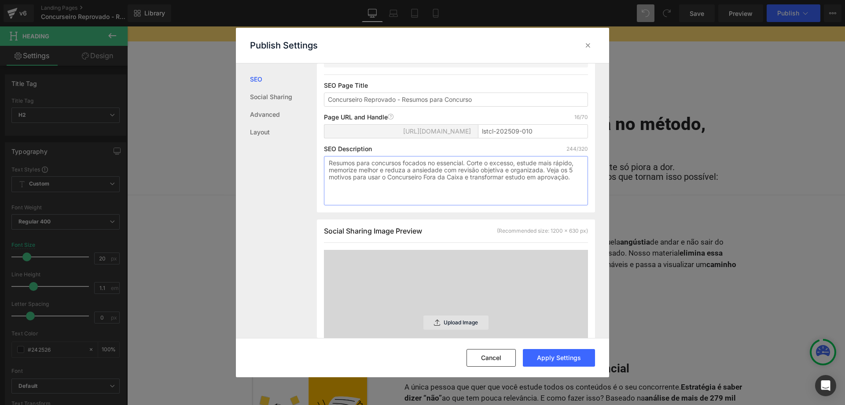
type textarea "Resumos para concursos focados no essencial. Corte o excesso, estude mais rápid…"
click at [455, 319] on p "Upload Image" at bounding box center [461, 322] width 34 height 6
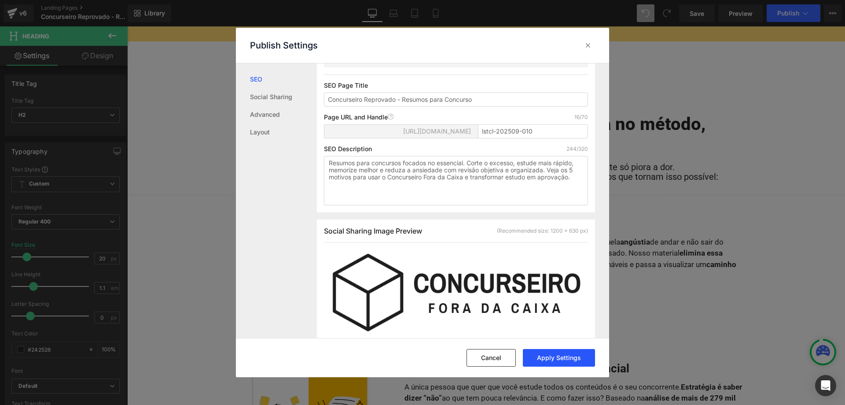
click at [573, 356] on button "Apply Settings" at bounding box center [559, 358] width 72 height 18
drag, startPoint x: 782, startPoint y: 273, endPoint x: 668, endPoint y: 218, distance: 127.0
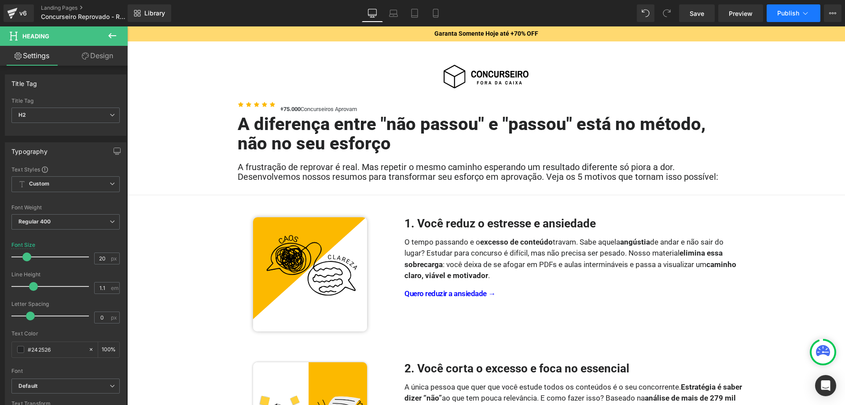
click at [775, 17] on button "Publish" at bounding box center [794, 13] width 54 height 18
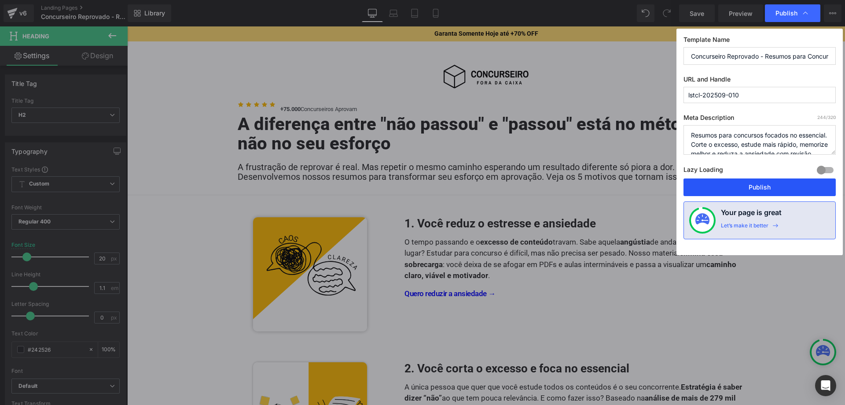
click at [751, 186] on button "Publish" at bounding box center [760, 187] width 152 height 18
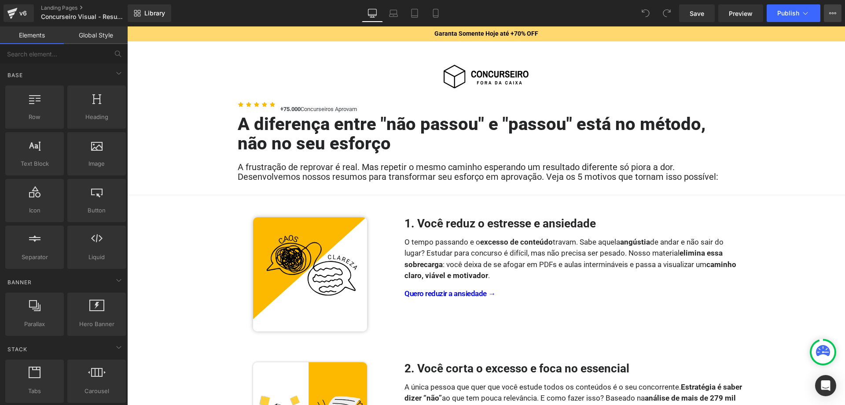
click at [828, 12] on button "View Live Page View with current Template Save Template to Library Schedule Pub…" at bounding box center [833, 13] width 18 height 18
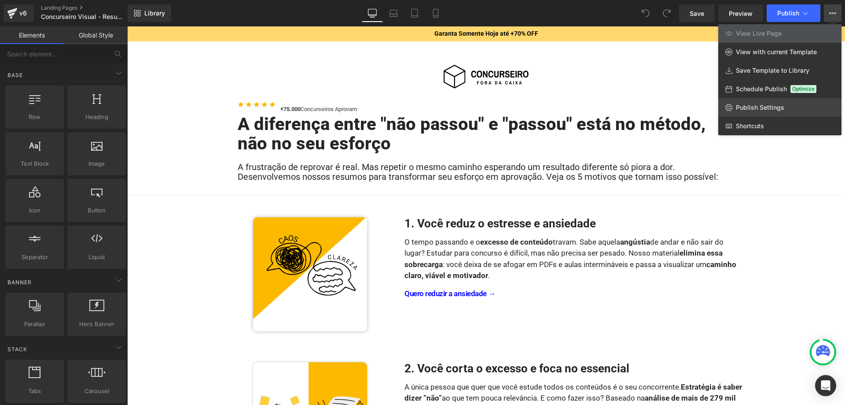
click at [776, 108] on span "Publish Settings" at bounding box center [760, 107] width 48 height 8
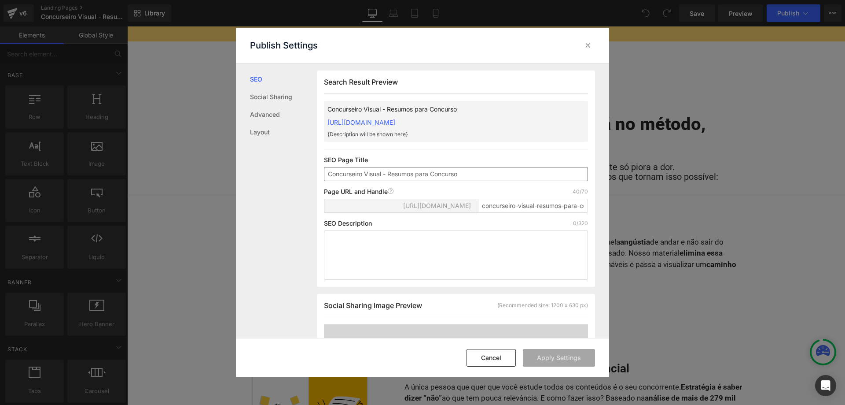
scroll to position [0, 0]
click at [517, 212] on input "concurseiro-visual-resumos-para-concurso" at bounding box center [533, 205] width 110 height 14
paste input "lstcl-202509-011"
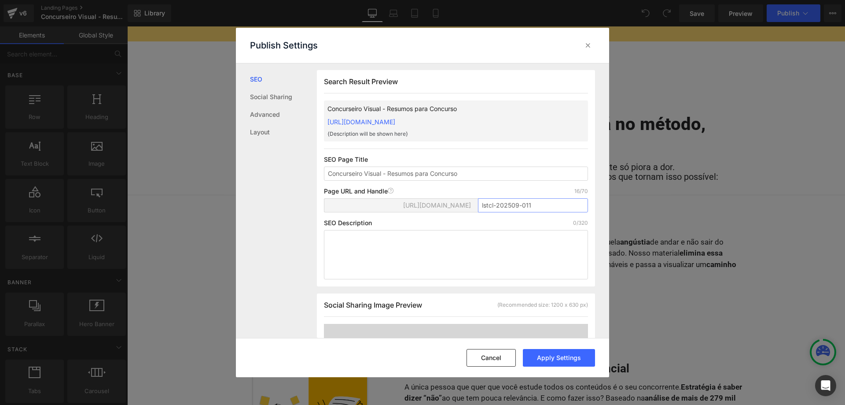
type input "lstcl-202509-011"
click at [534, 246] on textarea at bounding box center [456, 254] width 264 height 49
paste textarea "Resumos para concursos focados no essencial. Corte o excesso, estude mais rápid…"
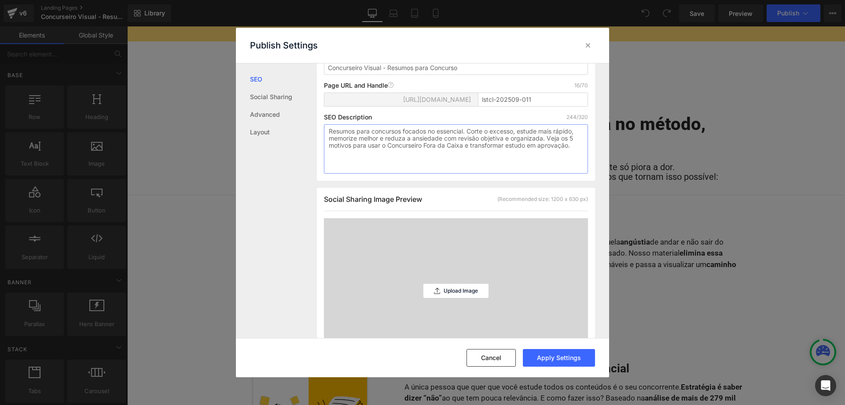
scroll to position [135, 0]
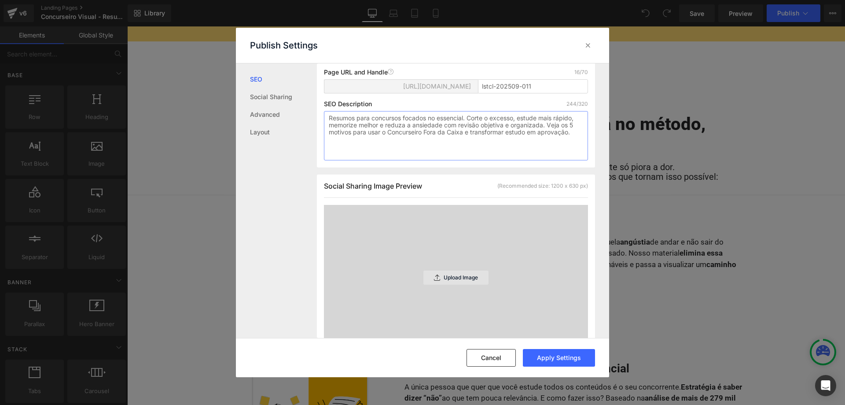
type textarea "Resumos para concursos focados no essencial. Corte o excesso, estude mais rápid…"
click at [454, 274] on div "Upload Image" at bounding box center [456, 277] width 65 height 14
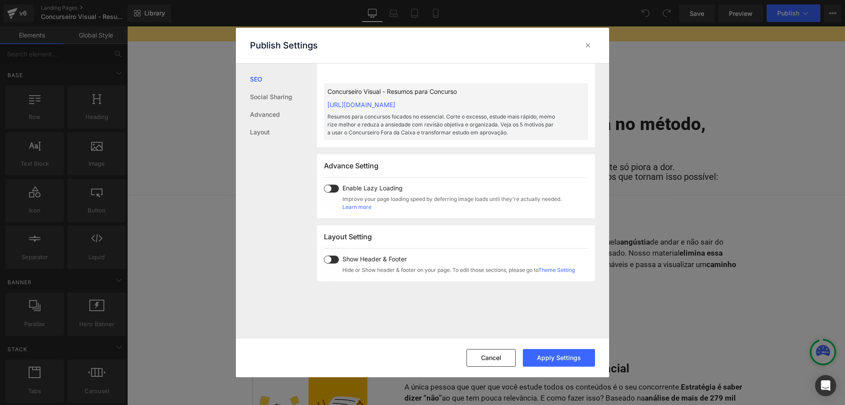
scroll to position [450, 0]
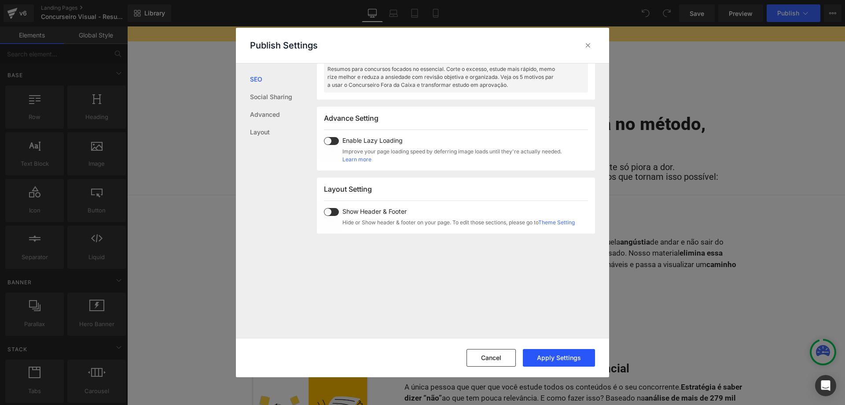
click at [556, 351] on button "Apply Settings" at bounding box center [559, 358] width 72 height 18
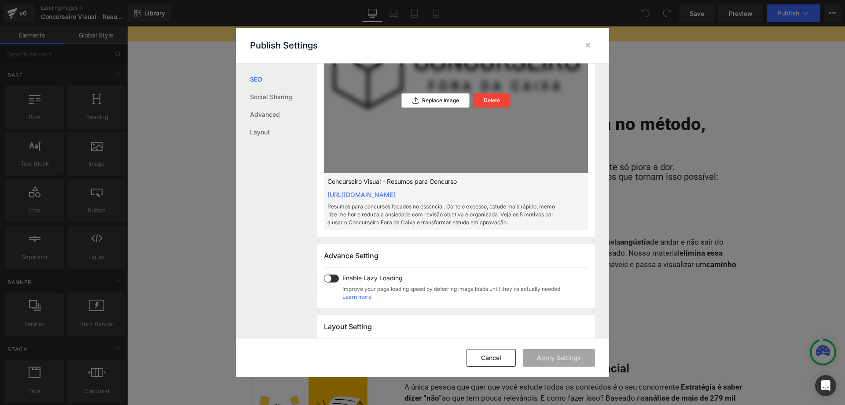
scroll to position [270, 0]
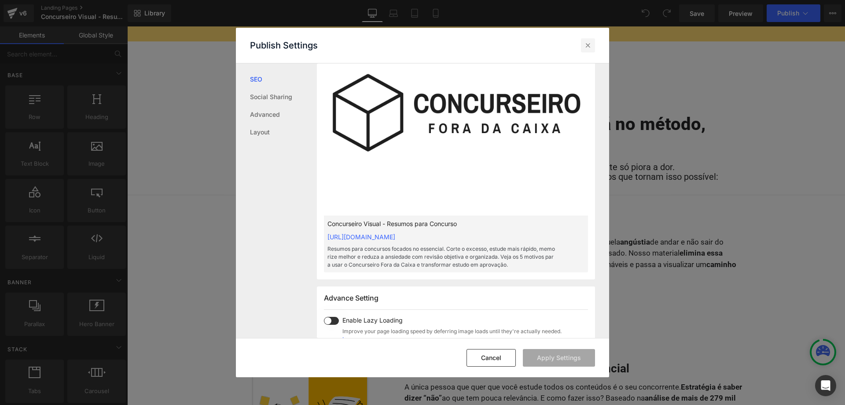
click at [590, 42] on icon at bounding box center [588, 45] width 9 height 9
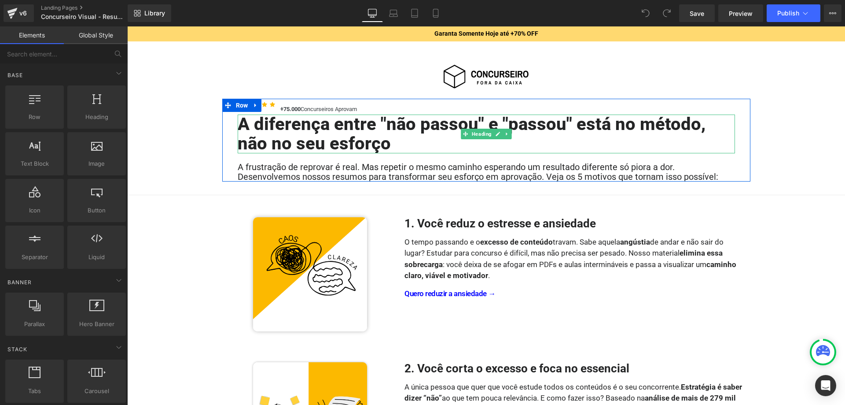
click at [379, 124] on h1 "A diferença entre "não passou" e "passou" está no método, não no seu esforço" at bounding box center [487, 133] width 498 height 39
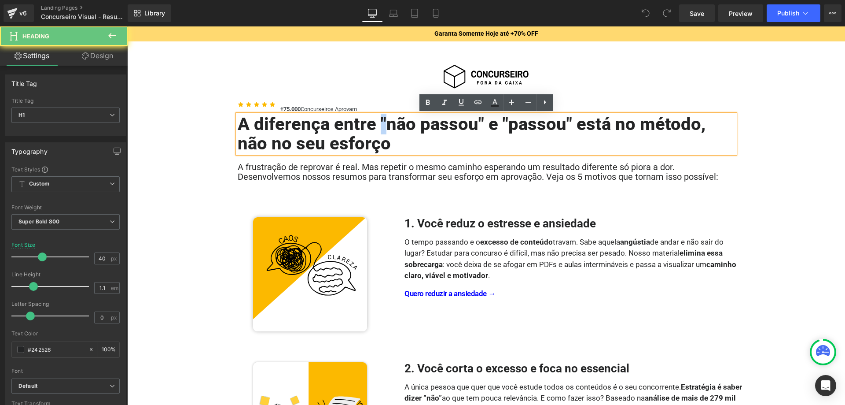
click at [378, 125] on h1 "A diferença entre "não passou" e "passou" está no método, não no seu esforço" at bounding box center [487, 133] width 498 height 39
paste div
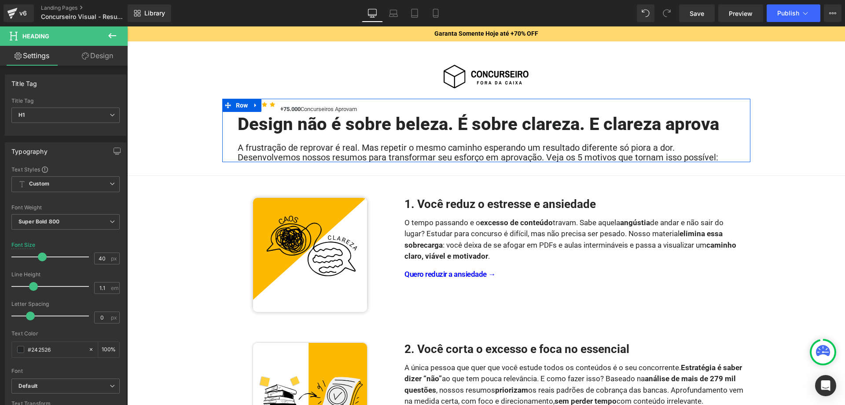
click at [385, 156] on h2 "A frustração de reprovar é real. Mas repetir o mesmo caminho esperando um resul…" at bounding box center [487, 152] width 498 height 19
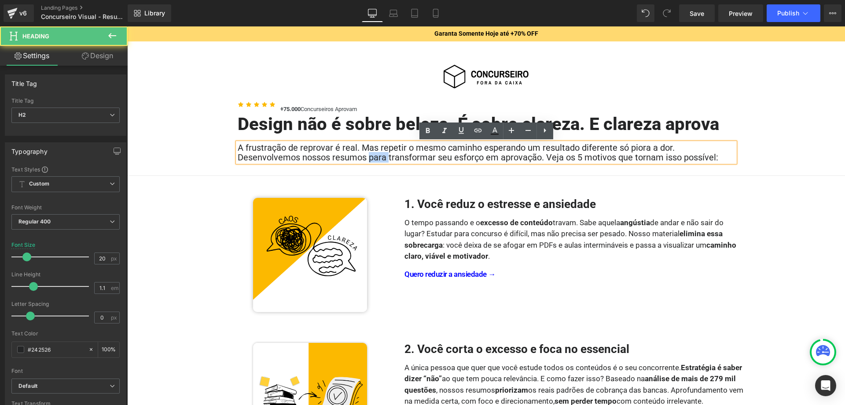
click at [385, 156] on h2 "A frustração de reprovar é real. Mas repetir o mesmo caminho esperando um resul…" at bounding box center [487, 152] width 498 height 19
paste div
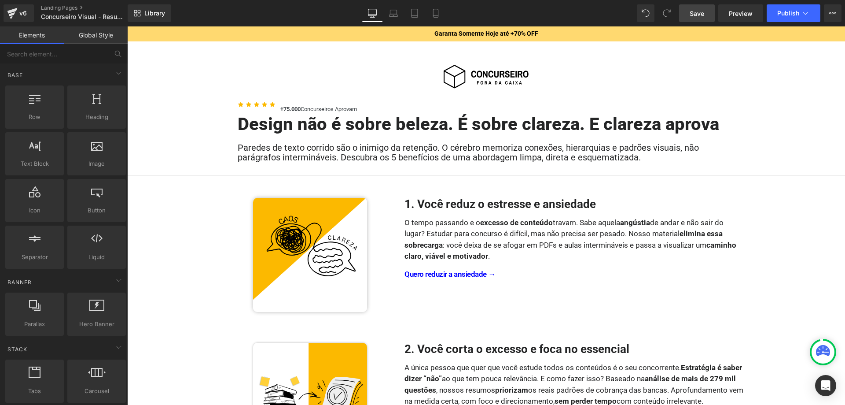
click at [695, 13] on span "Save" at bounding box center [697, 13] width 15 height 9
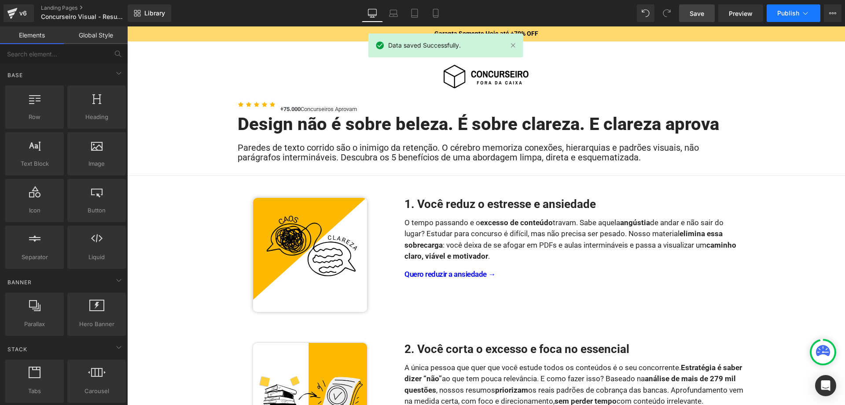
click at [790, 12] on span "Publish" at bounding box center [789, 13] width 22 height 7
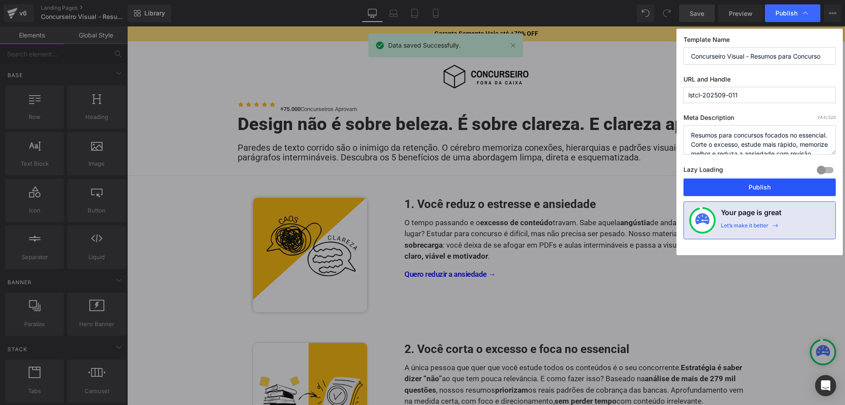
click at [763, 185] on button "Publish" at bounding box center [760, 187] width 152 height 18
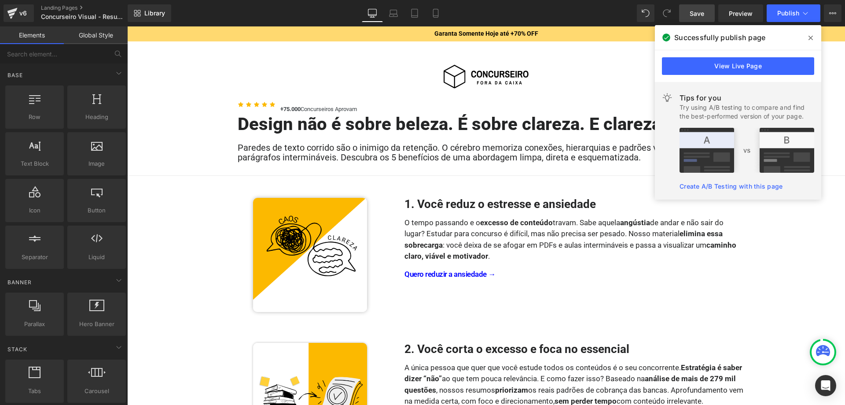
click at [584, 8] on div "Library Desktop Desktop Laptop Tablet Mobile Save Preview Publish Scheduled Vie…" at bounding box center [487, 13] width 718 height 18
click at [811, 37] on icon at bounding box center [811, 38] width 4 height 4
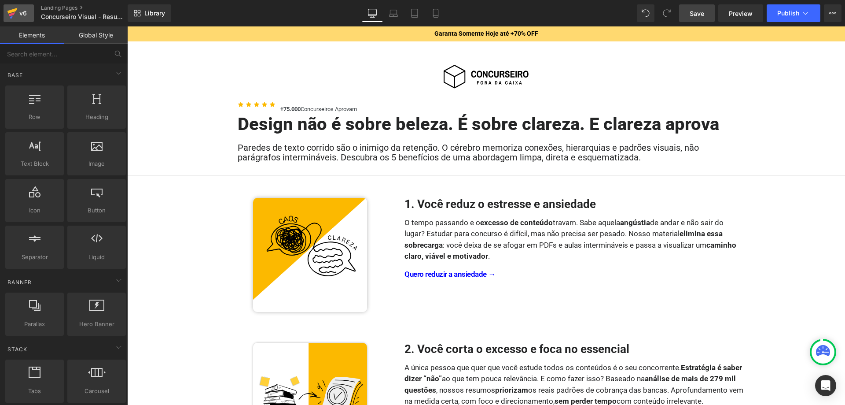
click at [19, 16] on div "v6" at bounding box center [23, 12] width 11 height 11
click at [834, 15] on icon at bounding box center [833, 13] width 7 height 7
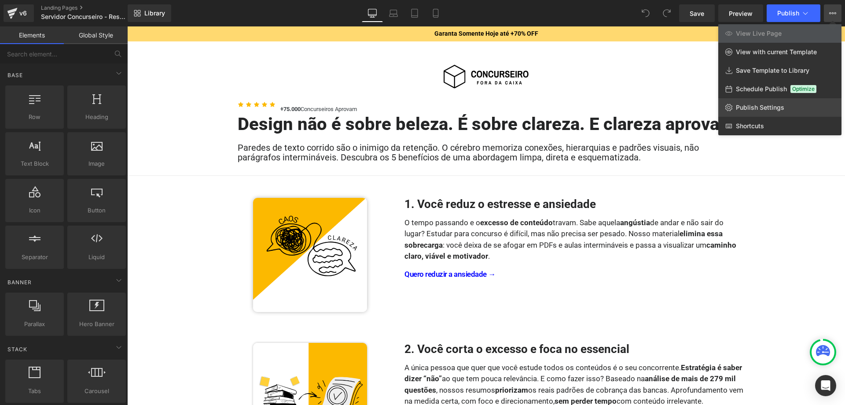
click at [764, 109] on span "Publish Settings" at bounding box center [760, 107] width 48 height 8
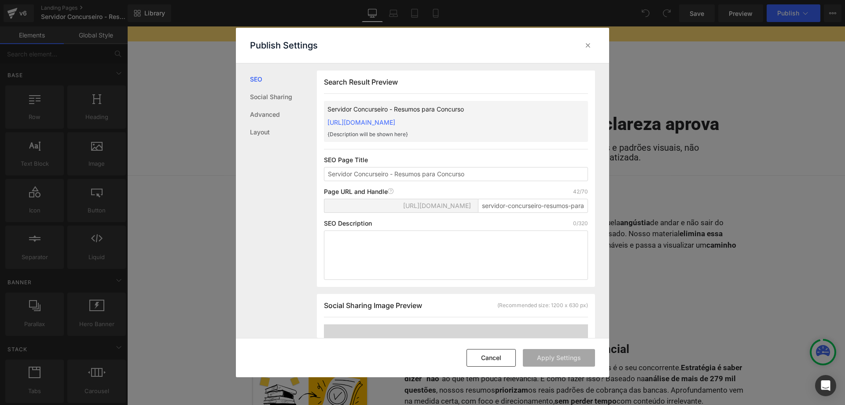
scroll to position [0, 0]
click at [530, 212] on input "servidor-concurseiro-resumos-para-concurso" at bounding box center [533, 205] width 110 height 14
paste input "lstcl-202509-012"
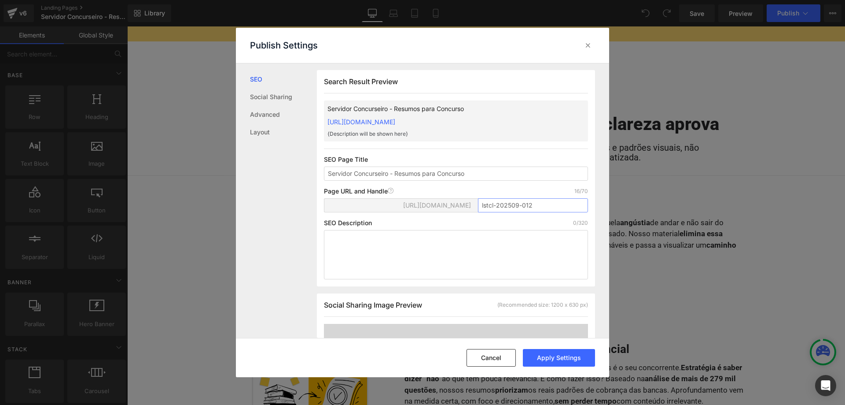
type input "lstcl-202509-012"
click at [543, 253] on textarea at bounding box center [456, 254] width 264 height 49
paste textarea "Resumos para concursos focados no essencial. Corte o excesso, estude mais rápid…"
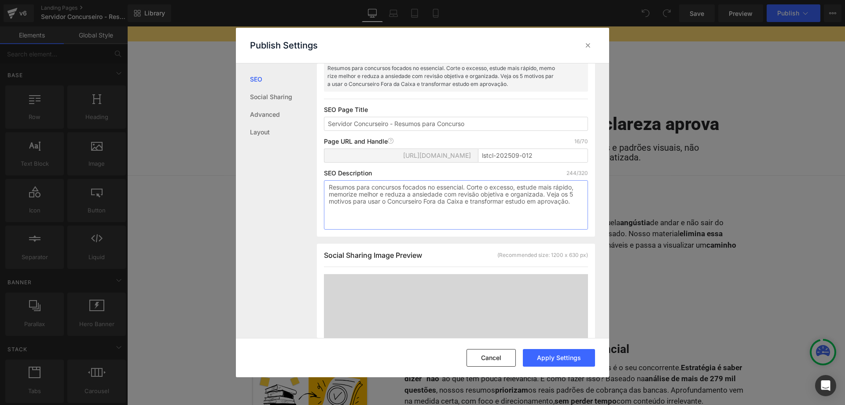
scroll to position [90, 0]
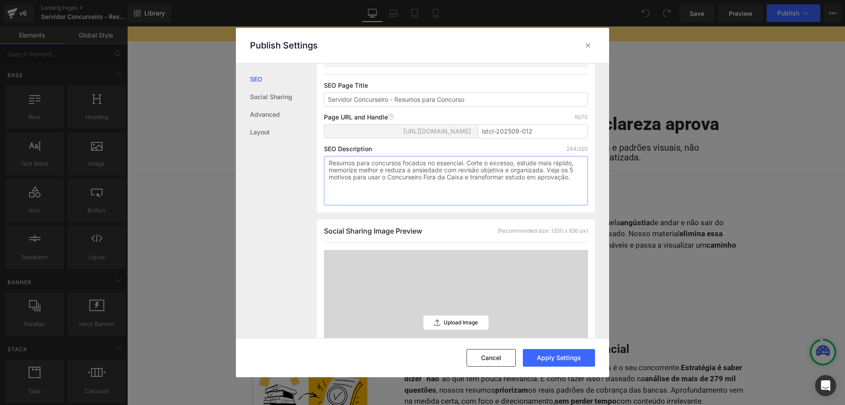
type textarea "Resumos para concursos focados no essencial. Corte o excesso, estude mais rápid…"
click at [463, 304] on div "Upload Image" at bounding box center [456, 322] width 65 height 145
click at [472, 322] on p "Upload Image" at bounding box center [461, 322] width 34 height 6
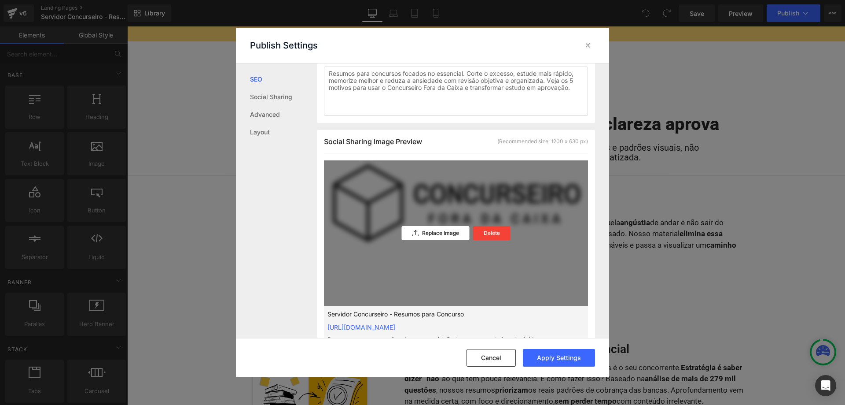
scroll to position [225, 0]
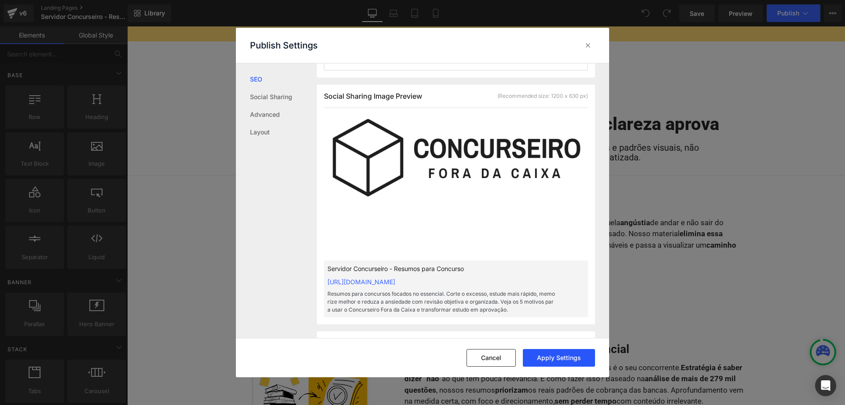
click at [555, 356] on button "Apply Settings" at bounding box center [559, 358] width 72 height 18
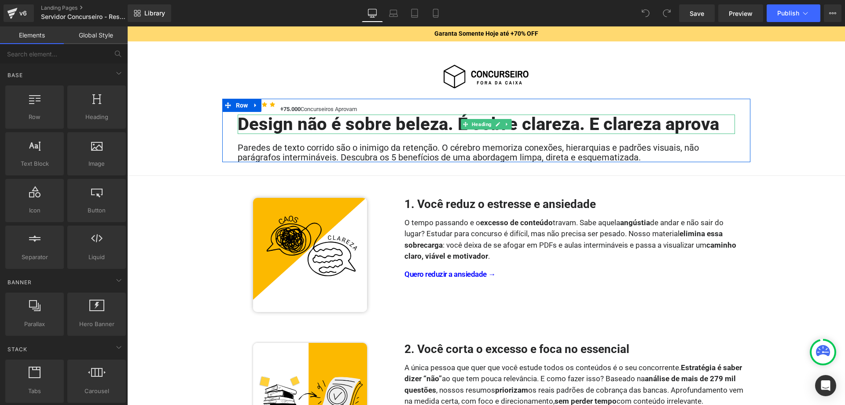
click at [592, 123] on h1 "Design não é sobre beleza. É sobre clareza. E clareza aprova" at bounding box center [487, 123] width 498 height 19
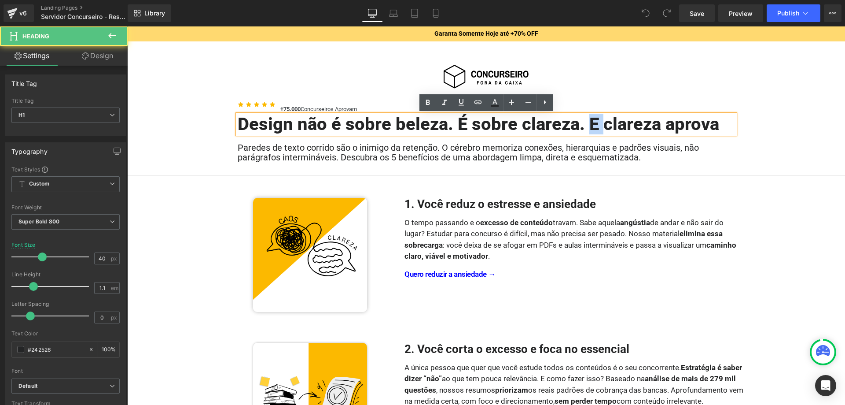
click at [592, 123] on h1 "Design não é sobre beleza. É sobre clareza. E clareza aprova" at bounding box center [487, 123] width 498 height 19
paste div
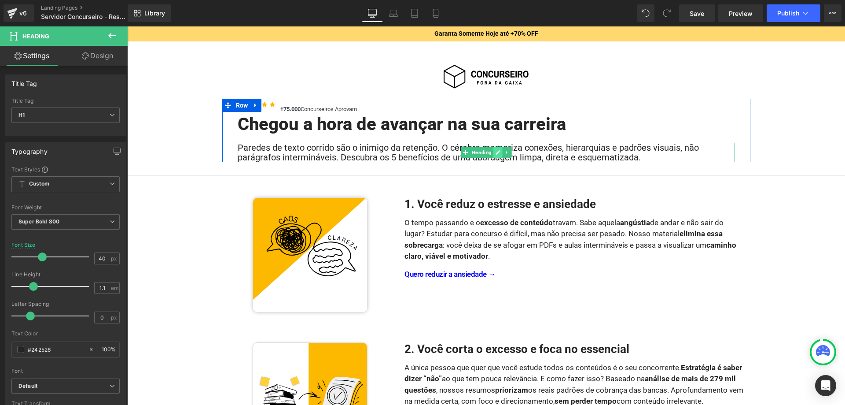
click at [496, 153] on icon at bounding box center [498, 152] width 4 height 4
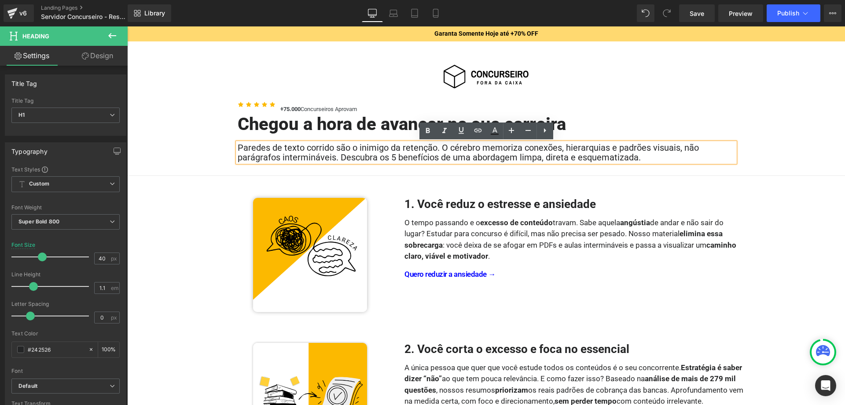
click at [496, 153] on h2 "Paredes de texto corrido são o inimigo da retenção. O cérebro memoriza conexões…" at bounding box center [487, 152] width 498 height 19
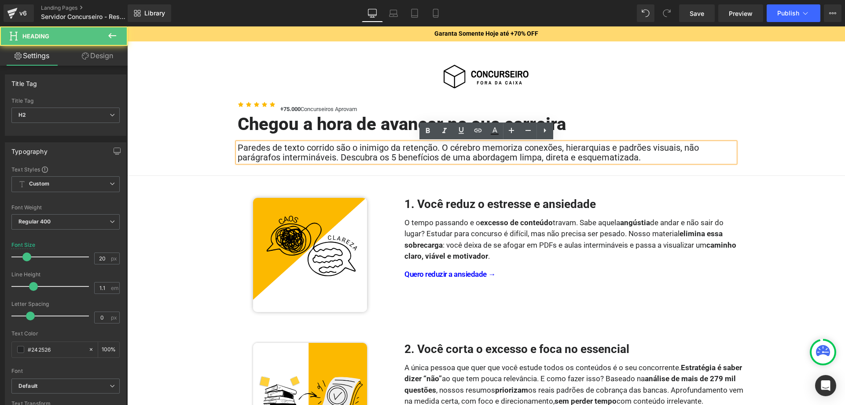
click at [496, 153] on h2 "Paredes de texto corrido são o inimigo da retenção. O cérebro memoriza conexões…" at bounding box center [487, 152] width 498 height 19
paste div
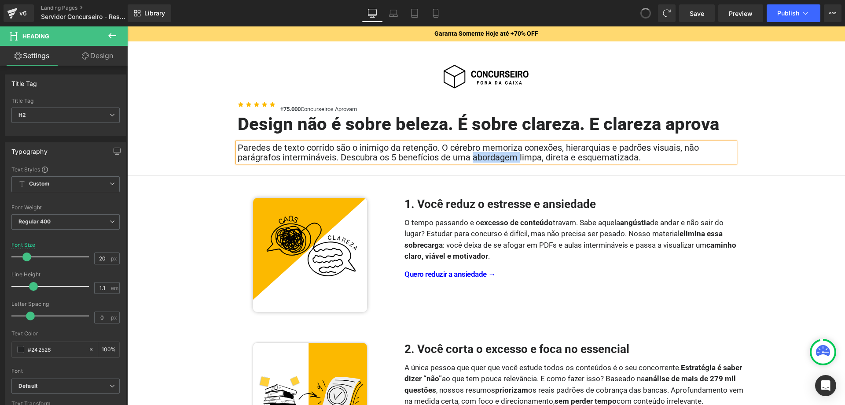
click at [496, 153] on h2 "Paredes de texto corrido são o inimigo da retenção. O cérebro memoriza conexões…" at bounding box center [487, 152] width 498 height 19
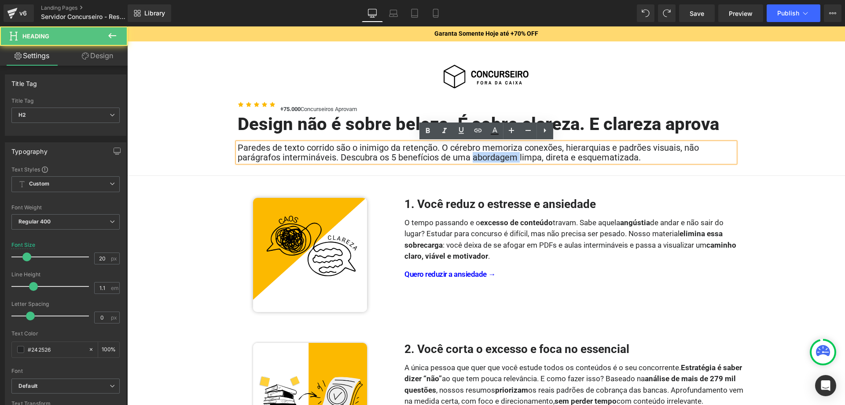
click at [496, 153] on h2 "Paredes de texto corrido são o inimigo da retenção. O cérebro memoriza conexões…" at bounding box center [487, 152] width 498 height 19
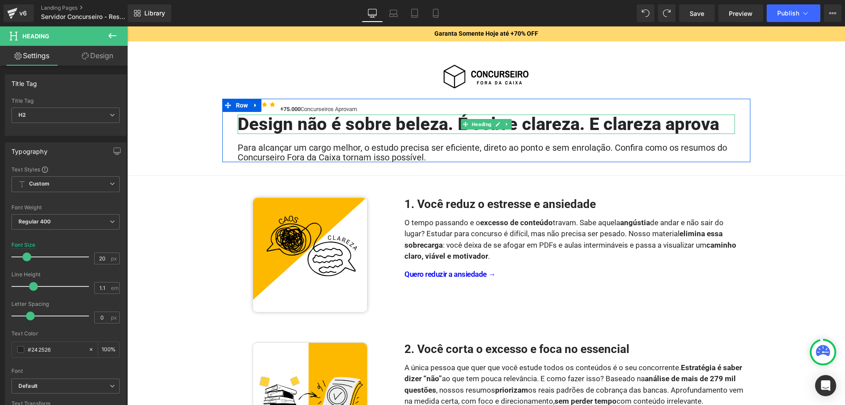
click at [396, 126] on h1 "Design não é sobre beleza. É sobre clareza. E clareza aprova" at bounding box center [487, 123] width 498 height 19
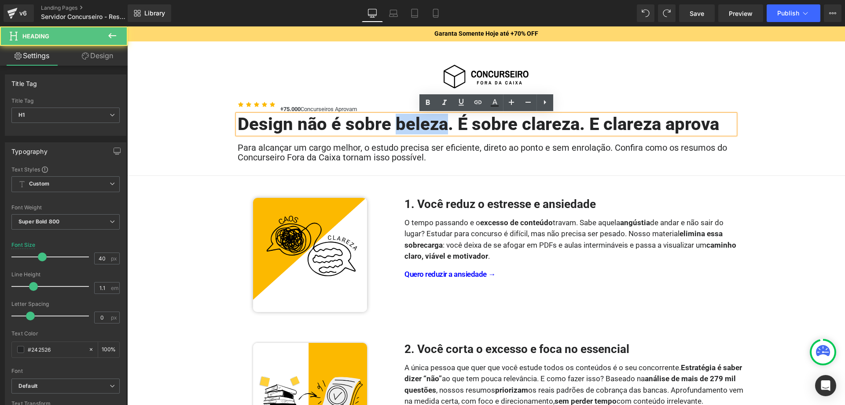
click at [396, 126] on h1 "Design não é sobre beleza. É sobre clareza. E clareza aprova" at bounding box center [487, 123] width 498 height 19
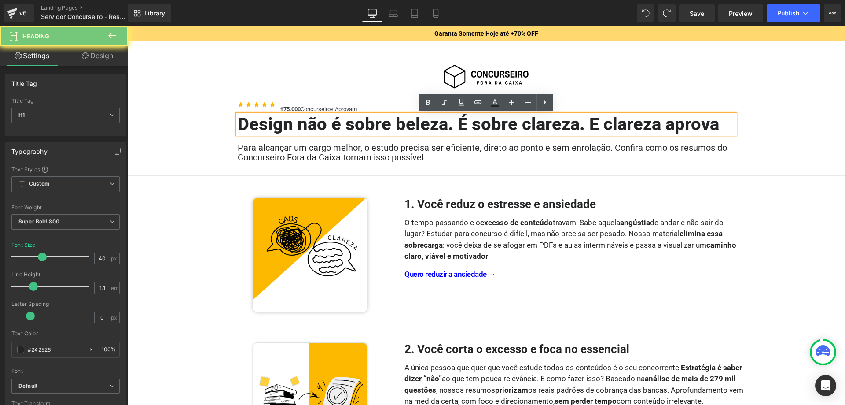
click at [396, 126] on h1 "Design não é sobre beleza. É sobre clareza. E clareza aprova" at bounding box center [487, 123] width 498 height 19
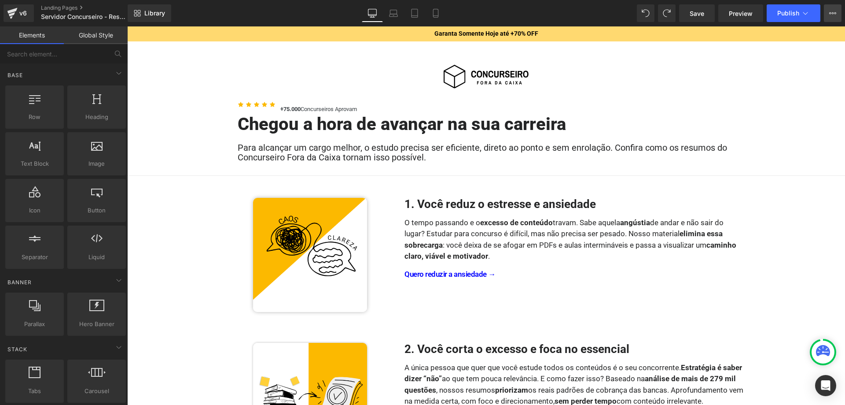
click at [832, 19] on button "View Live Page View with current Template Save Template to Library Schedule Pub…" at bounding box center [833, 13] width 18 height 18
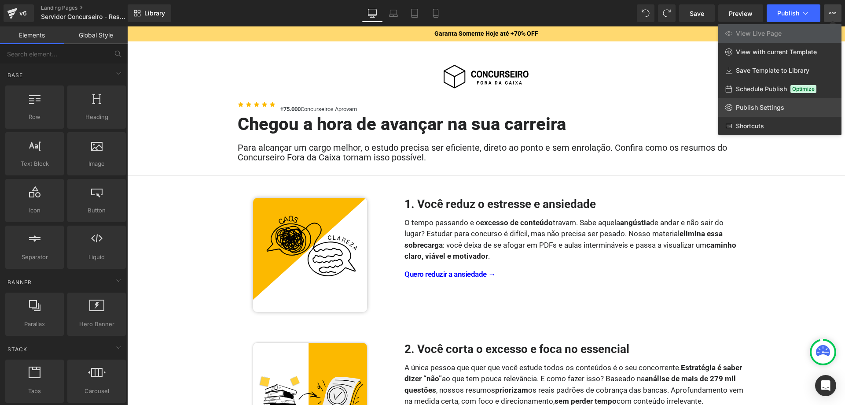
click at [765, 110] on span "Publish Settings" at bounding box center [760, 107] width 48 height 8
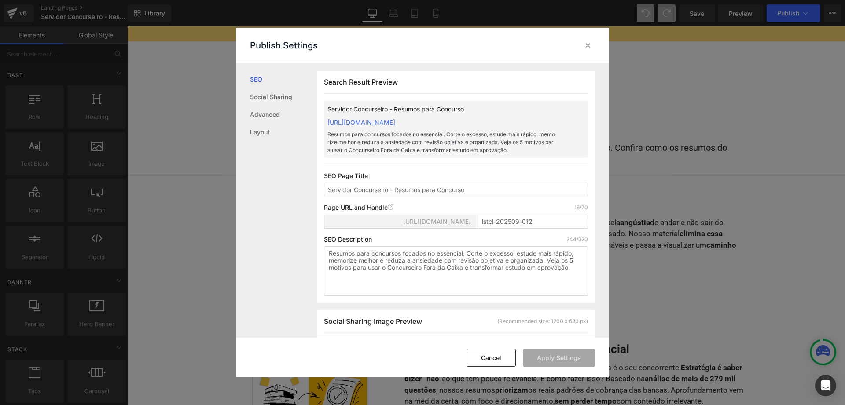
scroll to position [0, 0]
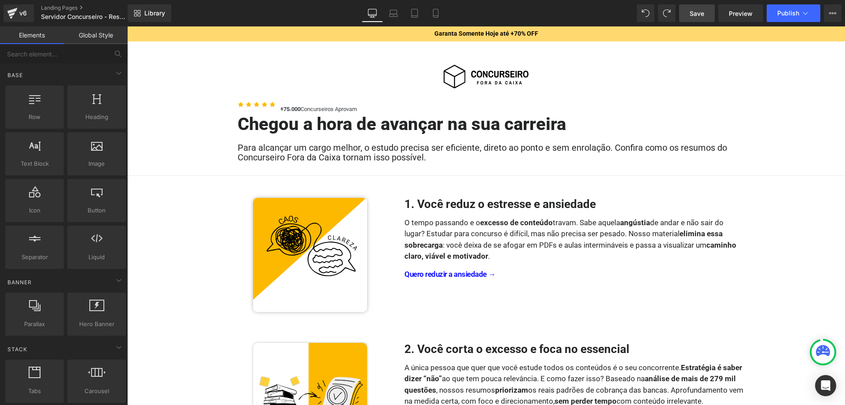
click at [710, 17] on link "Save" at bounding box center [697, 13] width 36 height 18
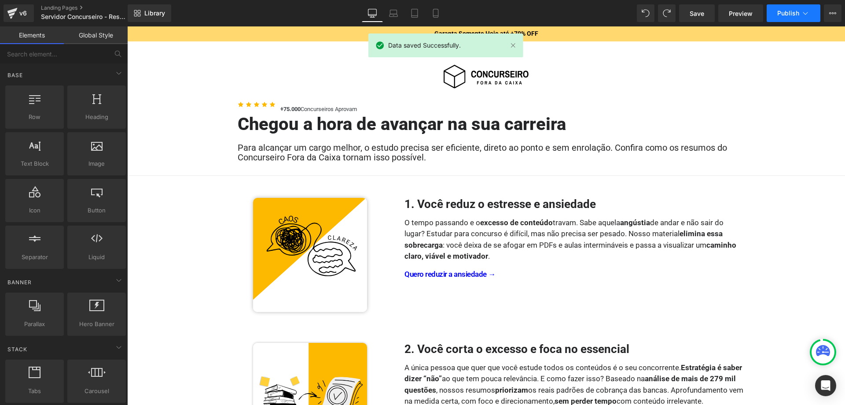
click at [800, 17] on button "Publish" at bounding box center [794, 13] width 54 height 18
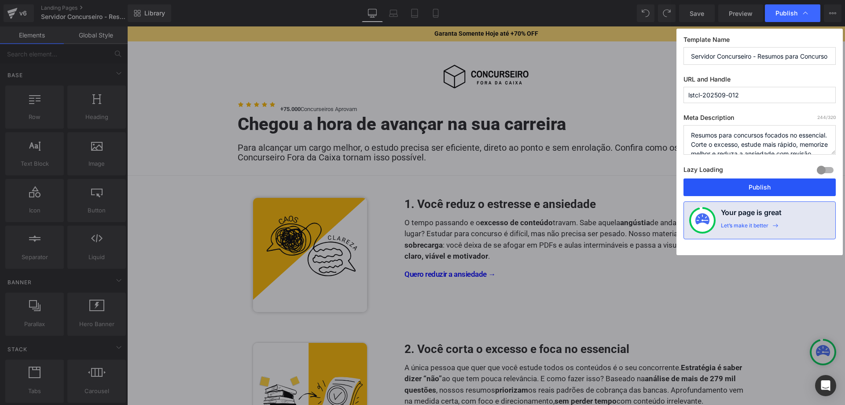
click at [722, 185] on button "Publish" at bounding box center [760, 187] width 152 height 18
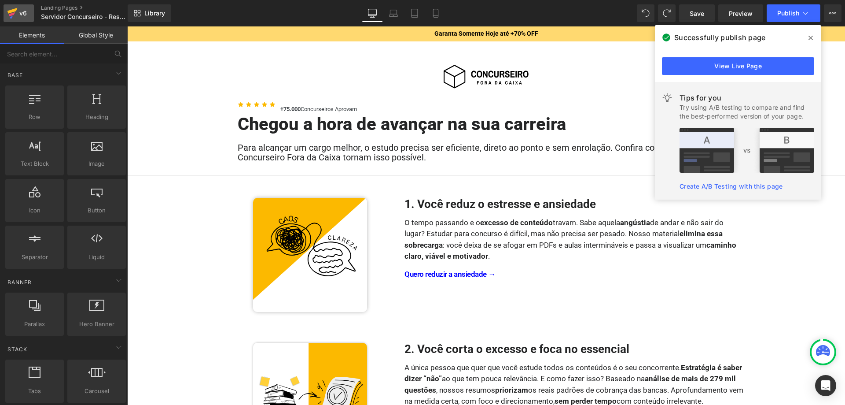
click at [24, 17] on div "v6" at bounding box center [23, 12] width 11 height 11
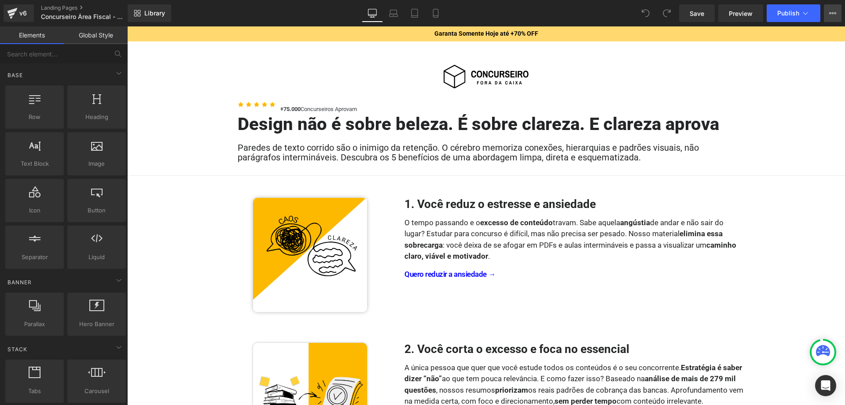
click at [830, 14] on icon at bounding box center [831, 13] width 2 height 2
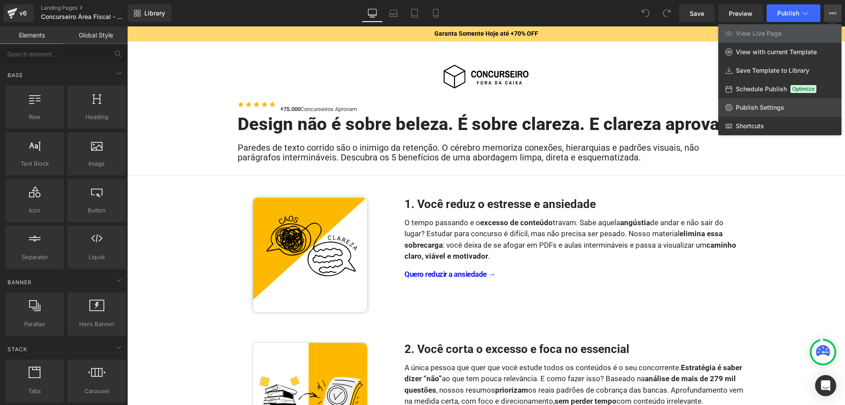
click at [763, 105] on span "Publish Settings" at bounding box center [760, 107] width 48 height 8
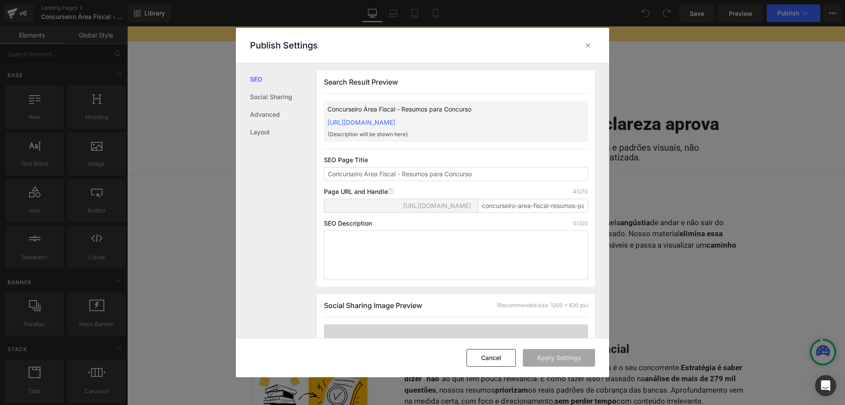
scroll to position [0, 0]
drag, startPoint x: 398, startPoint y: 183, endPoint x: 365, endPoint y: 183, distance: 32.1
click at [365, 181] on input "Concurseiro Área Fiscal - Resumos para Concurso" at bounding box center [456, 173] width 264 height 14
type input "Concurseiro Focado em uma Área - Resumos para Concurso"
click at [498, 212] on input "concurseiro-area-fiscal-resumos-para-concurso" at bounding box center [533, 205] width 110 height 14
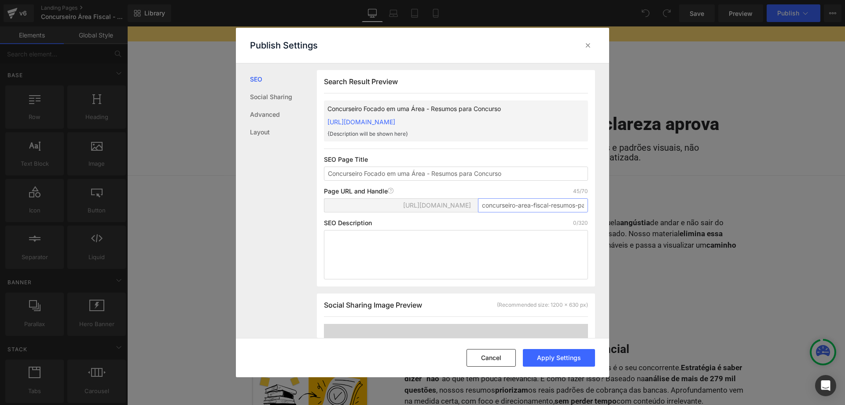
click at [498, 212] on input "concurseiro-area-fiscal-resumos-para-concurso" at bounding box center [533, 205] width 110 height 14
paste input "stcl-202509-002"
type input "lstcl-202509-002"
click at [496, 246] on textarea at bounding box center [456, 254] width 264 height 49
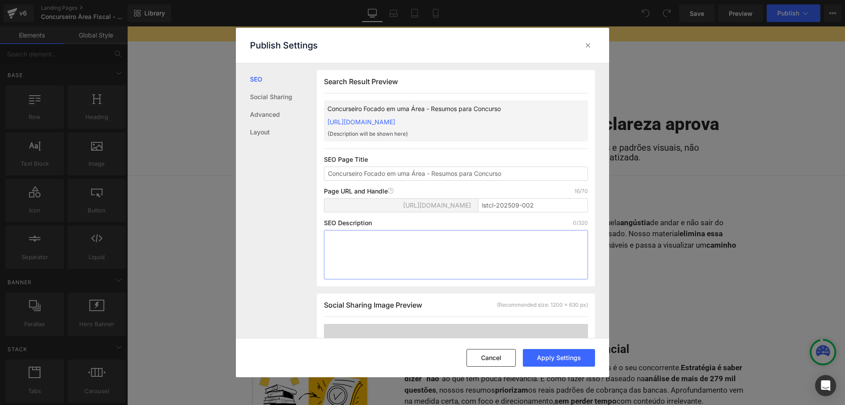
click at [535, 249] on textarea at bounding box center [456, 254] width 264 height 49
paste textarea "Resumos para concursos focados no essencial. Corte o excesso, estude mais rápid…"
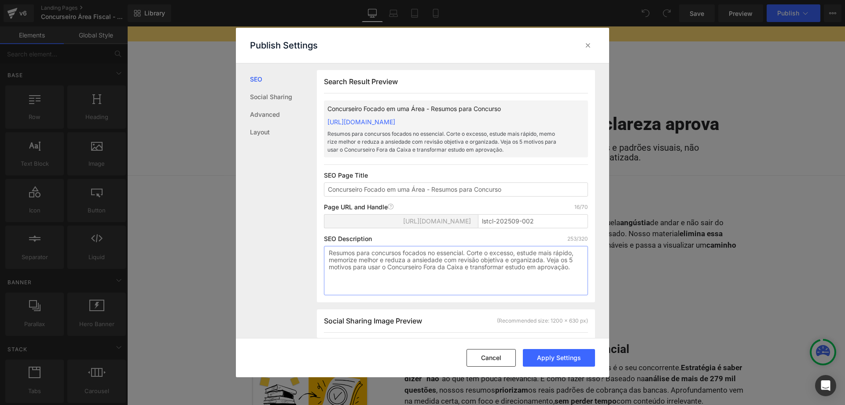
scroll to position [39, 0]
drag, startPoint x: 345, startPoint y: 286, endPoint x: 338, endPoint y: 262, distance: 24.4
click at [338, 262] on textarea "Resumos para concursos focados no essencial. Corte o excesso, estude mais rápid…" at bounding box center [456, 270] width 264 height 49
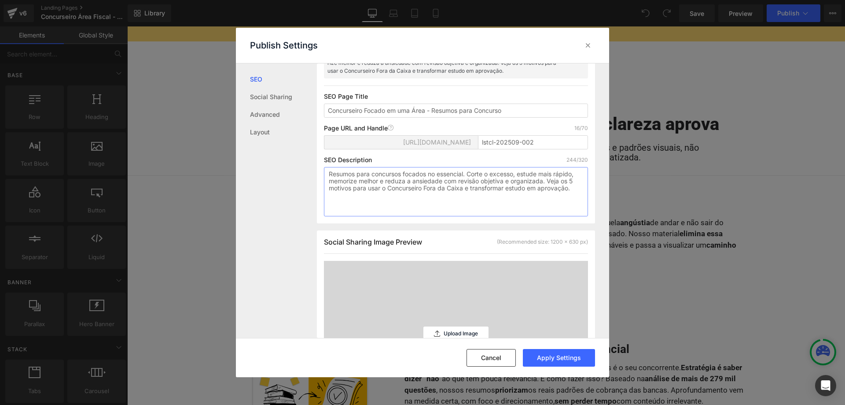
scroll to position [135, 0]
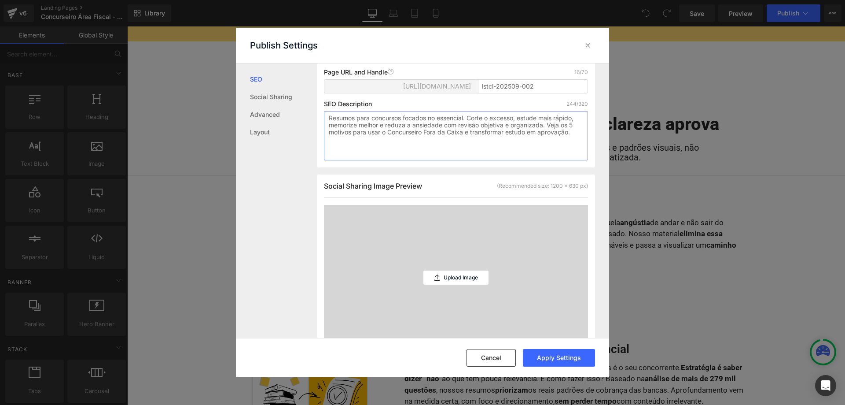
type textarea "Resumos para concursos focados no essencial. Corte o excesso, estude mais rápid…"
click at [458, 270] on div "Upload Image" at bounding box center [456, 277] width 65 height 145
click at [465, 274] on p "Upload Image" at bounding box center [461, 277] width 34 height 6
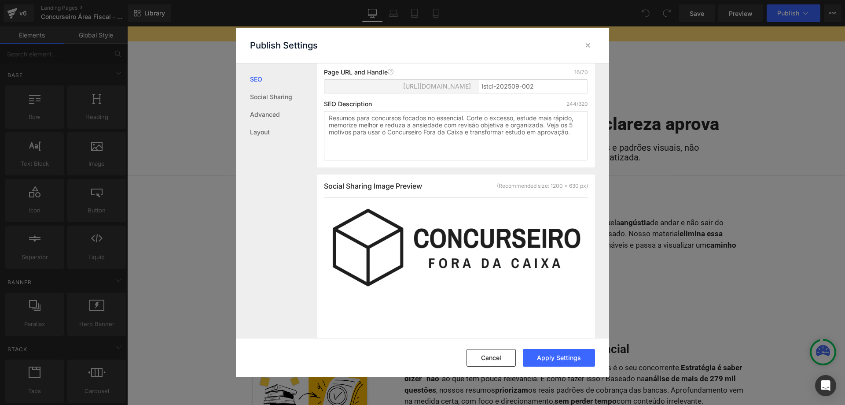
scroll to position [0, 0]
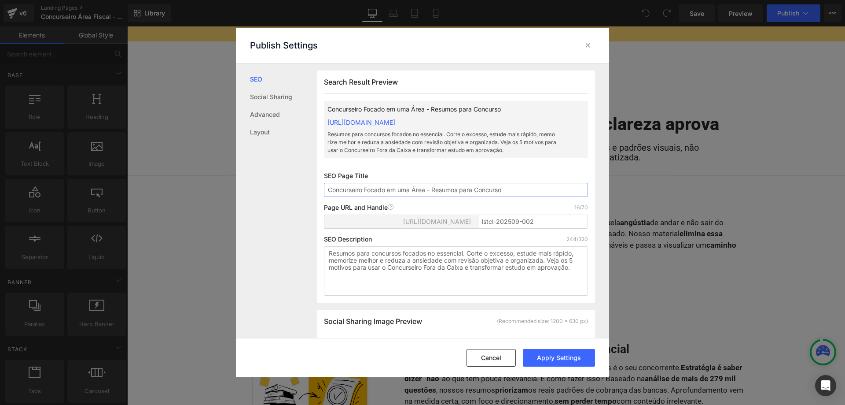
drag, startPoint x: 390, startPoint y: 188, endPoint x: 411, endPoint y: 188, distance: 21.6
click at [411, 188] on input "Concurseiro Focado em uma Área - Resumos para Concurso" at bounding box center [456, 190] width 264 height 14
type input "Concurseiro Focado na Área - Resumos para Concurso"
click at [558, 356] on button "Apply Settings" at bounding box center [559, 358] width 72 height 18
click at [548, 319] on div "(Recommended size: 1200 x 630 px)" at bounding box center [542, 321] width 91 height 8
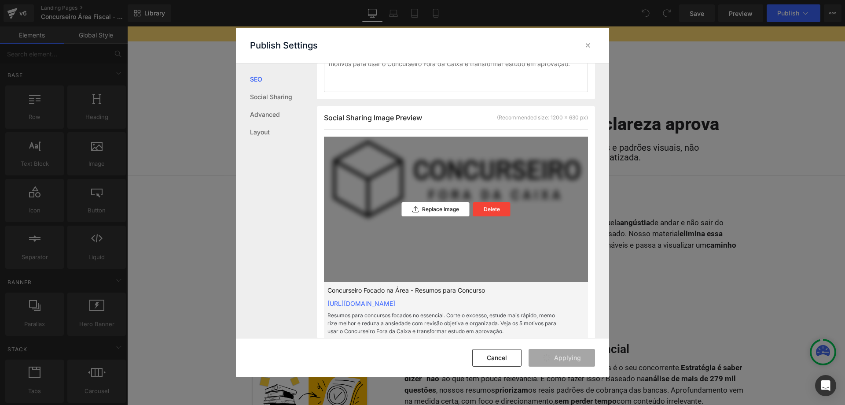
scroll to position [225, 0]
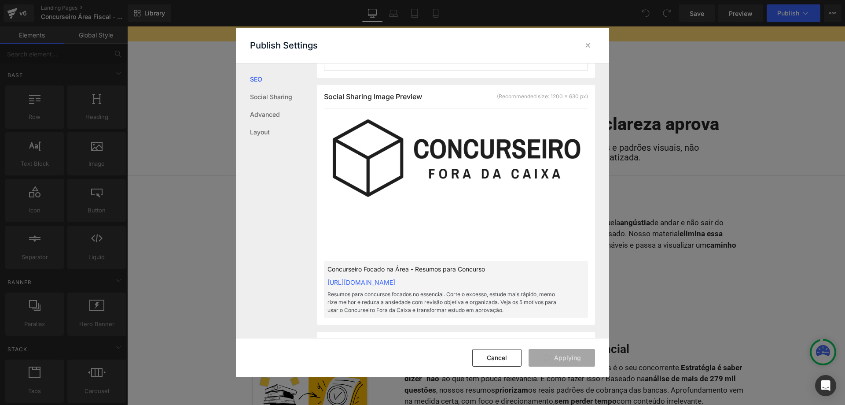
click at [541, 299] on p "Resumos para concursos focados no essencial. Corte o excesso, estude mais rápid…" at bounding box center [442, 302] width 229 height 24
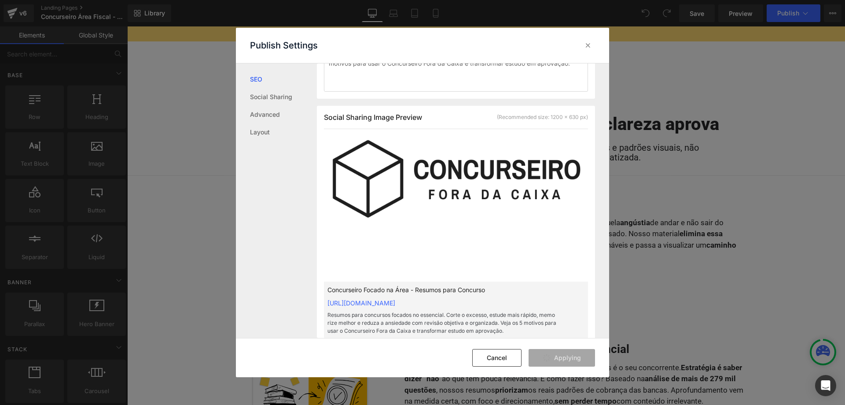
scroll to position [180, 0]
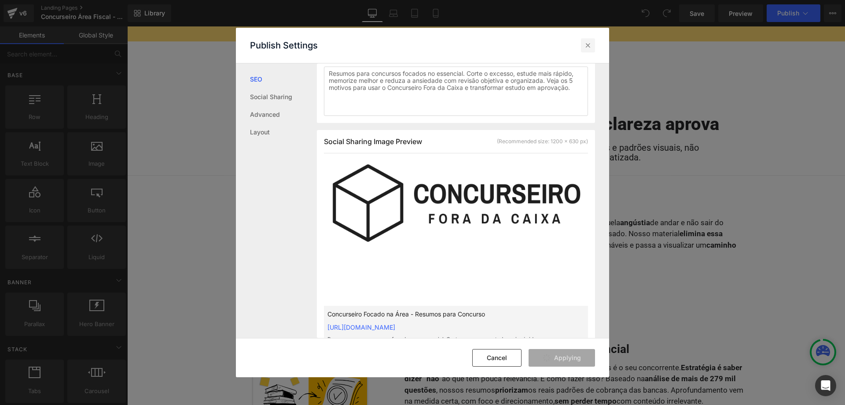
click at [590, 47] on icon at bounding box center [588, 45] width 9 height 9
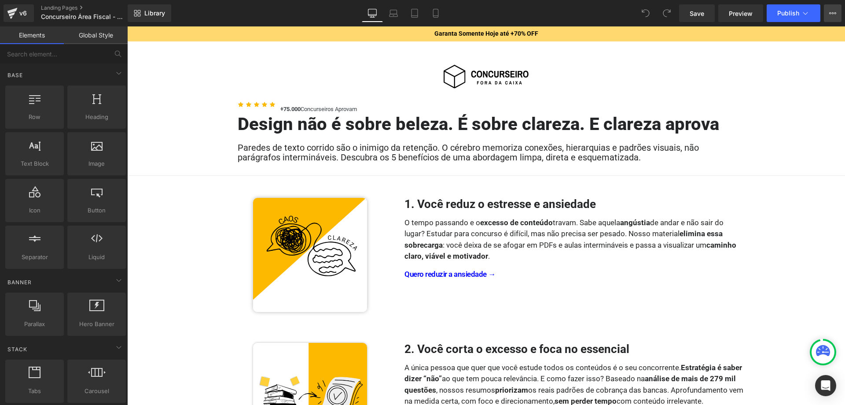
click at [830, 7] on button "View Live Page View with current Template Save Template to Library Schedule Pub…" at bounding box center [833, 13] width 18 height 18
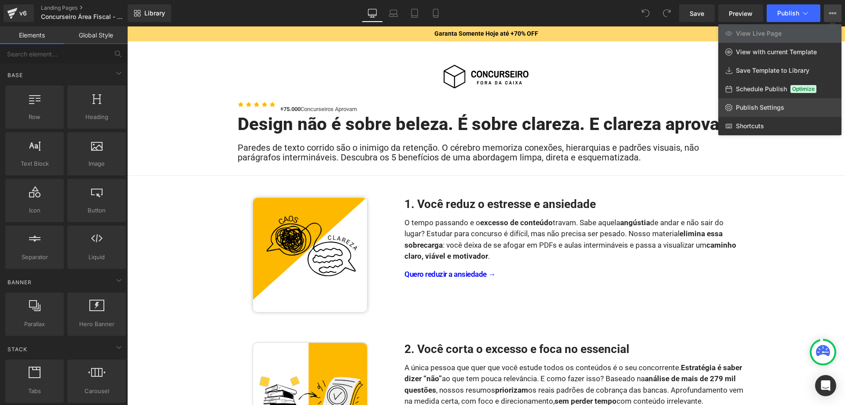
click at [760, 105] on span "Publish Settings" at bounding box center [760, 107] width 48 height 8
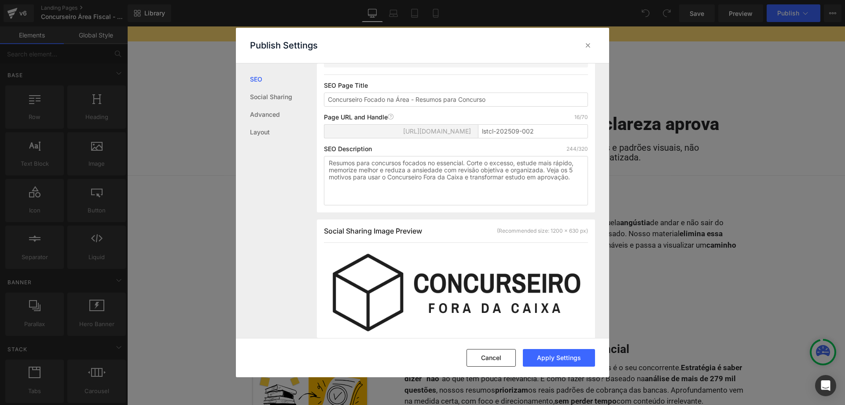
scroll to position [0, 0]
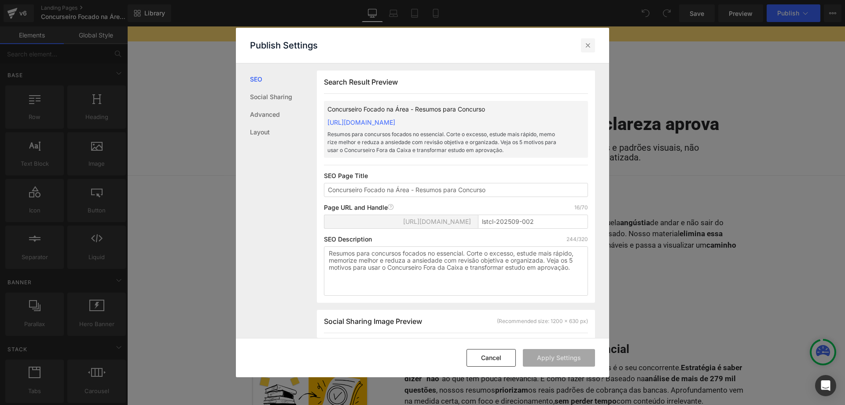
click at [590, 47] on icon at bounding box center [588, 45] width 9 height 9
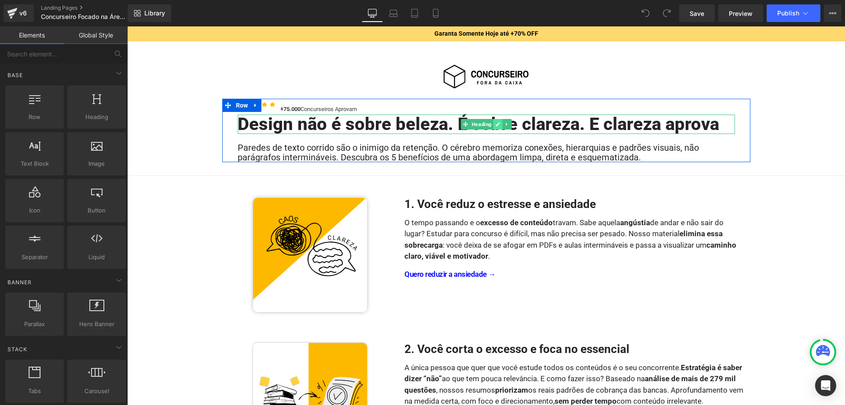
click at [498, 125] on icon at bounding box center [497, 124] width 5 height 5
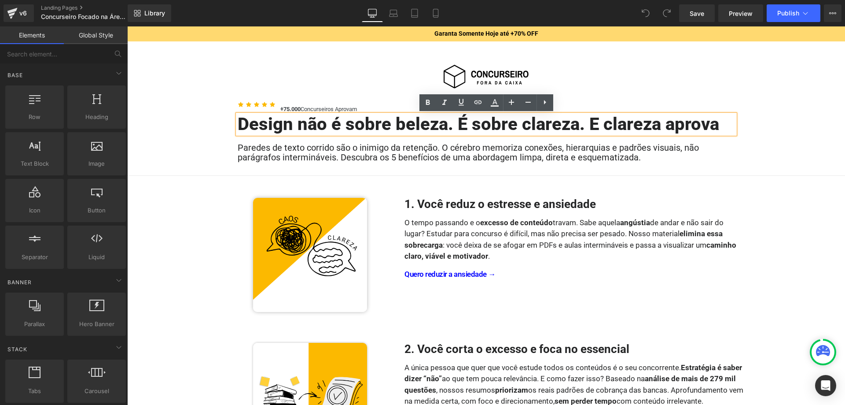
click at [498, 125] on h1 "Design não é sobre beleza. É sobre clareza. E clareza aprova" at bounding box center [487, 123] width 498 height 19
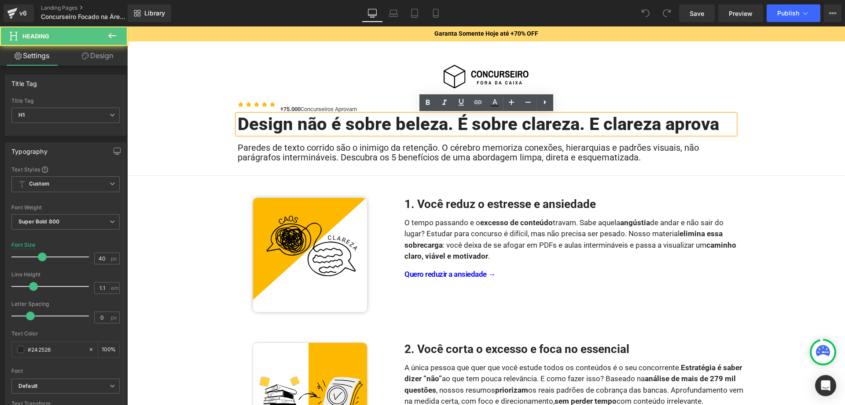
click at [498, 125] on h1 "Design não é sobre beleza. É sobre clareza. E clareza aprova" at bounding box center [487, 123] width 498 height 19
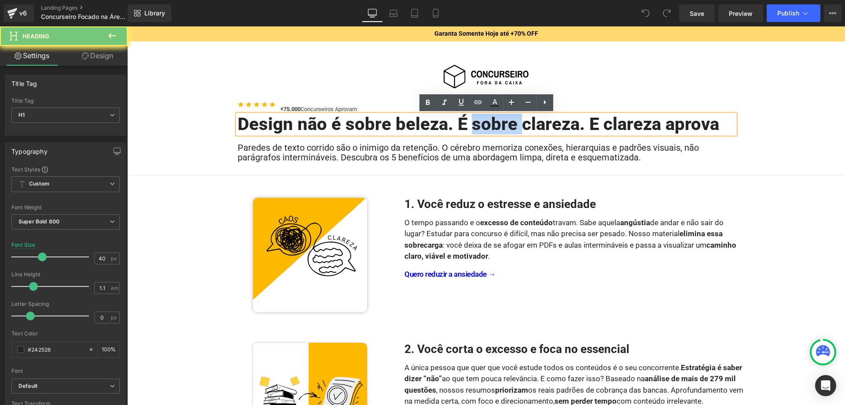
click at [498, 125] on h1 "Design não é sobre beleza. É sobre clareza. E clareza aprova" at bounding box center [487, 123] width 498 height 19
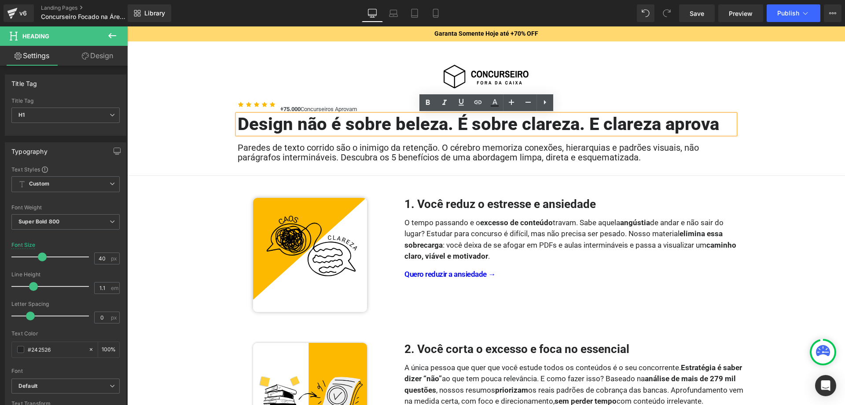
paste div
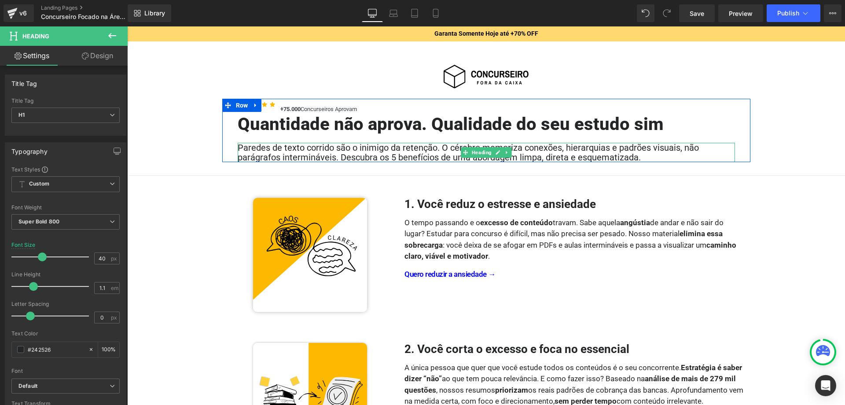
click at [601, 155] on h2 "Paredes de texto corrido são o inimigo da retenção. O cérebro memoriza conexões…" at bounding box center [487, 152] width 498 height 19
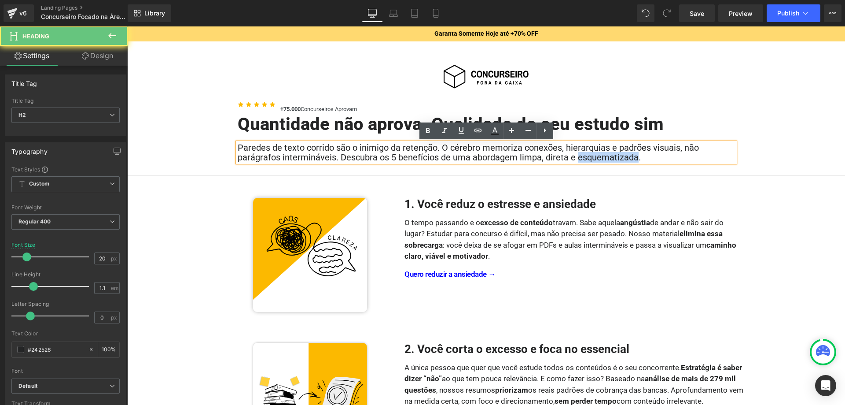
click at [601, 155] on h2 "Paredes de texto corrido são o inimigo da retenção. O cérebro memoriza conexões…" at bounding box center [487, 152] width 498 height 19
paste div
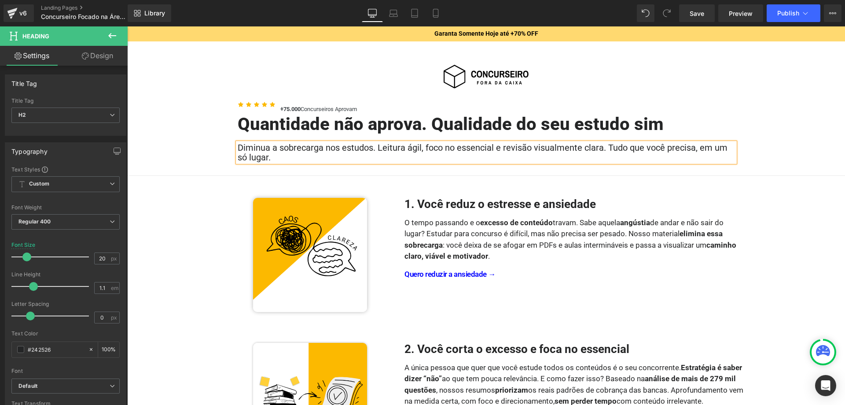
click at [127, 26] on div at bounding box center [127, 26] width 0 height 0
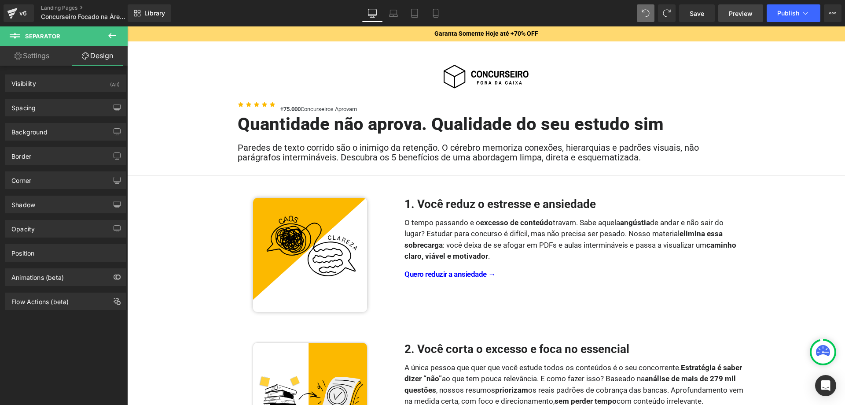
click at [737, 11] on span "Preview" at bounding box center [741, 13] width 24 height 9
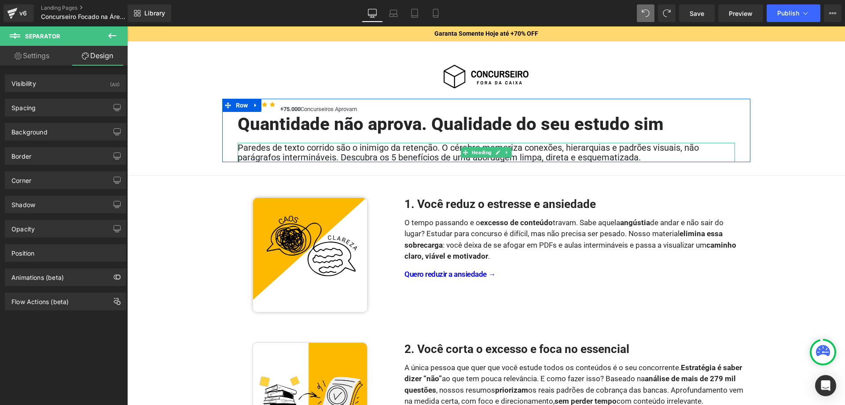
click at [477, 153] on span "Heading" at bounding box center [481, 152] width 23 height 11
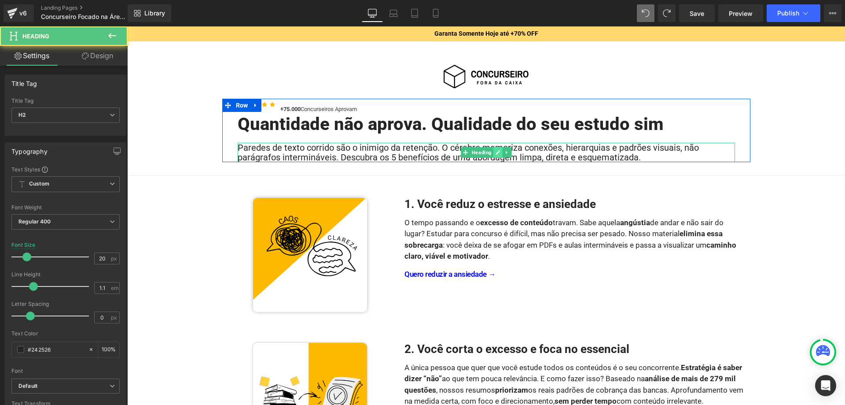
click at [498, 153] on icon at bounding box center [498, 152] width 4 height 4
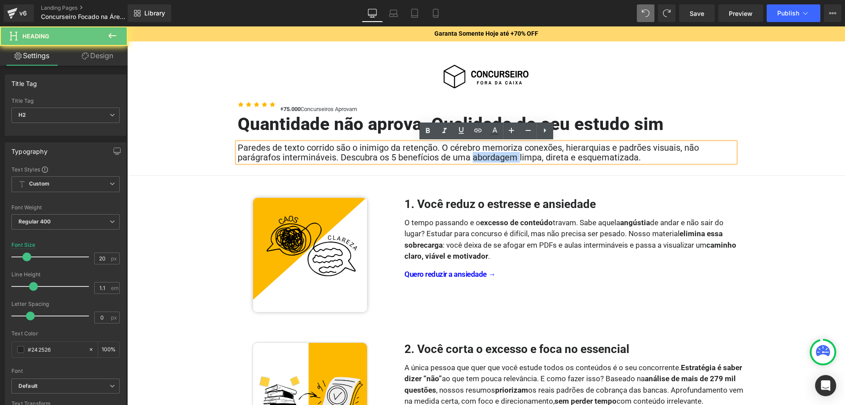
click at [498, 154] on h2 "Paredes de texto corrido são o inimigo da retenção. O cérebro memoriza conexões…" at bounding box center [487, 152] width 498 height 19
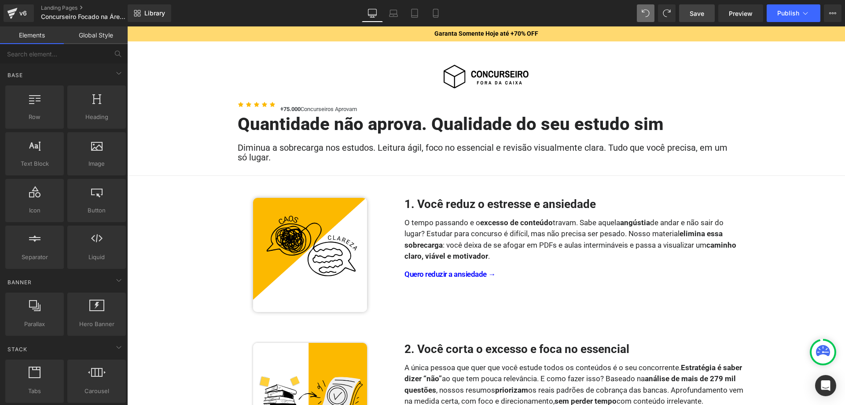
click at [700, 18] on span "Save" at bounding box center [697, 13] width 15 height 9
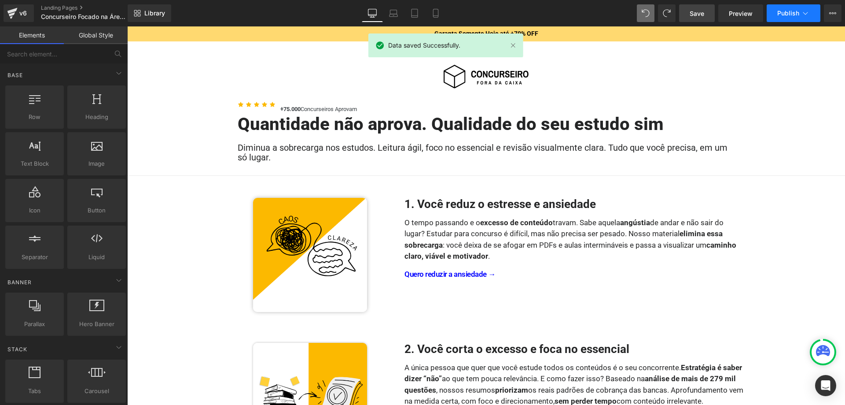
click at [781, 18] on button "Publish" at bounding box center [794, 13] width 54 height 18
click at [830, 16] on icon at bounding box center [833, 13] width 7 height 7
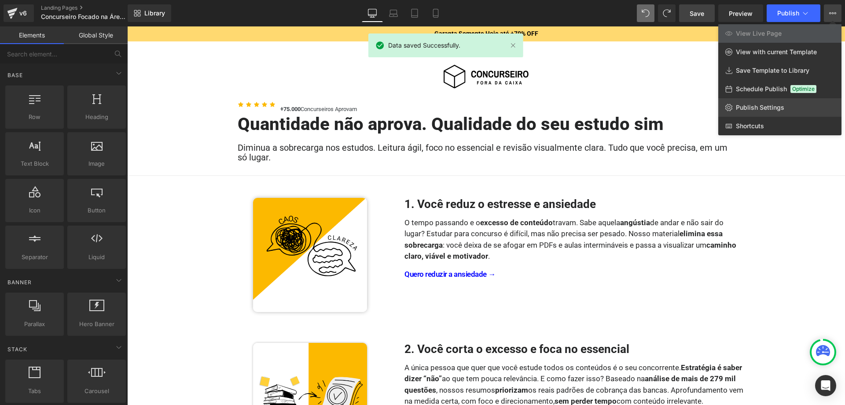
click at [755, 105] on span "Publish Settings" at bounding box center [760, 107] width 48 height 8
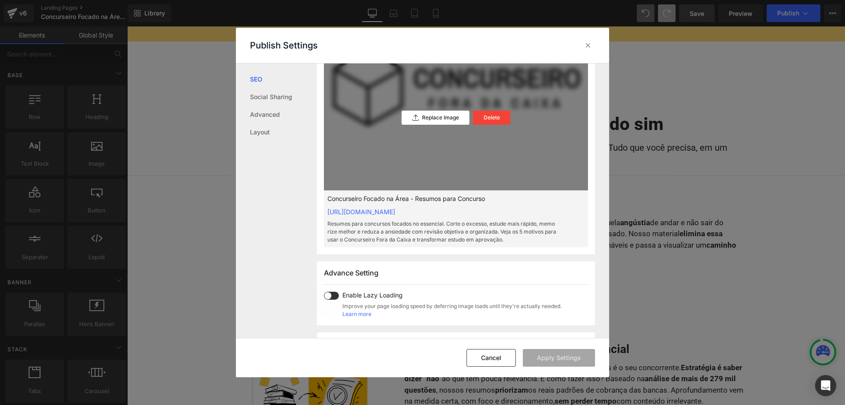
scroll to position [315, 0]
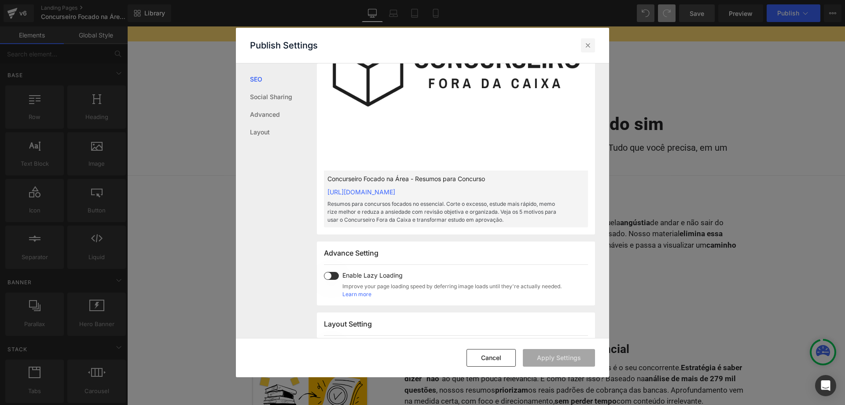
click at [589, 41] on icon at bounding box center [588, 45] width 9 height 9
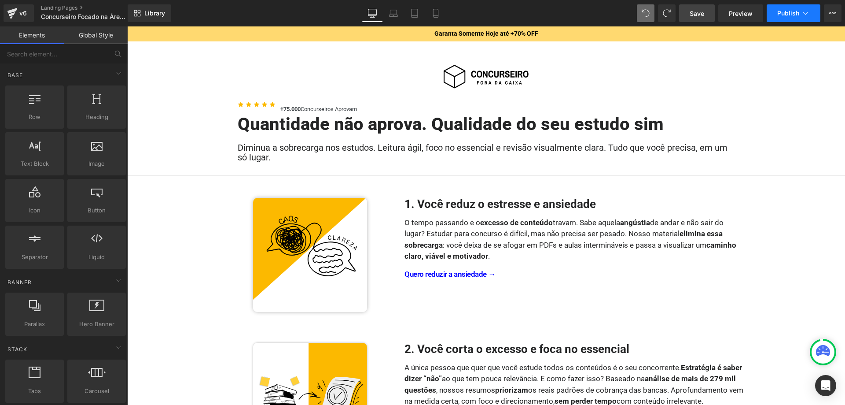
click at [789, 16] on span "Publish" at bounding box center [789, 13] width 22 height 7
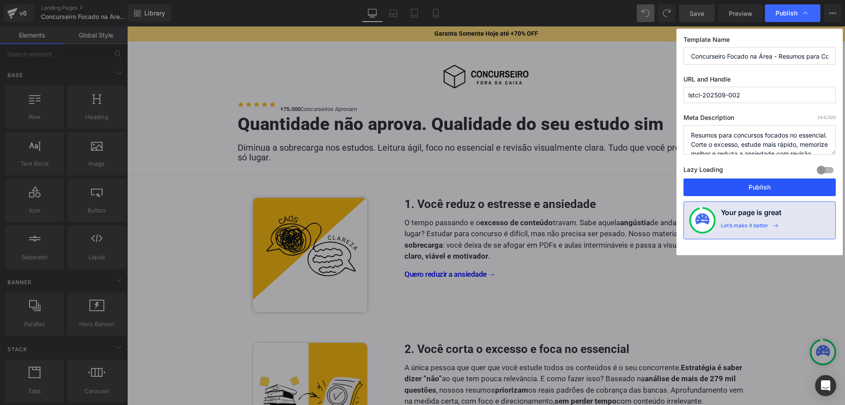
click at [739, 185] on button "Publish" at bounding box center [760, 187] width 152 height 18
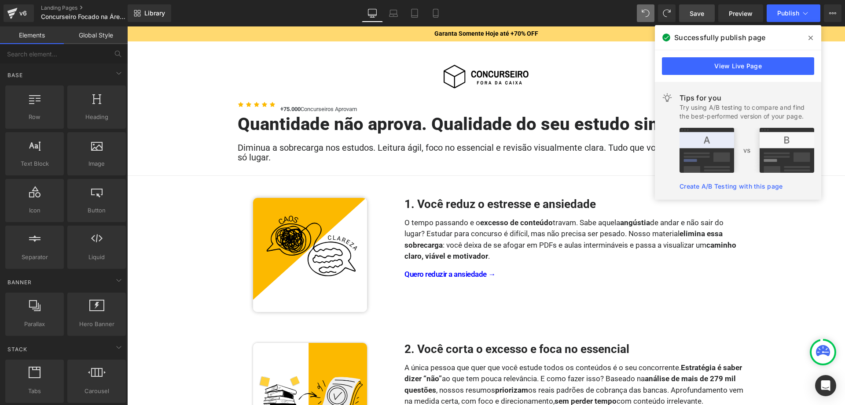
click at [811, 39] on icon at bounding box center [811, 37] width 4 height 7
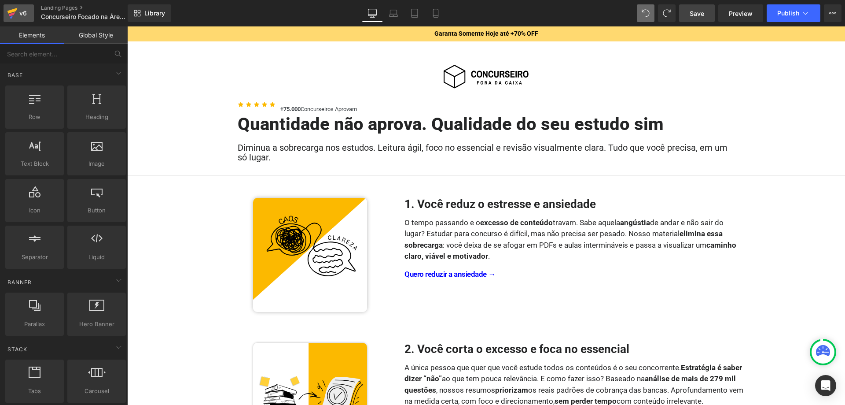
click at [26, 15] on div "v6" at bounding box center [23, 12] width 11 height 11
